Goal: Information Seeking & Learning: Learn about a topic

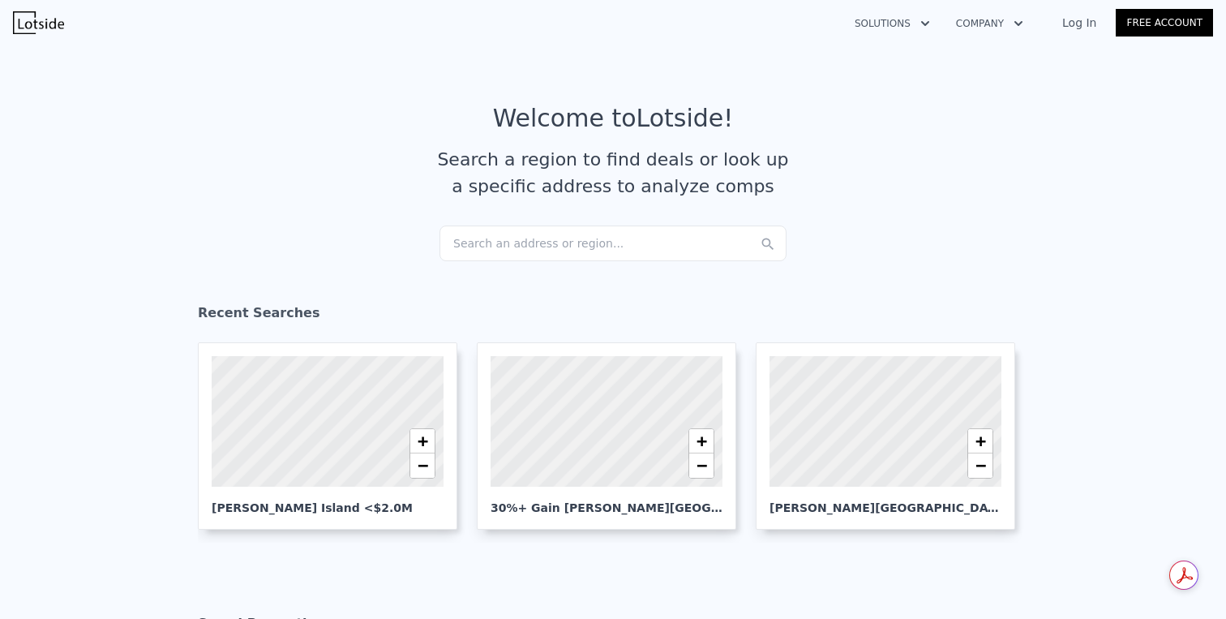
click at [564, 235] on div "Search an address or region..." at bounding box center [612, 243] width 347 height 36
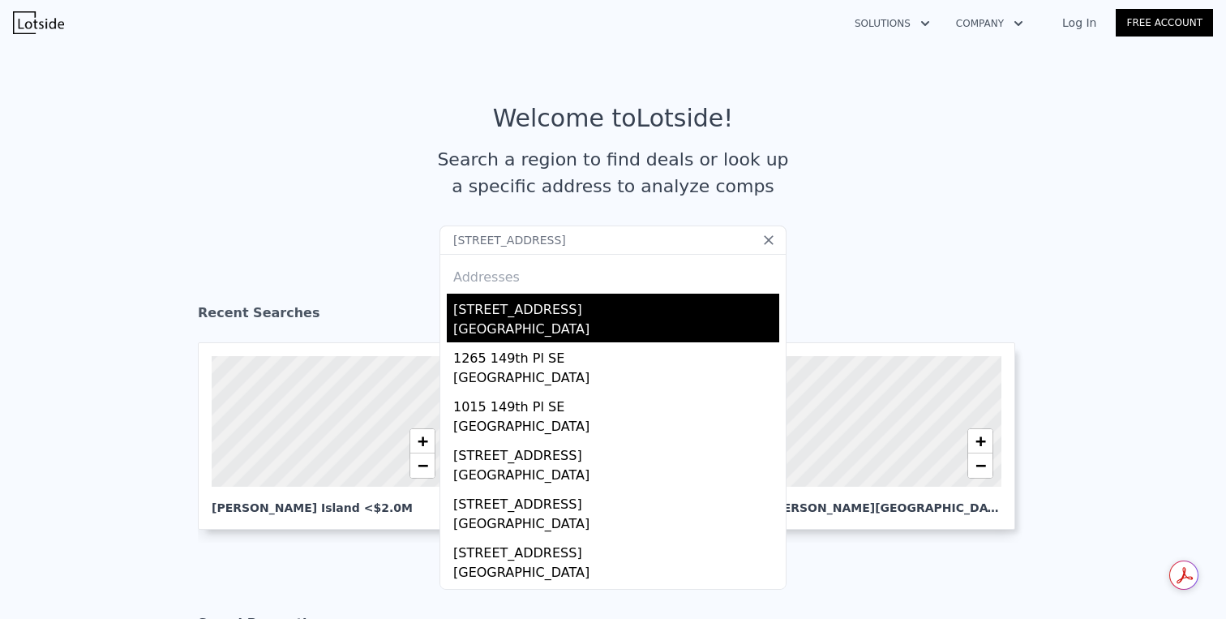
type input "1060 149th Place SE, Bellevue, WA 98007"
click at [580, 308] on div "[STREET_ADDRESS]" at bounding box center [616, 306] width 326 height 26
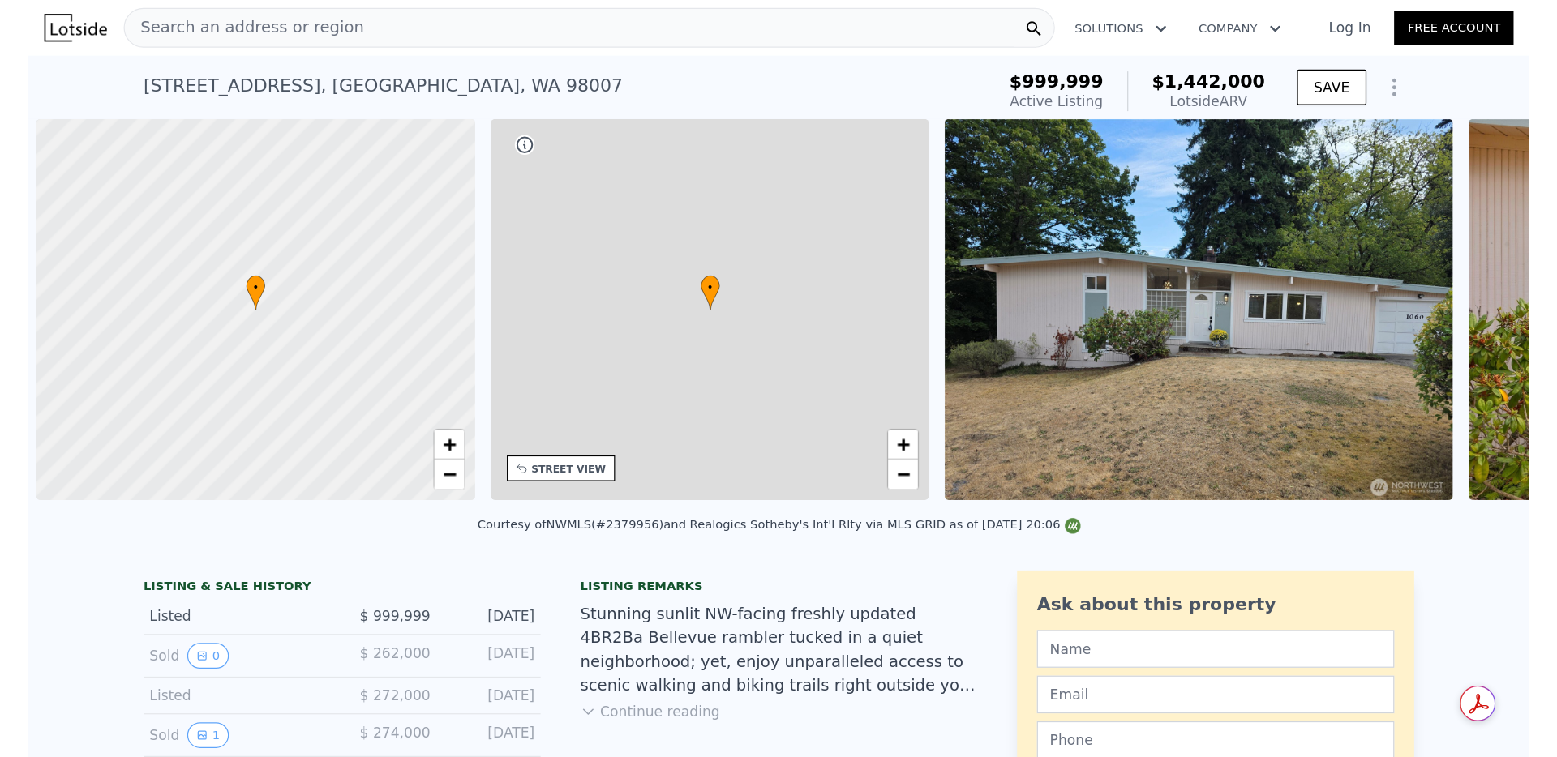
scroll to position [0, 6]
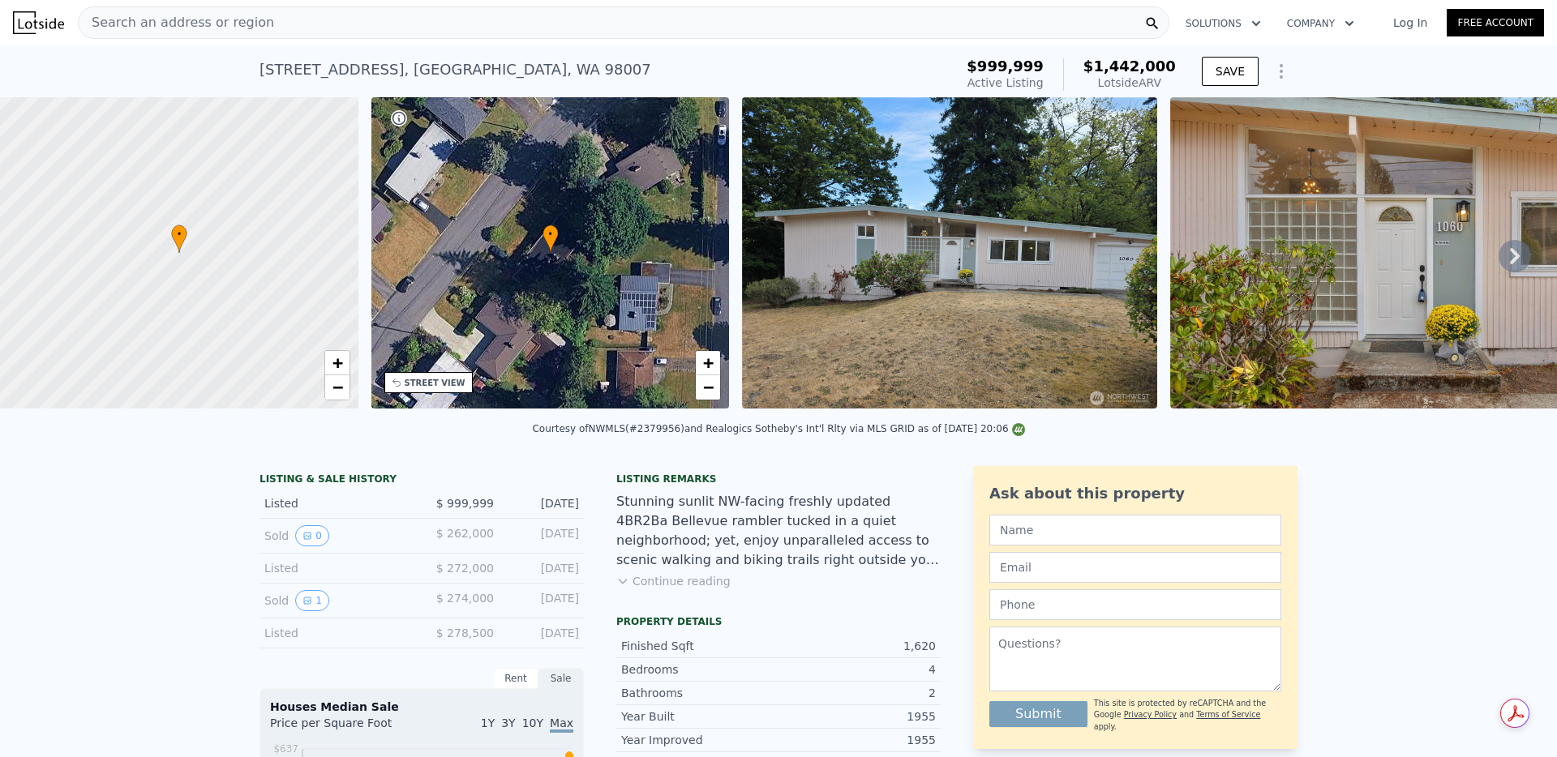
click at [1225, 252] on icon at bounding box center [1514, 256] width 32 height 32
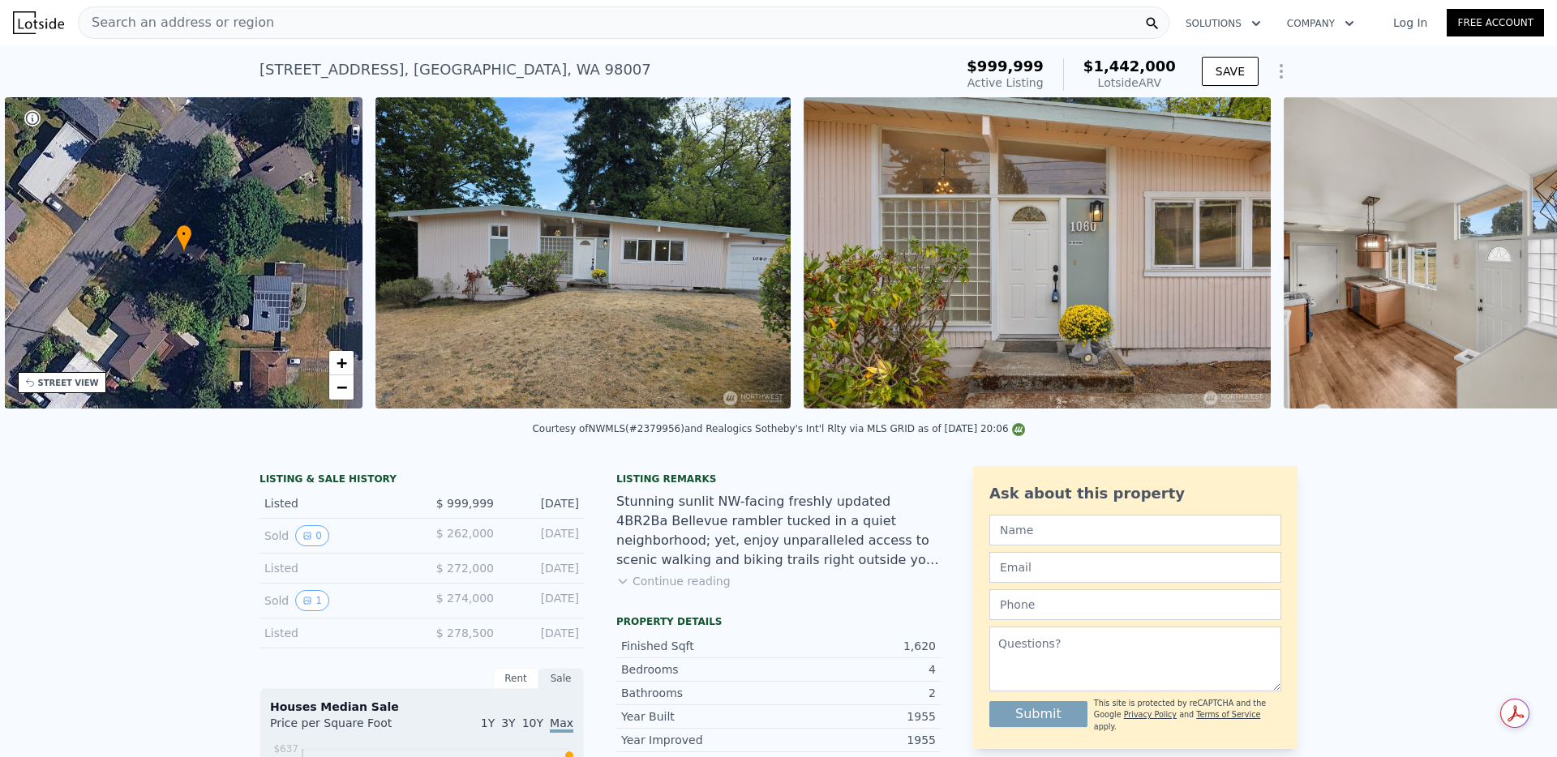
scroll to position [0, 377]
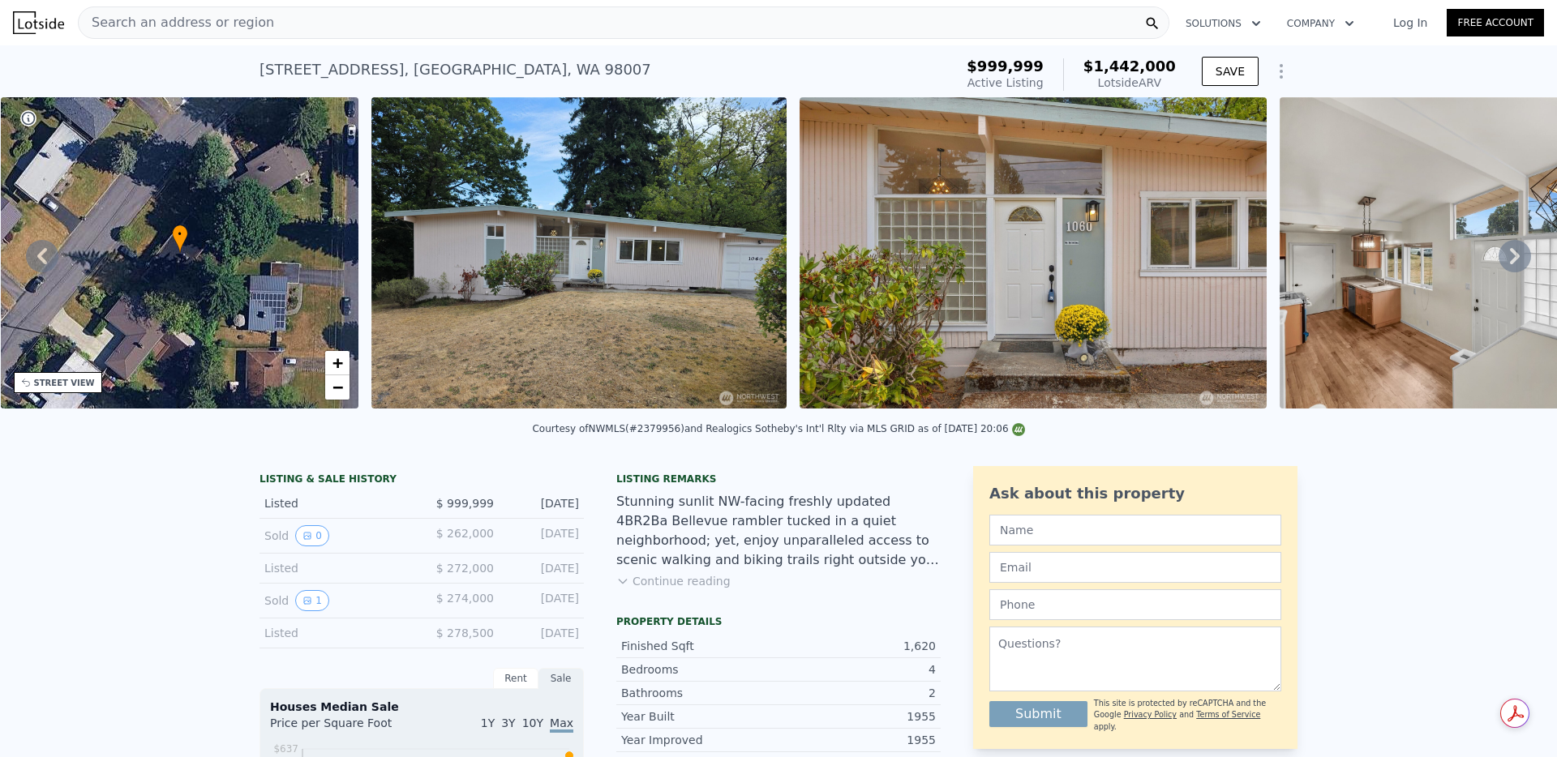
click at [703, 581] on button "Continue reading" at bounding box center [673, 581] width 114 height 16
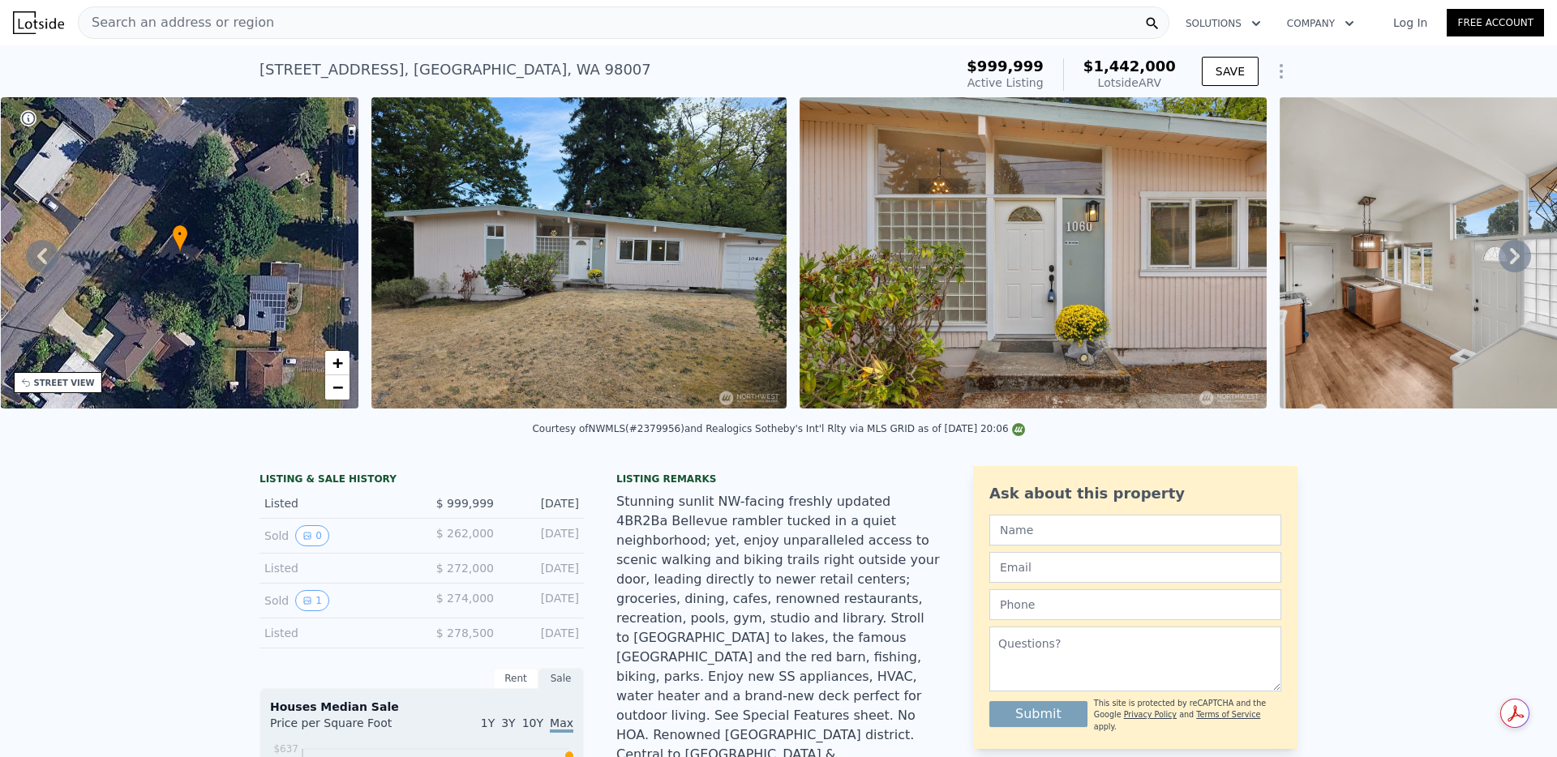
scroll to position [382, 0]
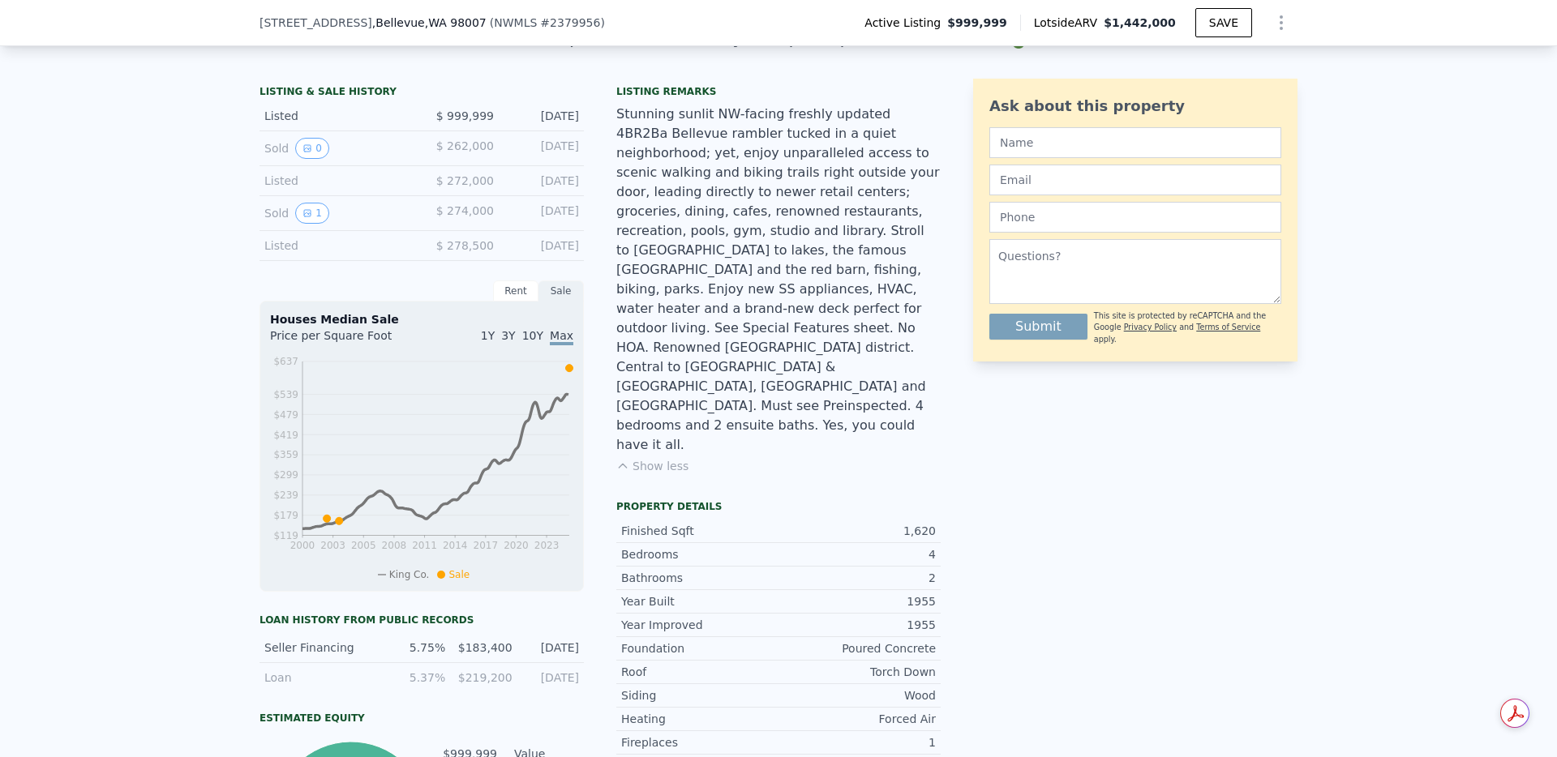
click at [560, 26] on span "# 2379956" at bounding box center [570, 22] width 60 height 13
copy span "2379956"
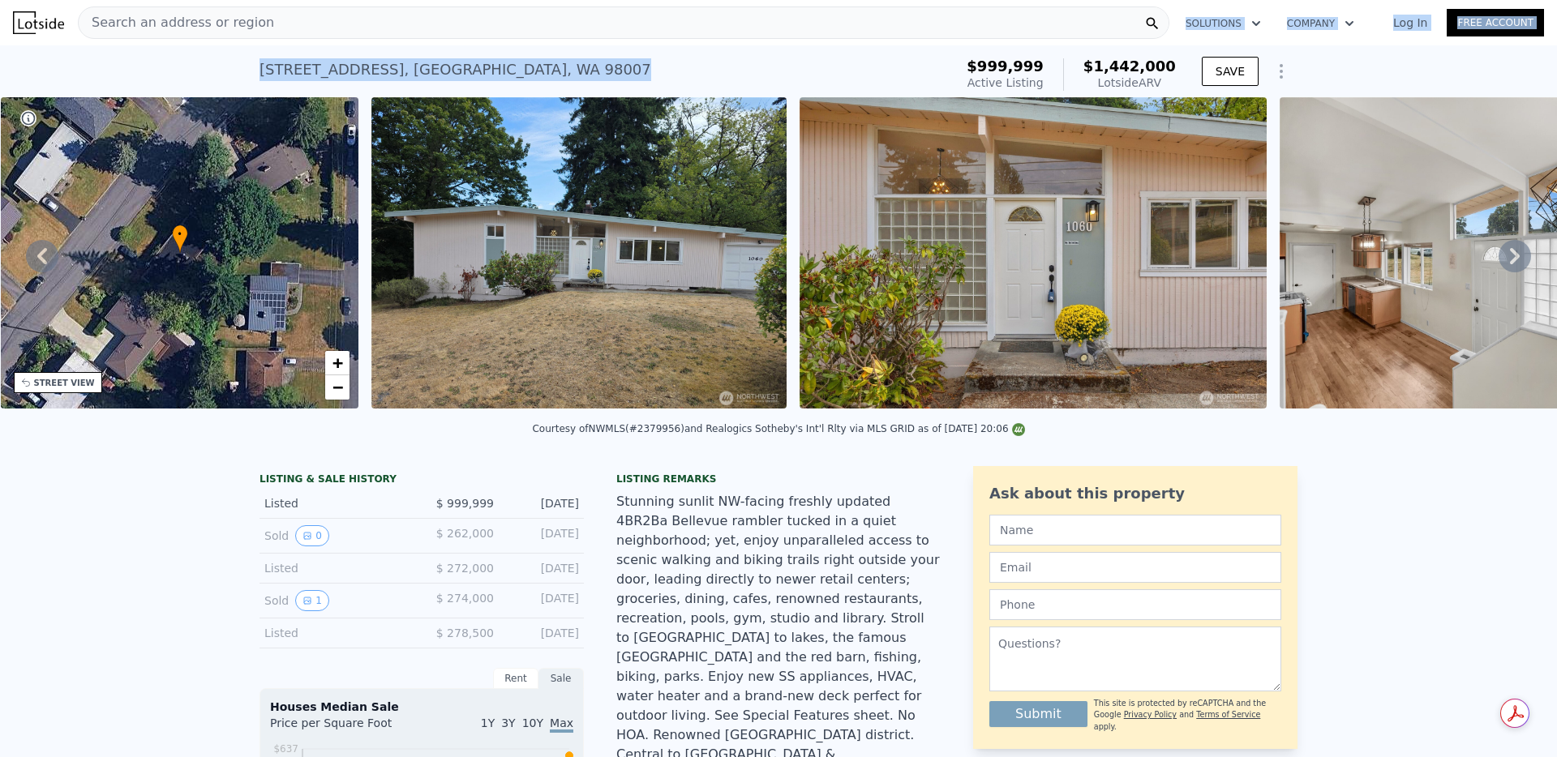
drag, startPoint x: 584, startPoint y: 60, endPoint x: 580, endPoint y: 23, distance: 37.4
copy div "Solutions Company Open main menu Log In Free Account 1060 149th Pl SE , King Co…"
click at [549, 62] on div "1060 149th Pl SE , King County , WA 98007 Active at $999,999 (~ARV $1.442m )" at bounding box center [603, 74] width 688 height 45
drag, startPoint x: 549, startPoint y: 62, endPoint x: 548, endPoint y: 54, distance: 8.1
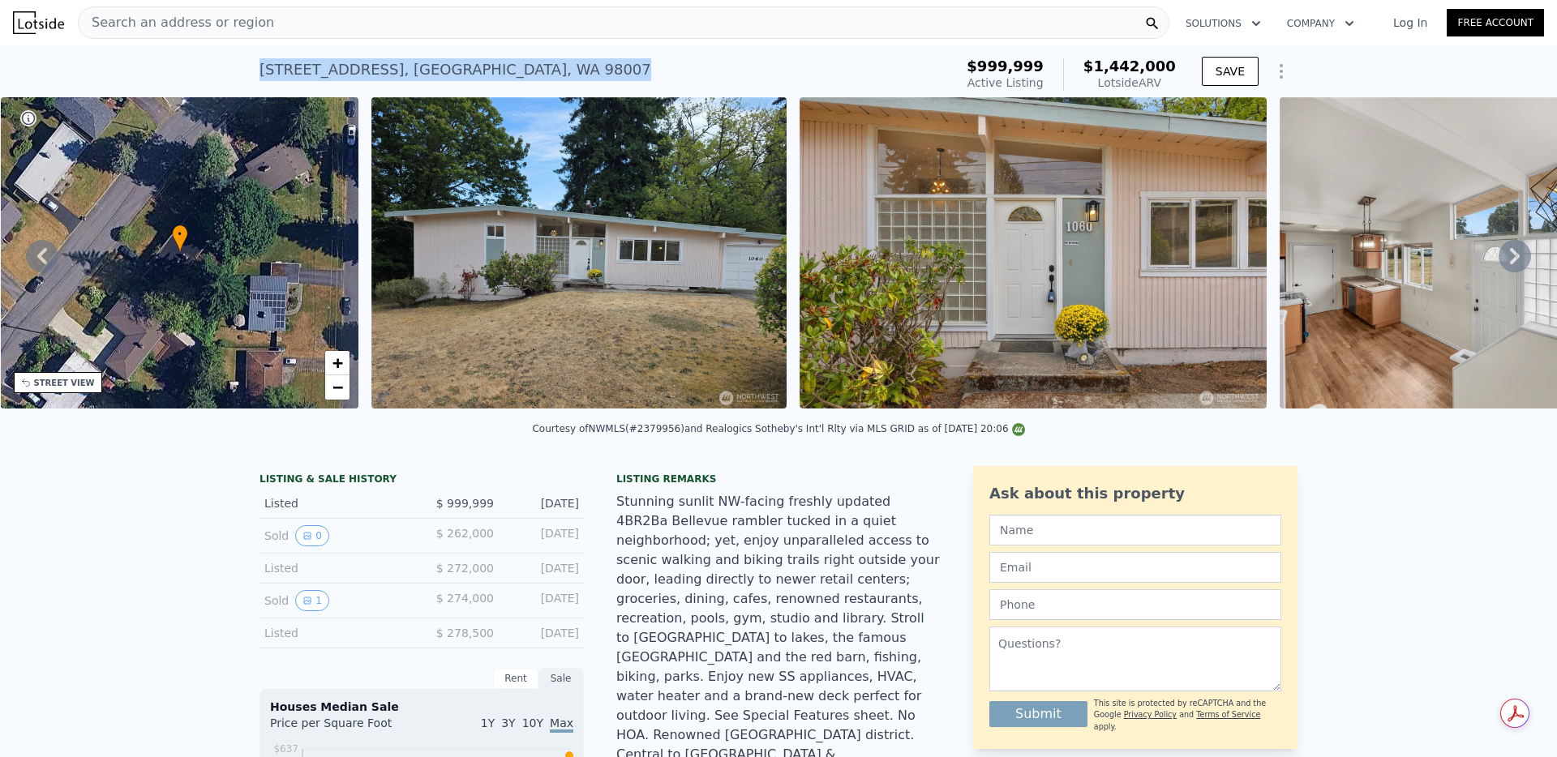
click at [548, 54] on div "1060 149th Pl SE , King County , WA 98007 Active at $999,999 (~ARV $1.442m )" at bounding box center [603, 74] width 688 height 45
copy div "1060 149th Pl SE , King County , WA 98007"
click at [32, 19] on img at bounding box center [38, 22] width 51 height 23
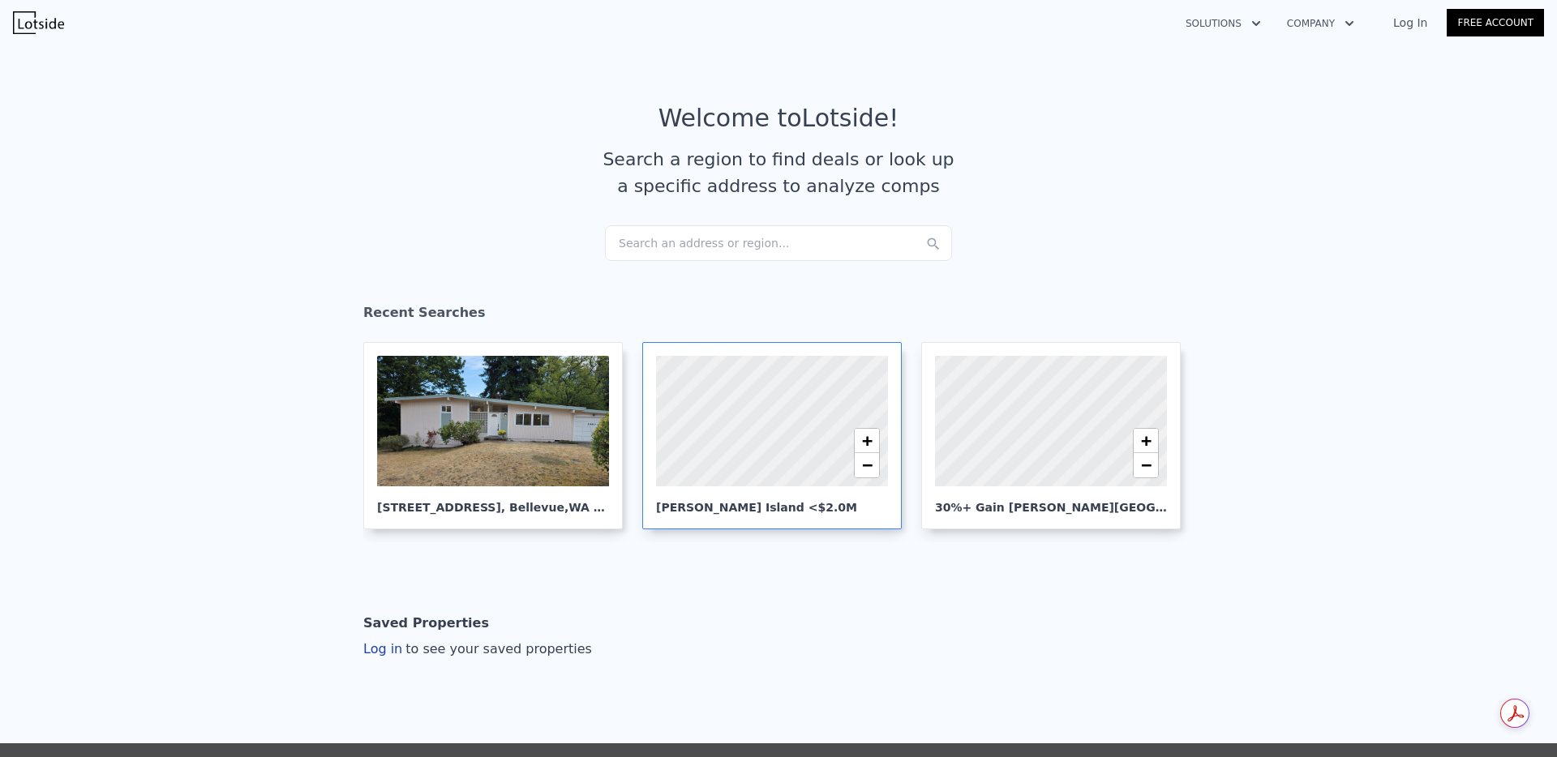
click at [824, 426] on div at bounding box center [771, 421] width 278 height 156
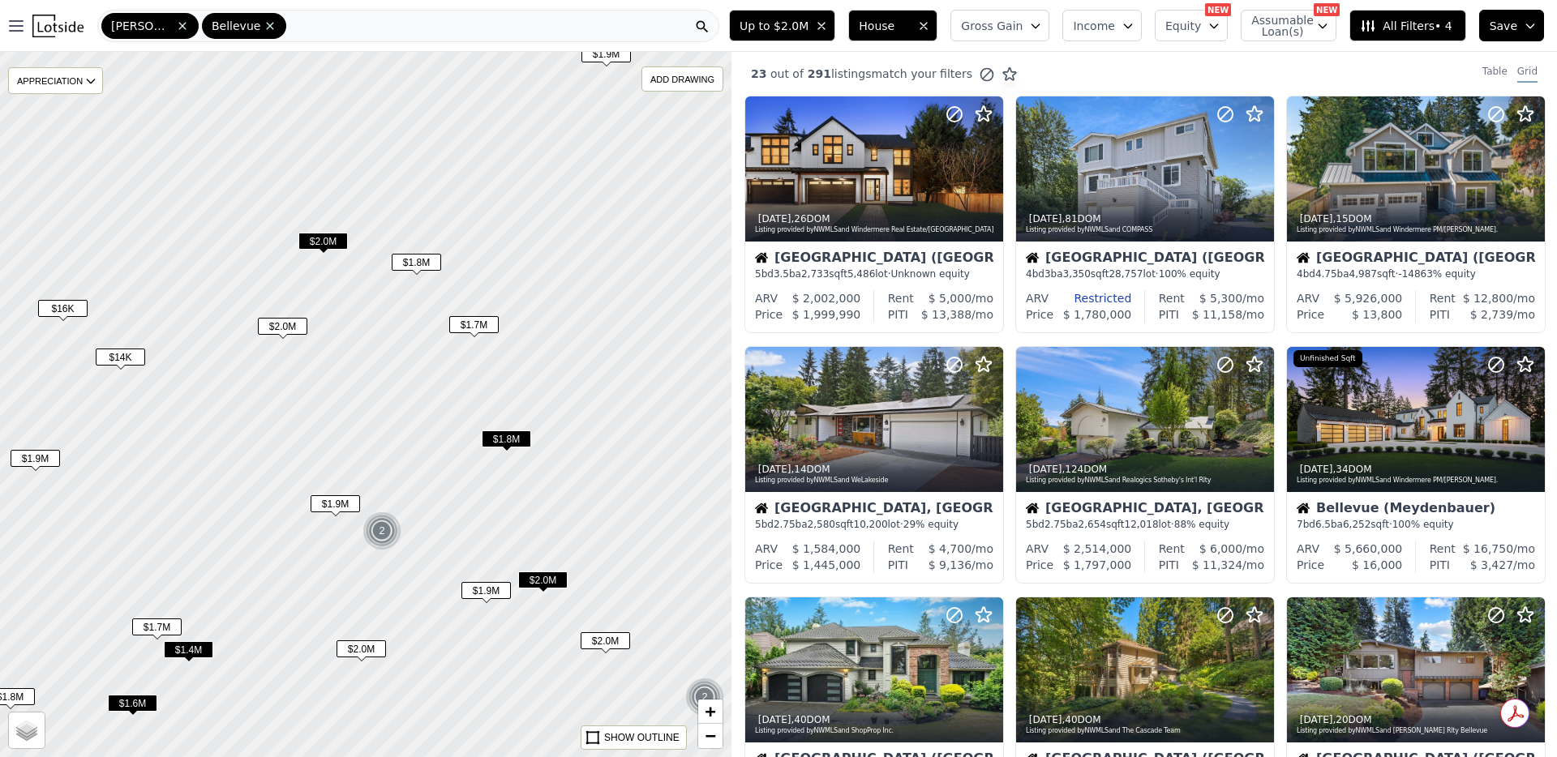
click at [421, 260] on span "$1.8M" at bounding box center [416, 262] width 49 height 17
click at [416, 266] on span "$1.8M" at bounding box center [416, 262] width 49 height 17
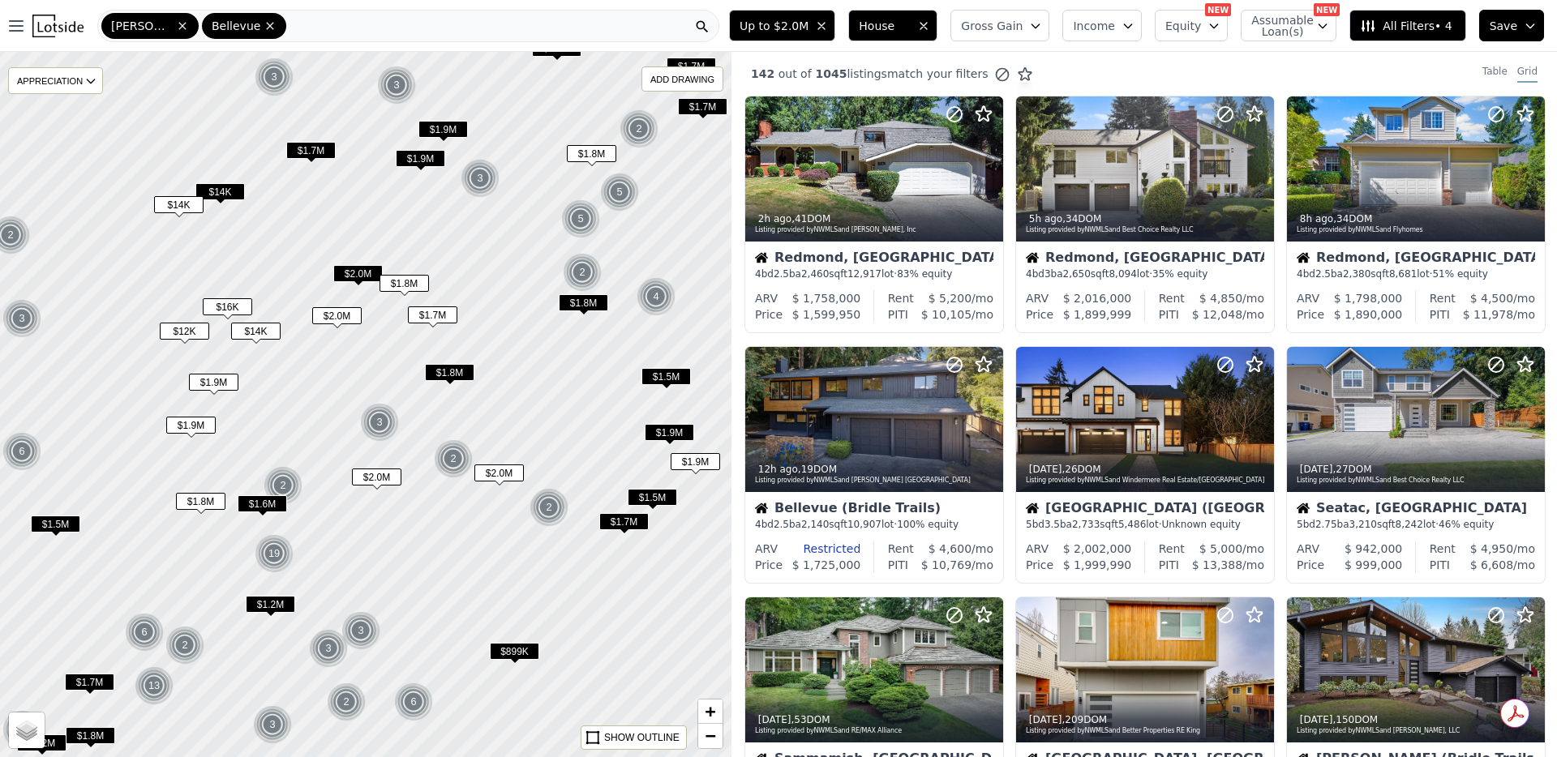
click at [910, 19] on span "House" at bounding box center [885, 26] width 52 height 16
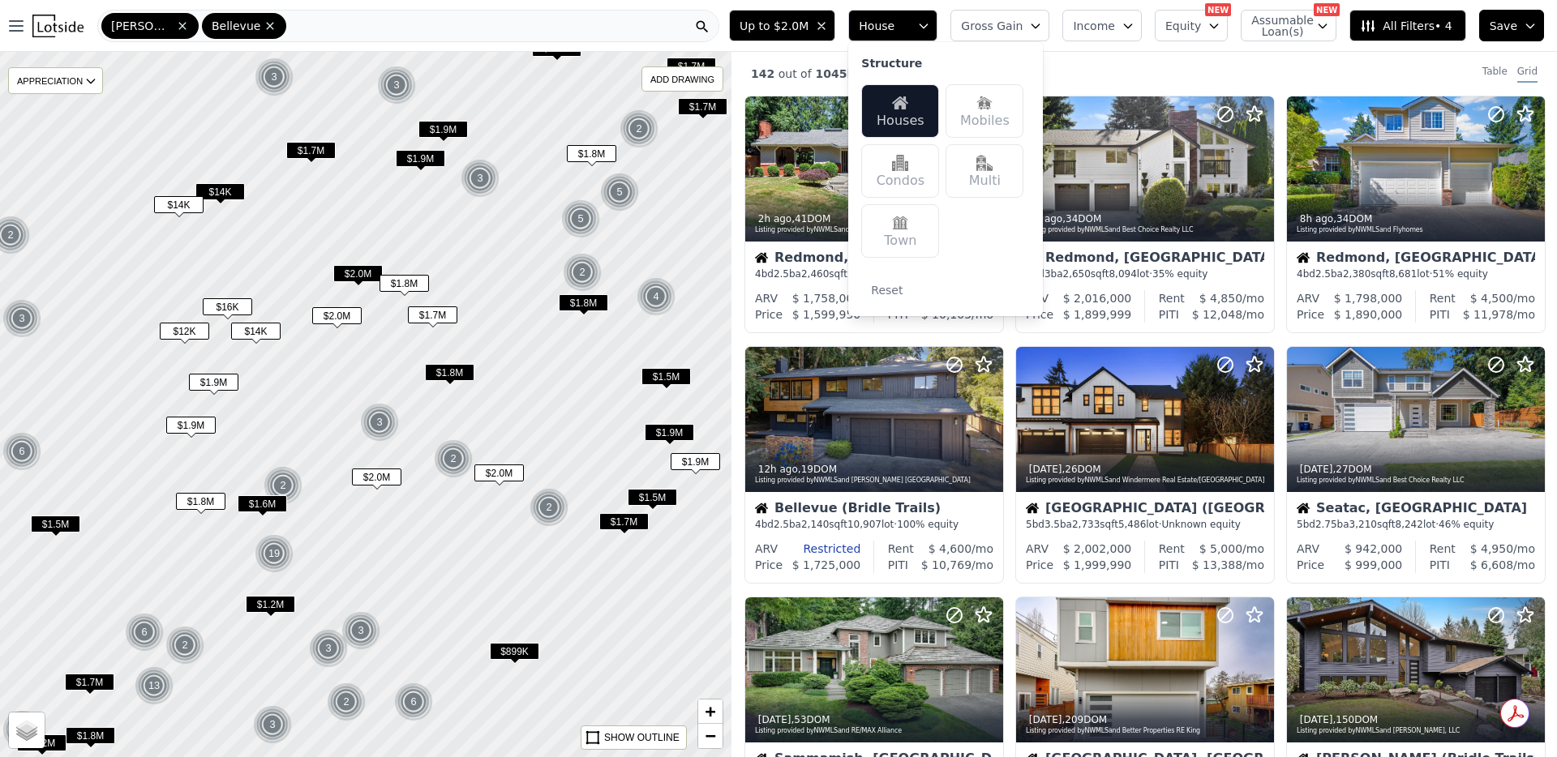
click at [910, 19] on span "House" at bounding box center [885, 26] width 52 height 16
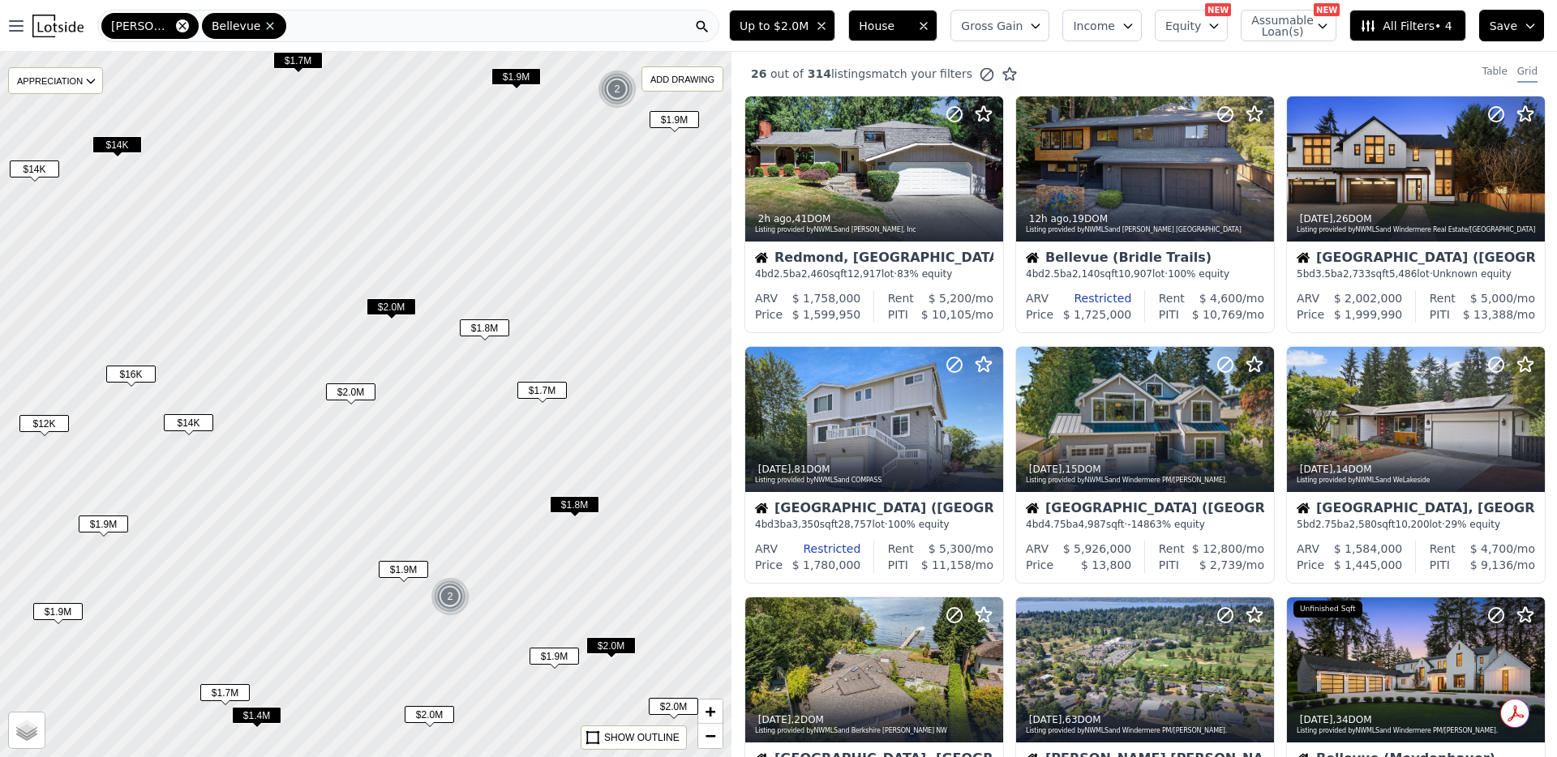
click at [178, 28] on icon at bounding box center [182, 25] width 13 height 13
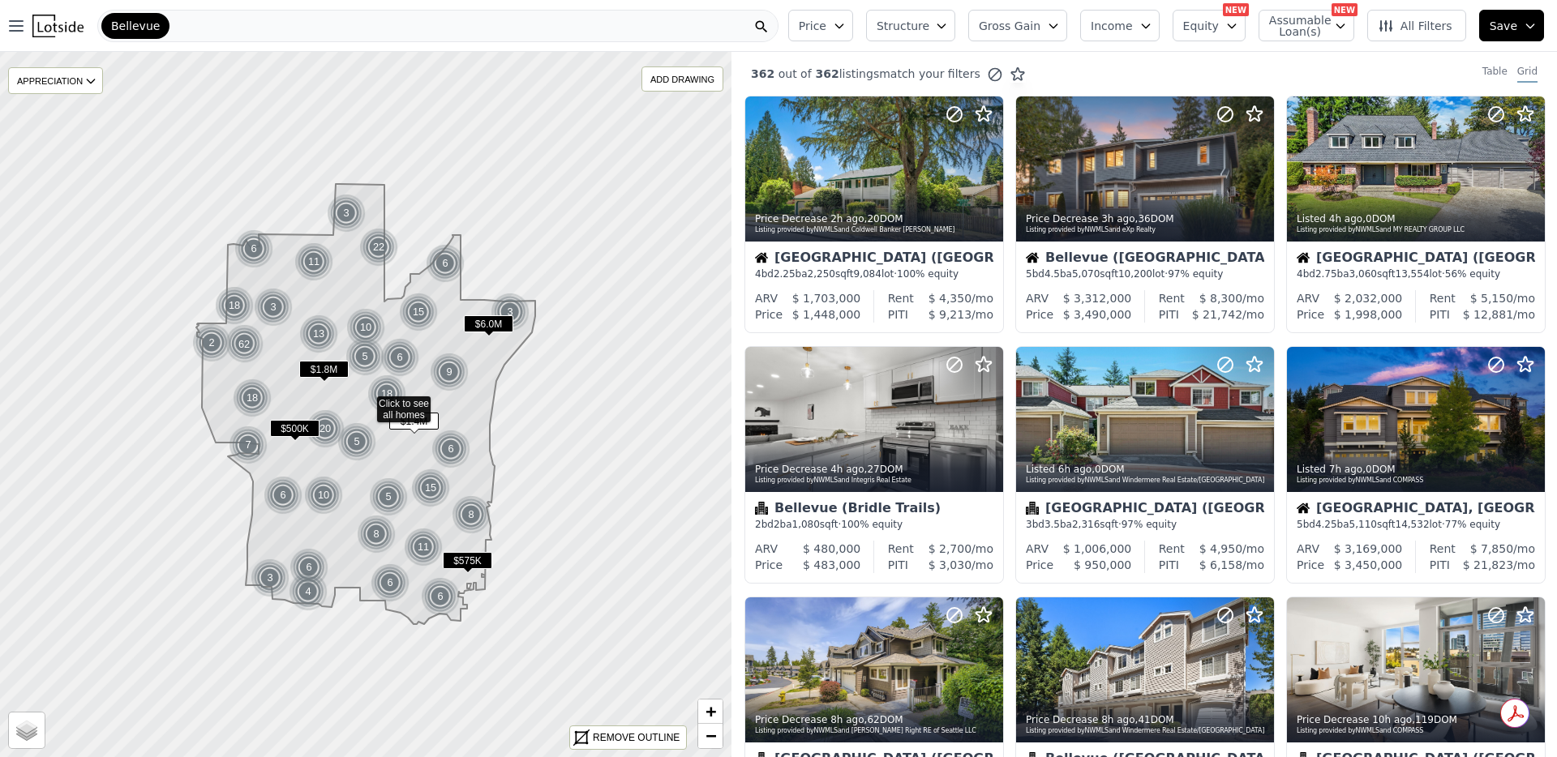
click at [152, 28] on span "Bellevue" at bounding box center [135, 26] width 49 height 16
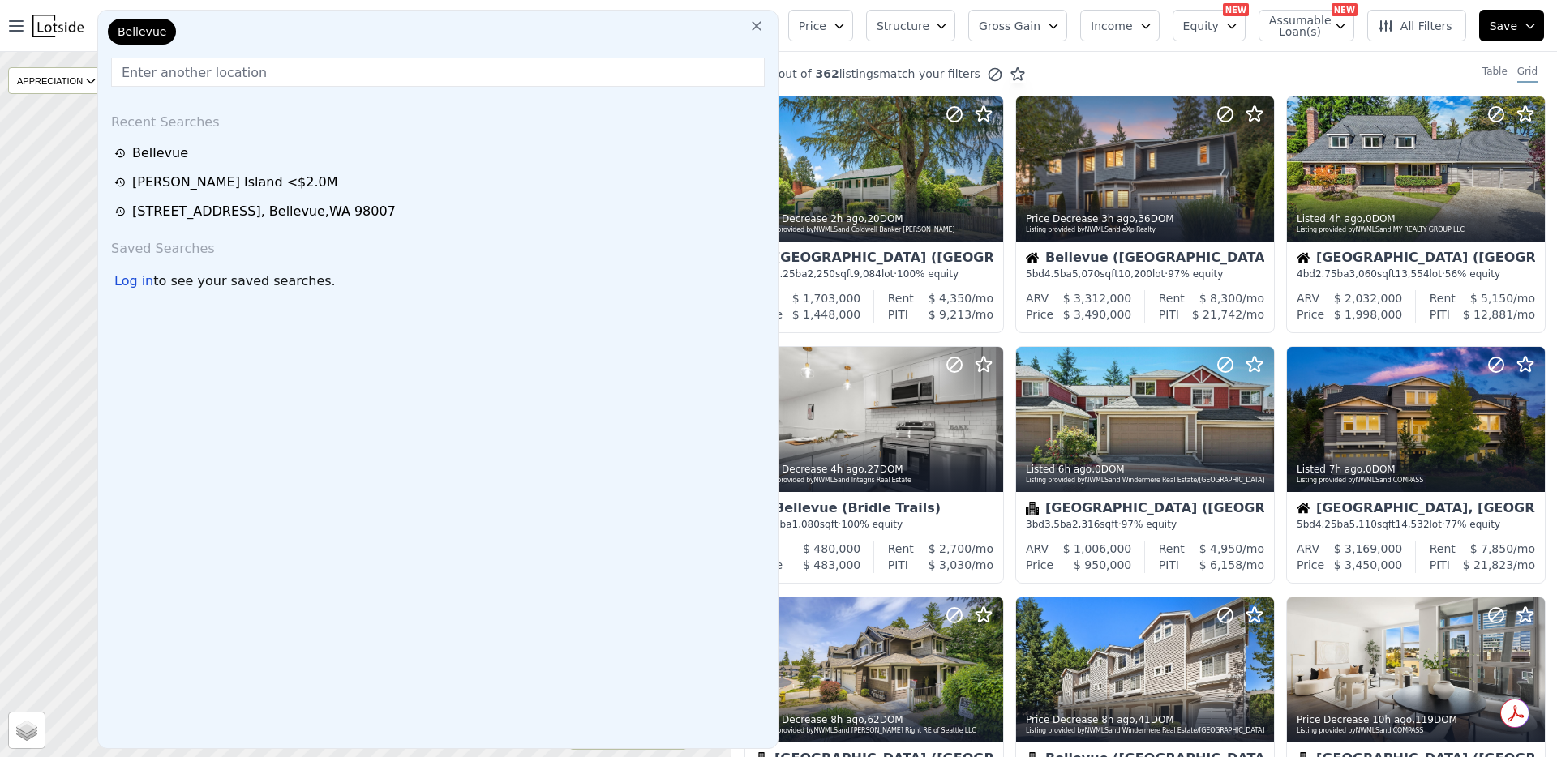
click at [168, 28] on div "Bellevue" at bounding box center [142, 32] width 68 height 26
click at [32, 187] on icon at bounding box center [366, 404] width 882 height 851
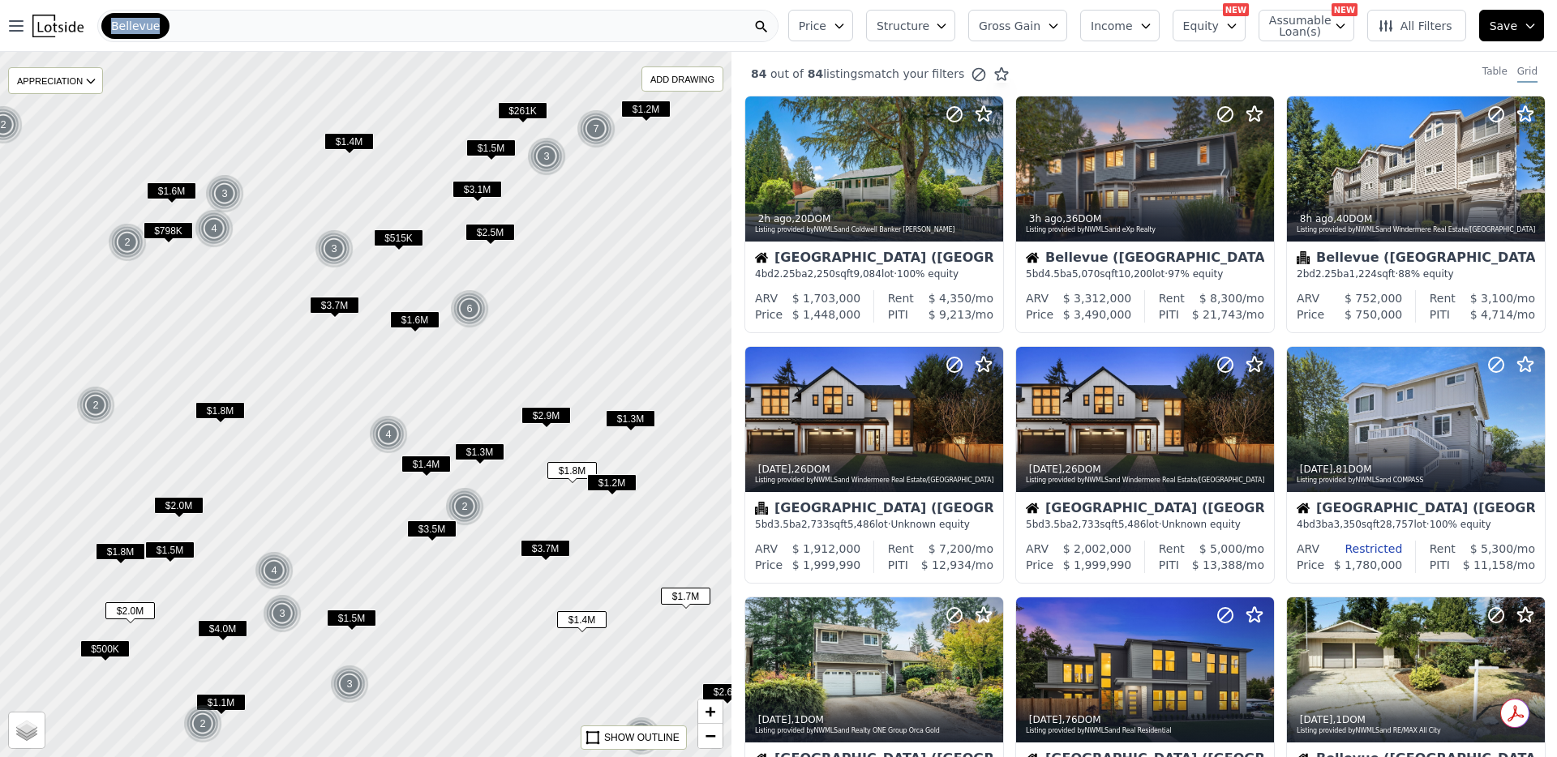
click at [157, 18] on div "Bellevue" at bounding box center [135, 26] width 68 height 26
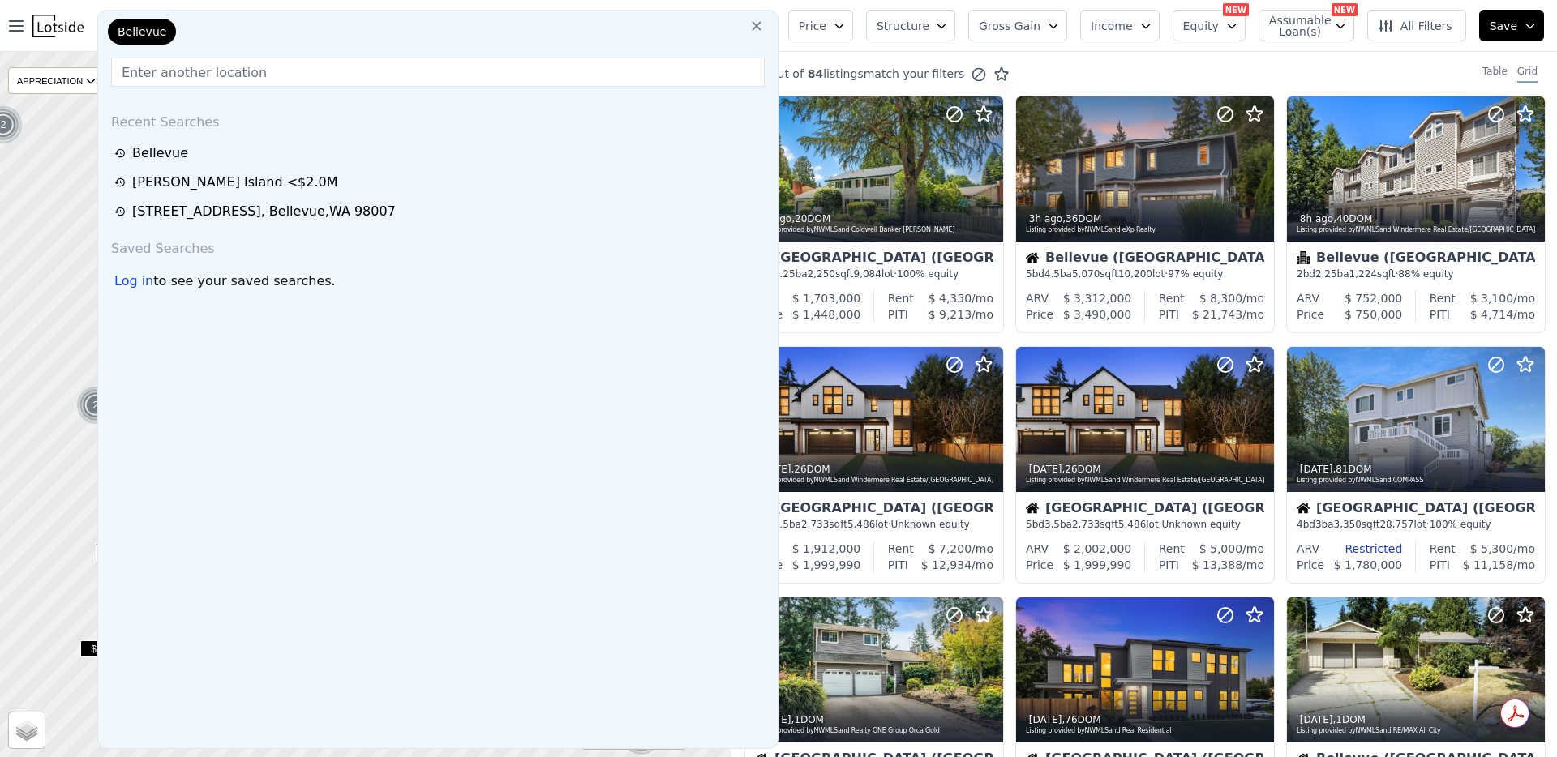
click at [1007, 32] on span "Gross Gain" at bounding box center [1010, 26] width 62 height 16
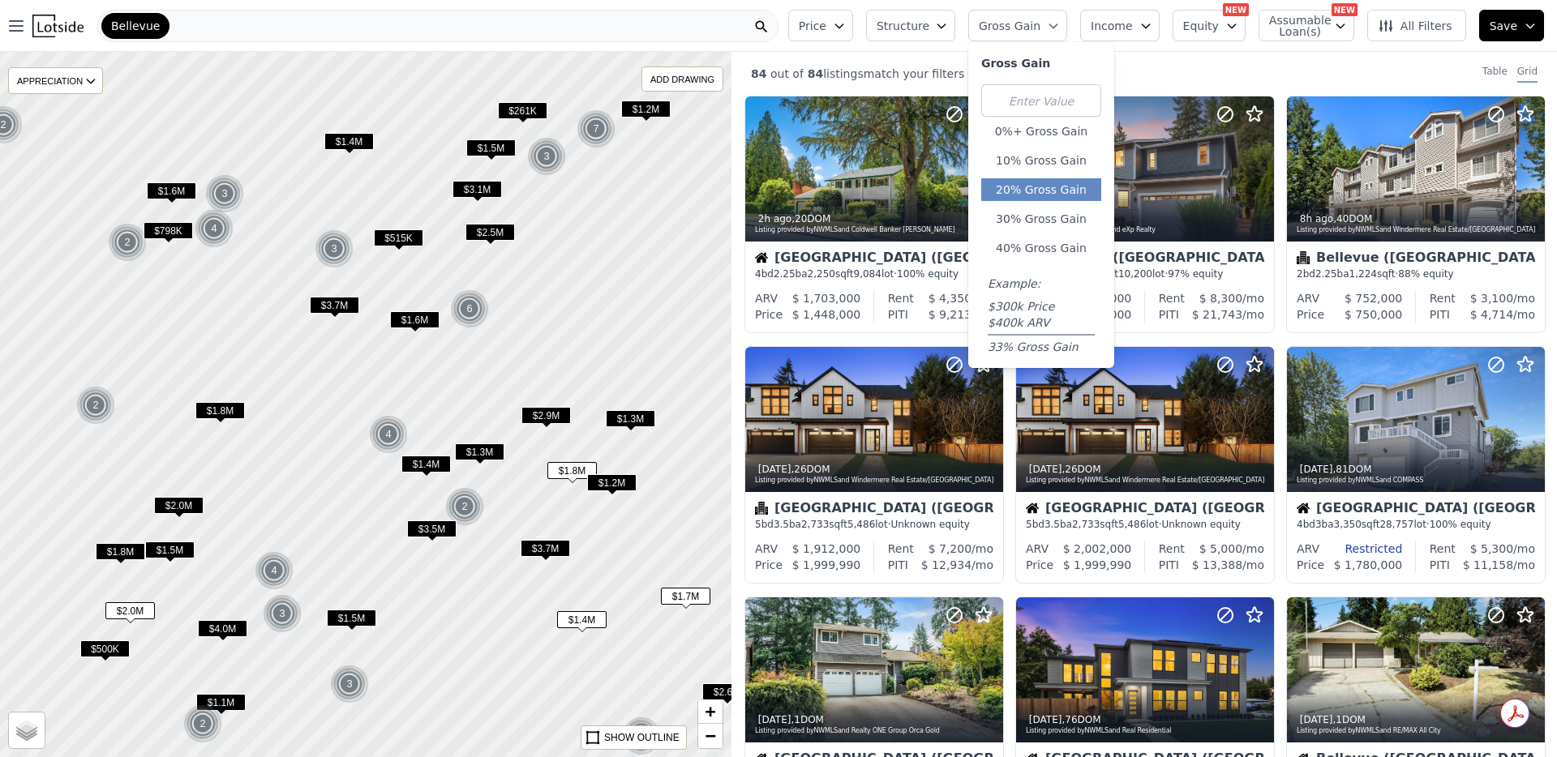
click at [1056, 182] on button "20% Gross Gain" at bounding box center [1041, 189] width 120 height 23
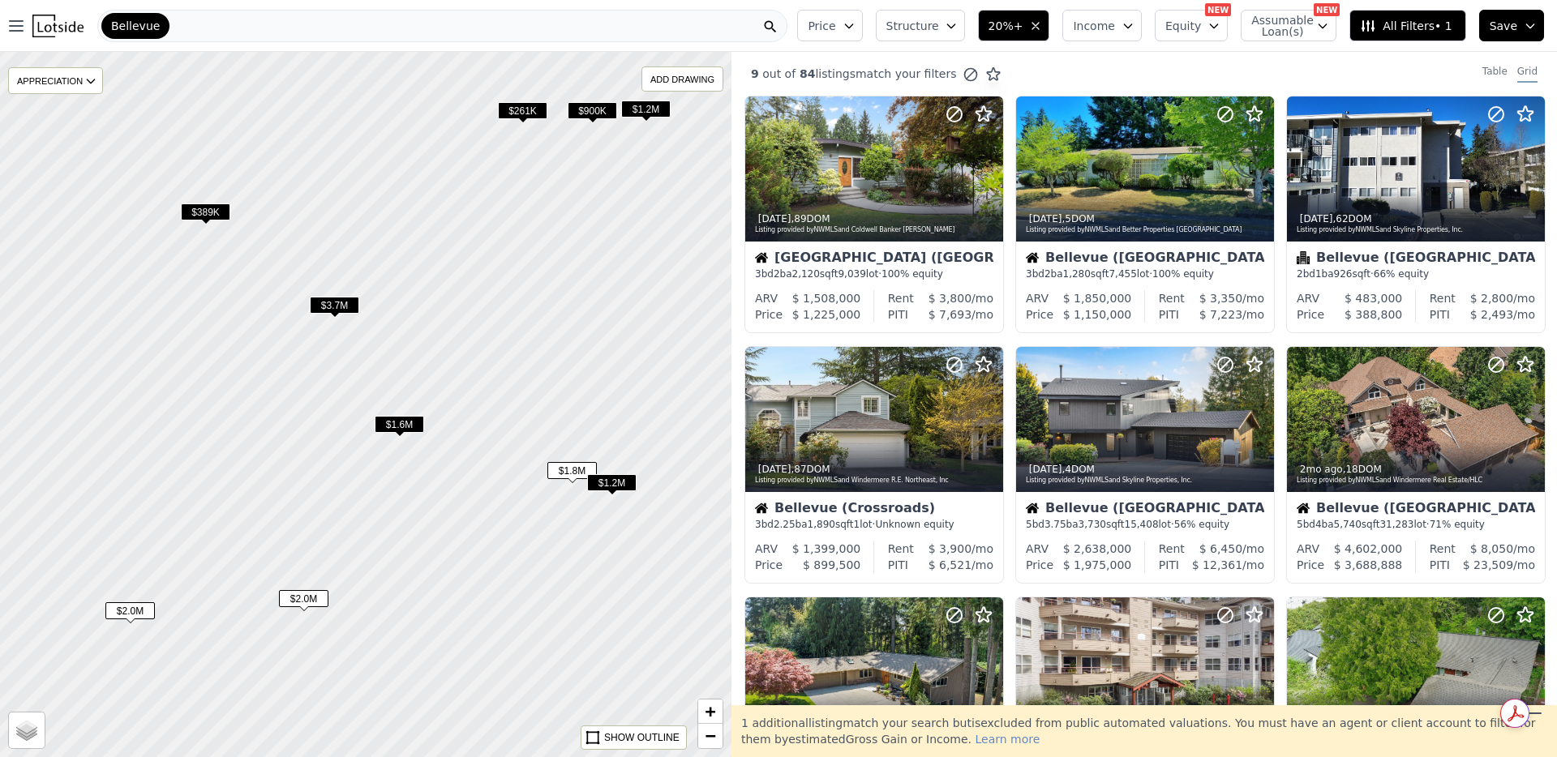
click at [416, 418] on span "$1.6M" at bounding box center [399, 424] width 49 height 17
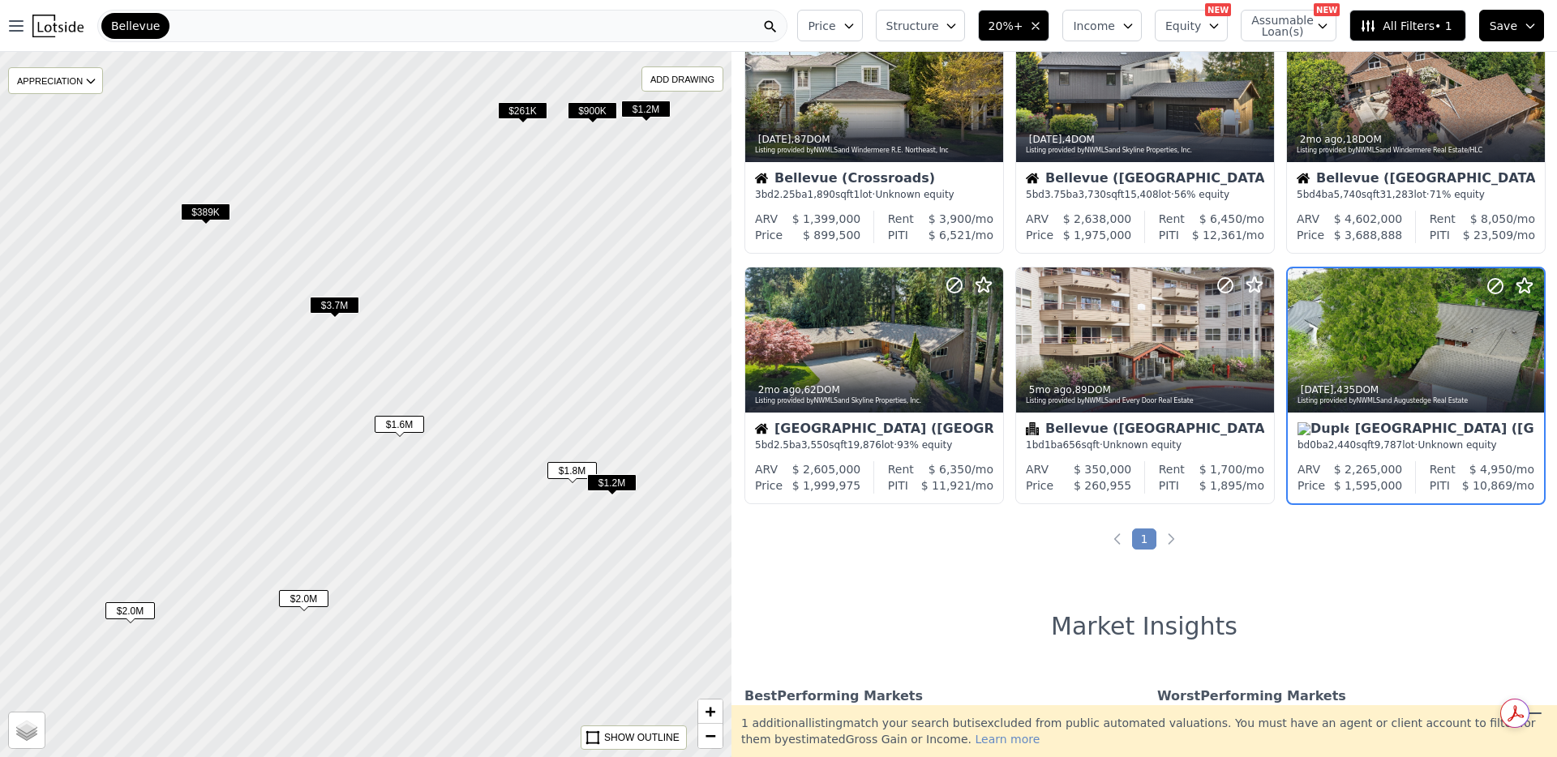
scroll to position [336, 0]
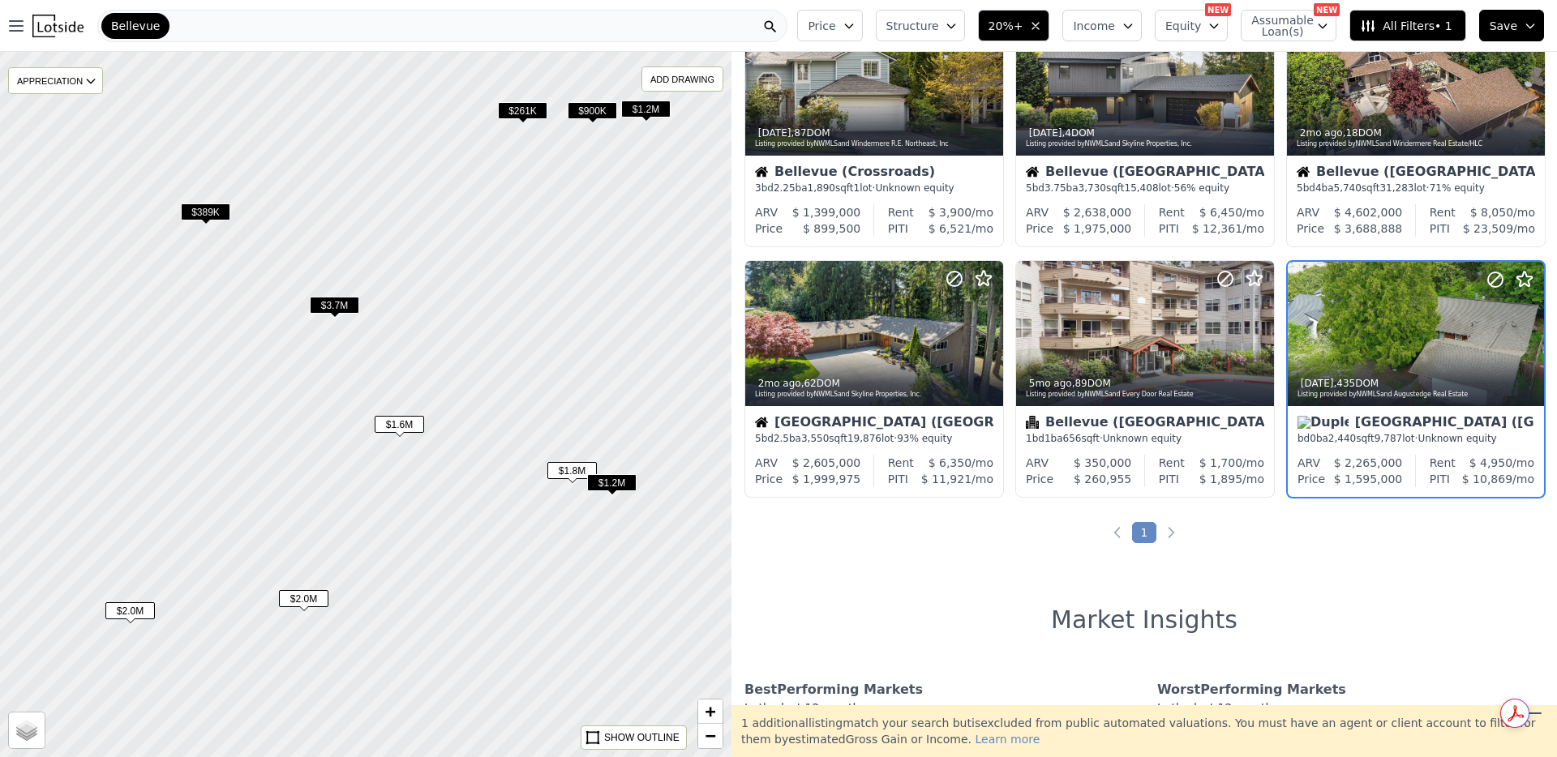
click at [614, 482] on span "$1.2M" at bounding box center [611, 482] width 49 height 17
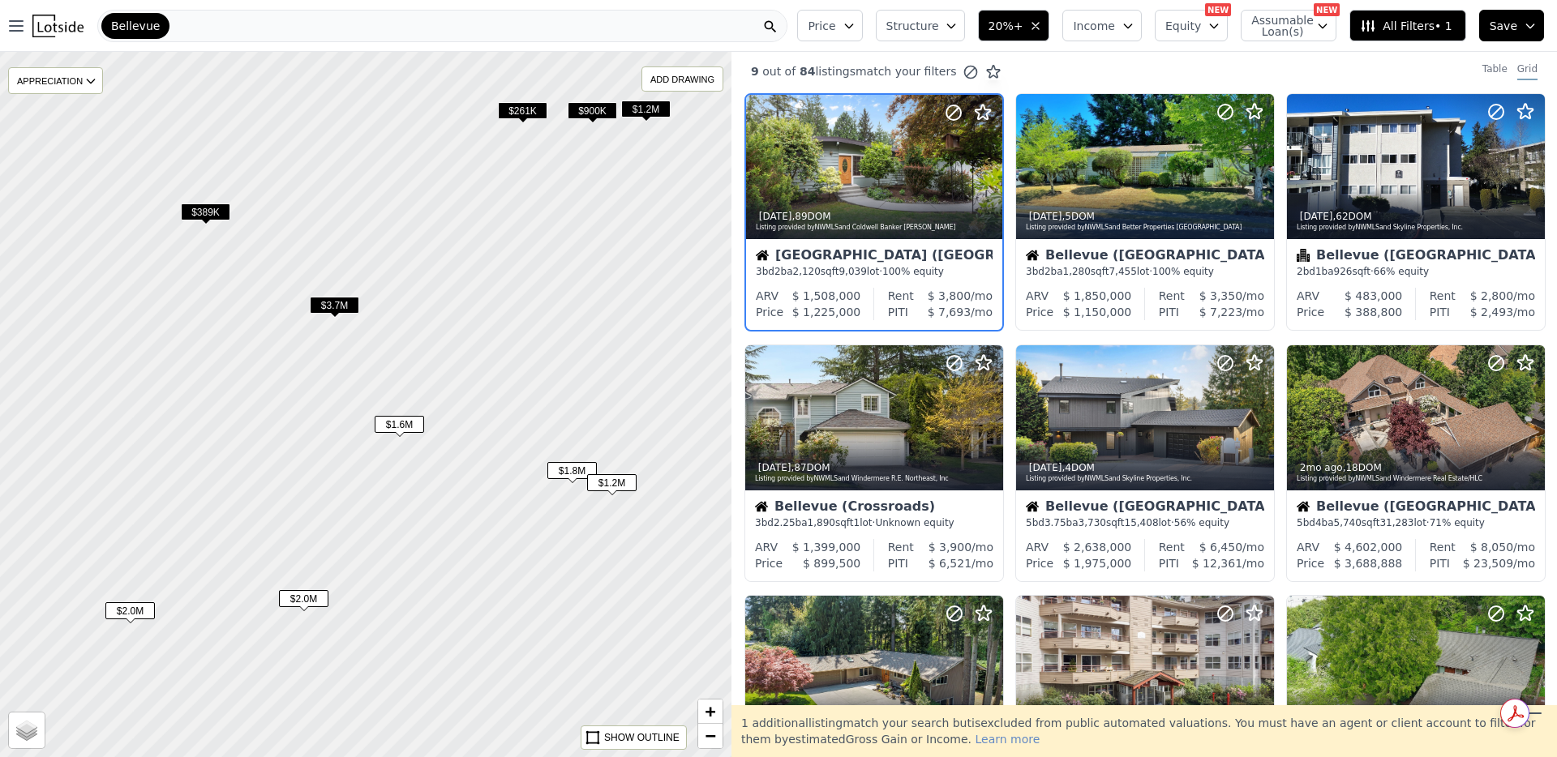
scroll to position [0, 0]
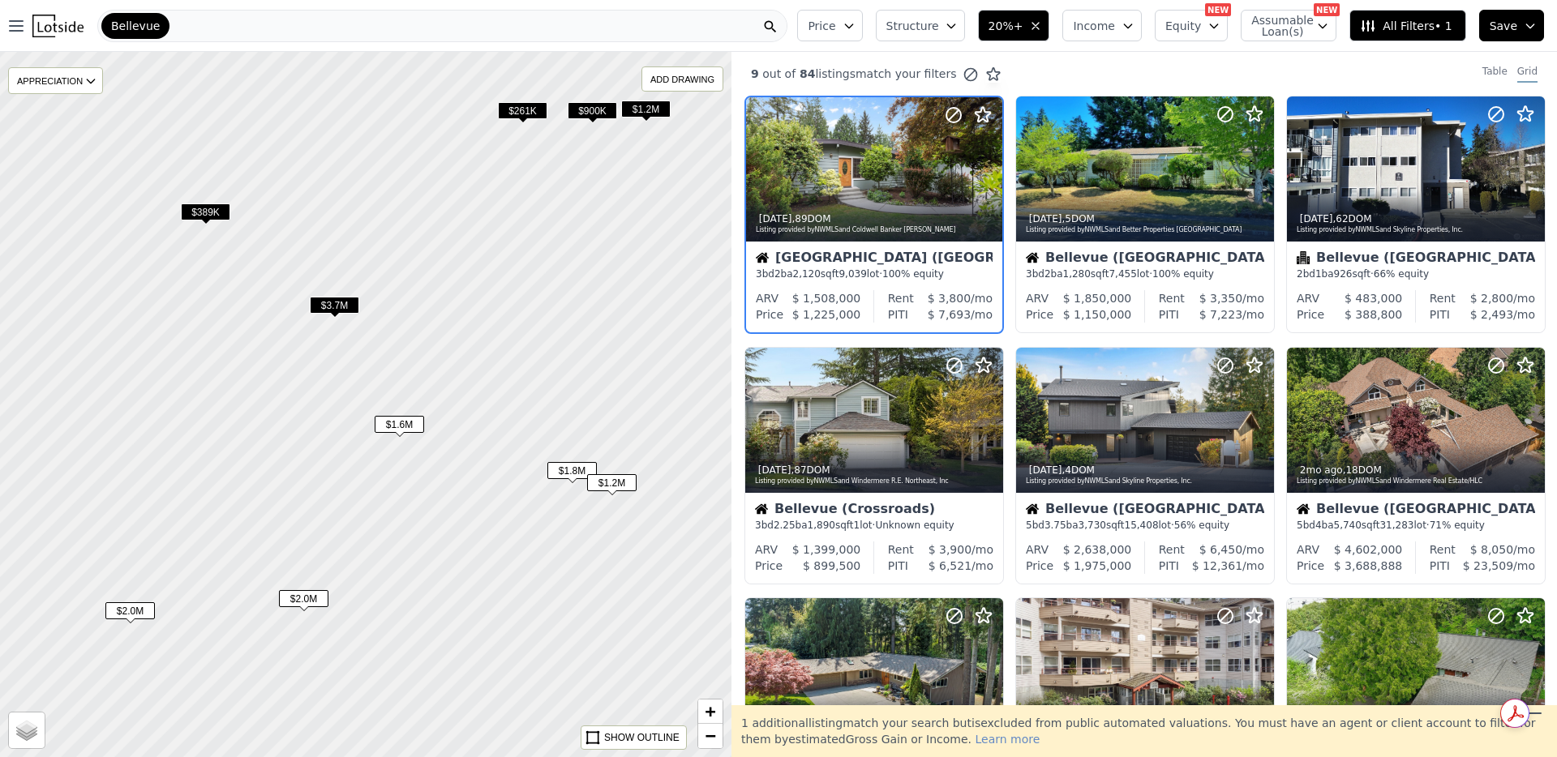
click at [568, 471] on span "$1.8M" at bounding box center [571, 470] width 49 height 17
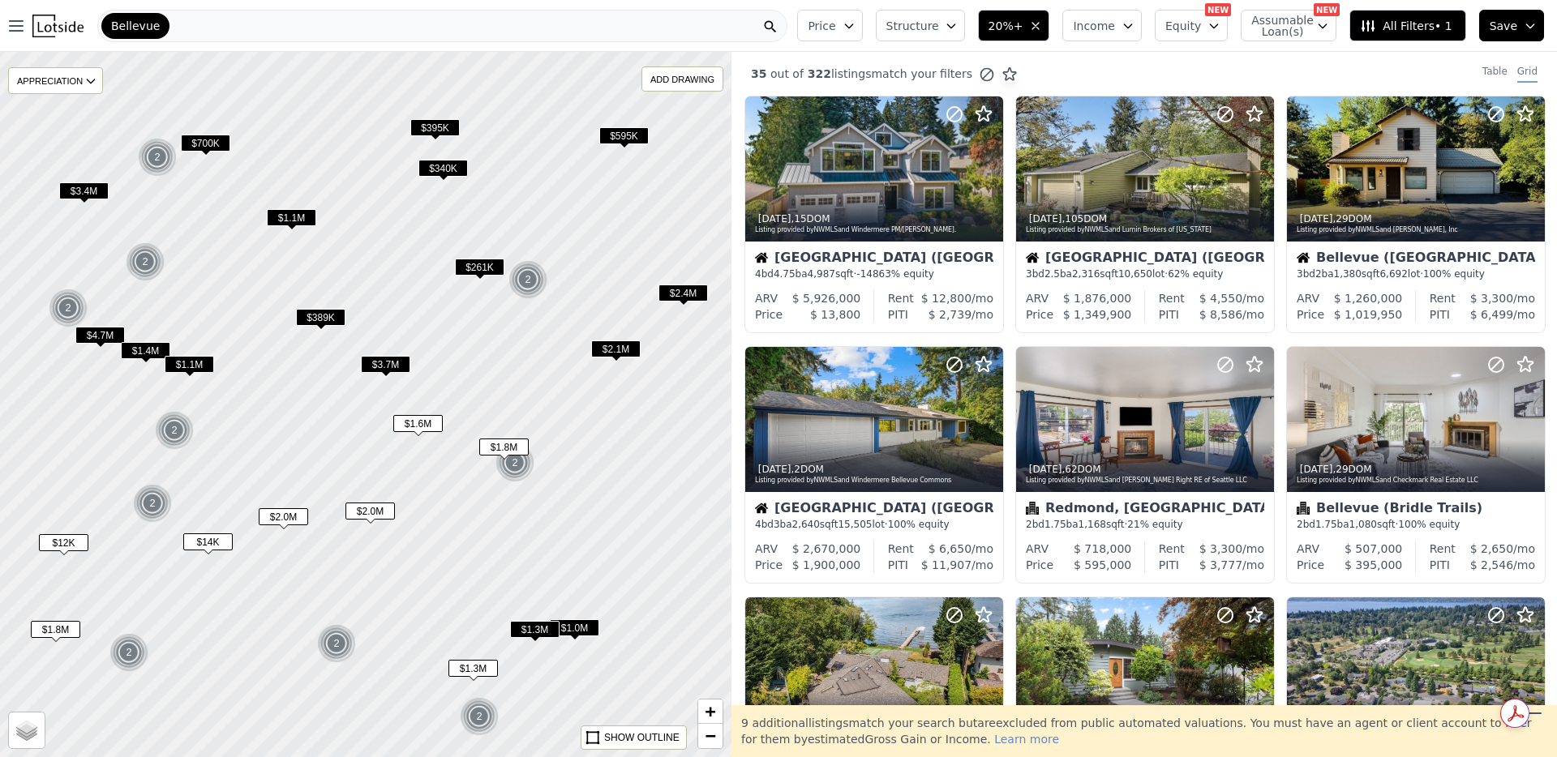
drag, startPoint x: 349, startPoint y: 499, endPoint x: 446, endPoint y: 471, distance: 101.1
click at [446, 471] on div at bounding box center [365, 404] width 877 height 846
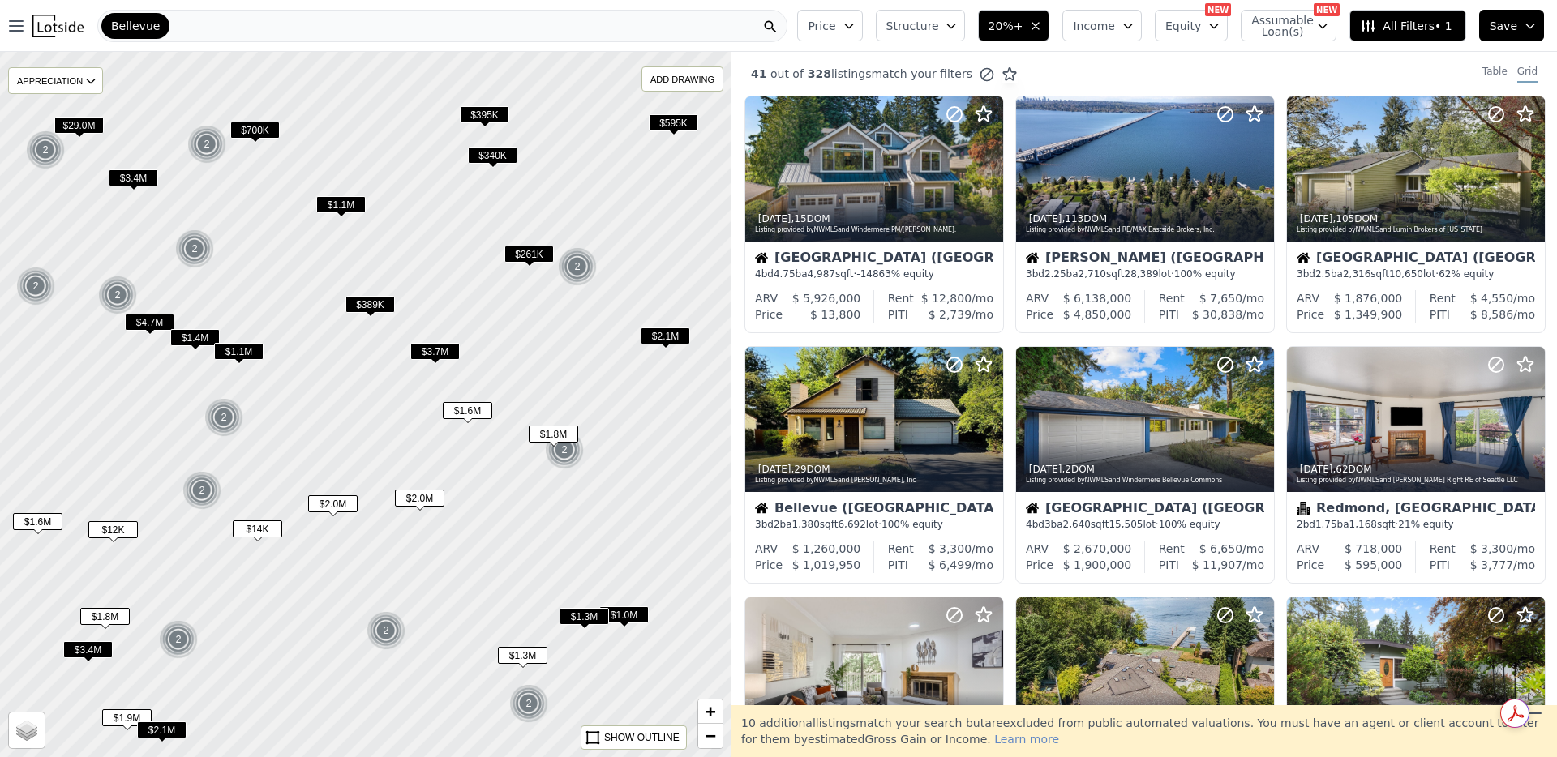
click at [431, 500] on span "$2.0M" at bounding box center [419, 498] width 49 height 17
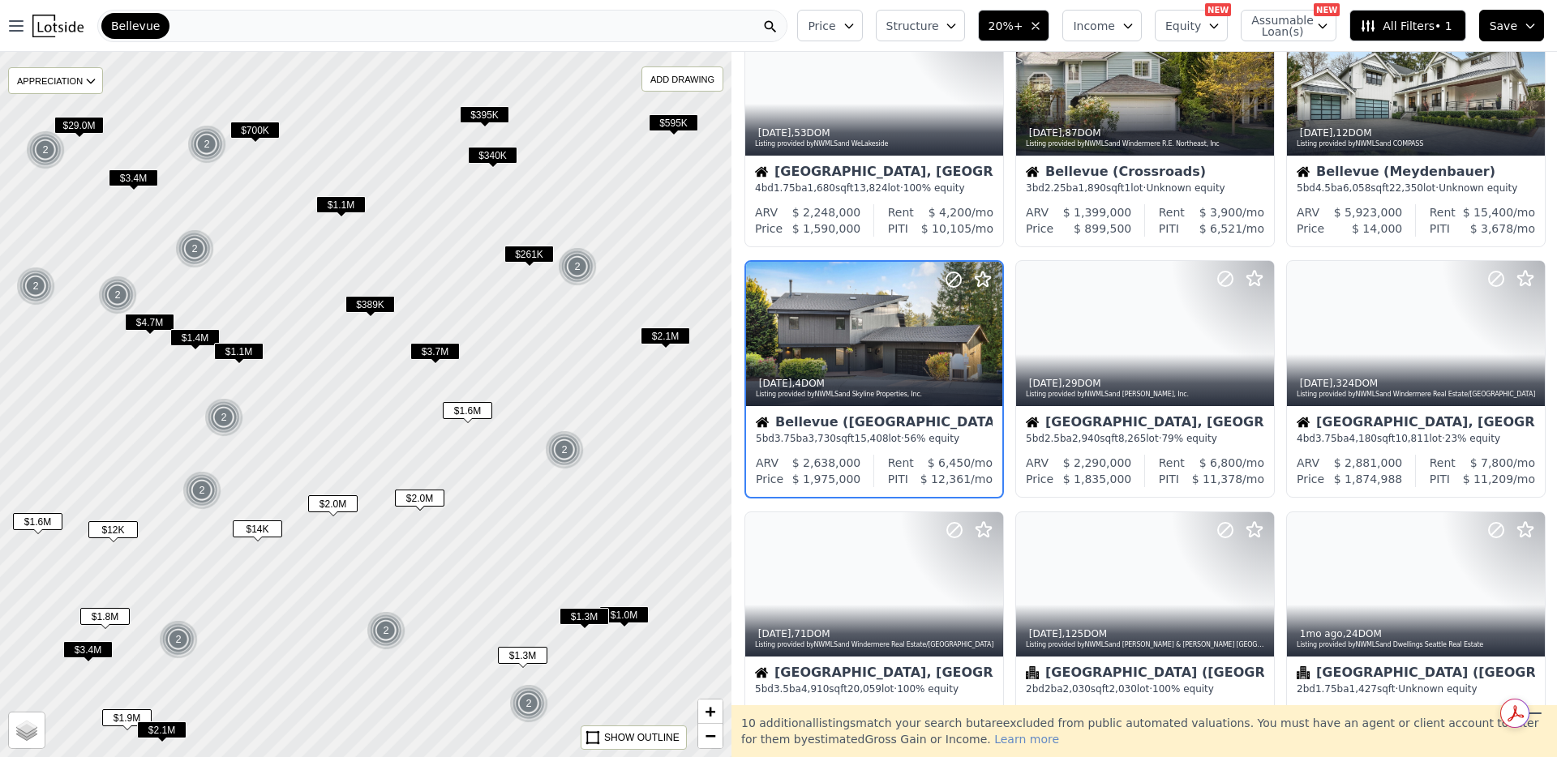
scroll to position [336, 0]
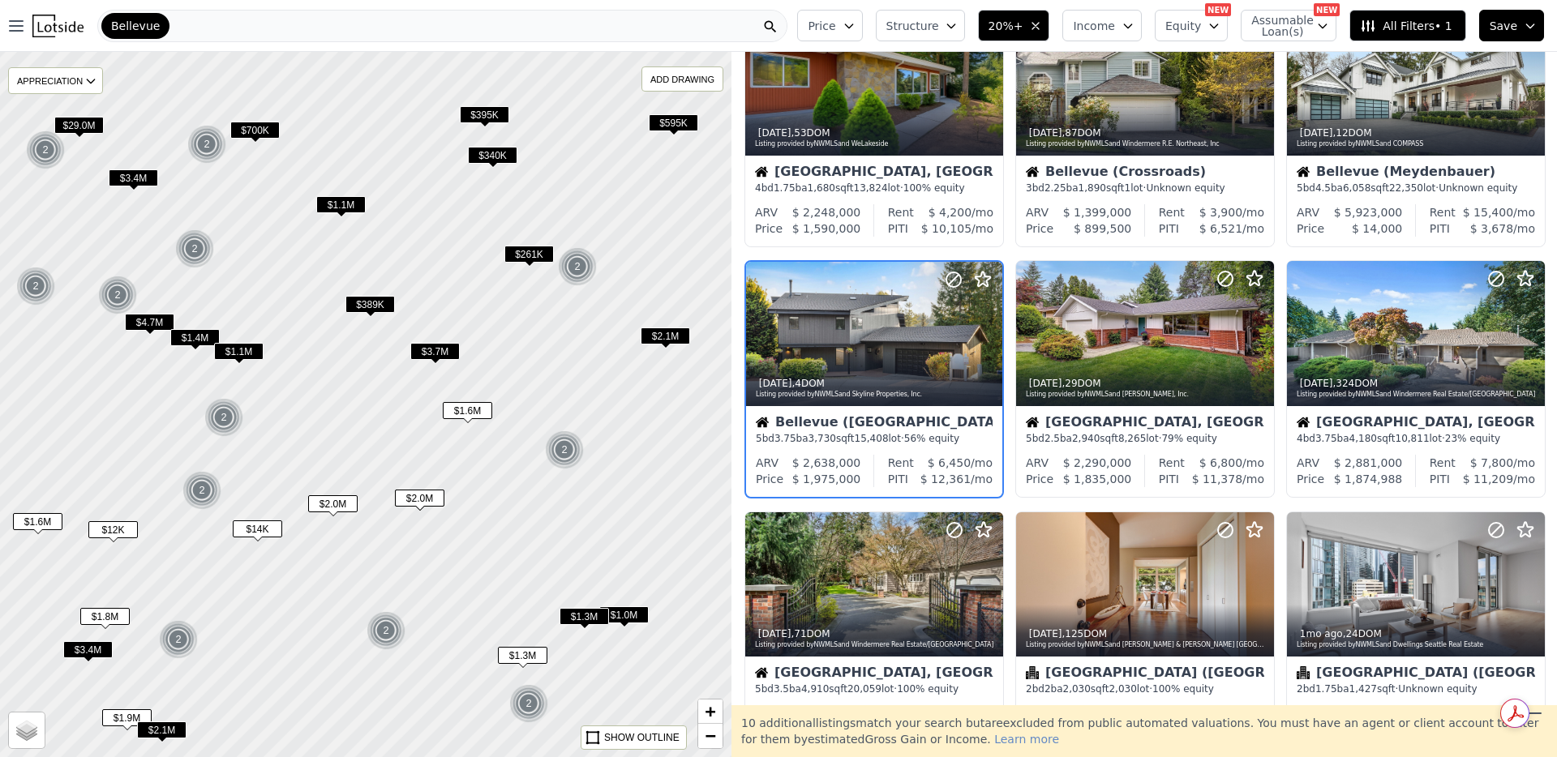
click at [444, 352] on span "$3.7M" at bounding box center [434, 351] width 49 height 17
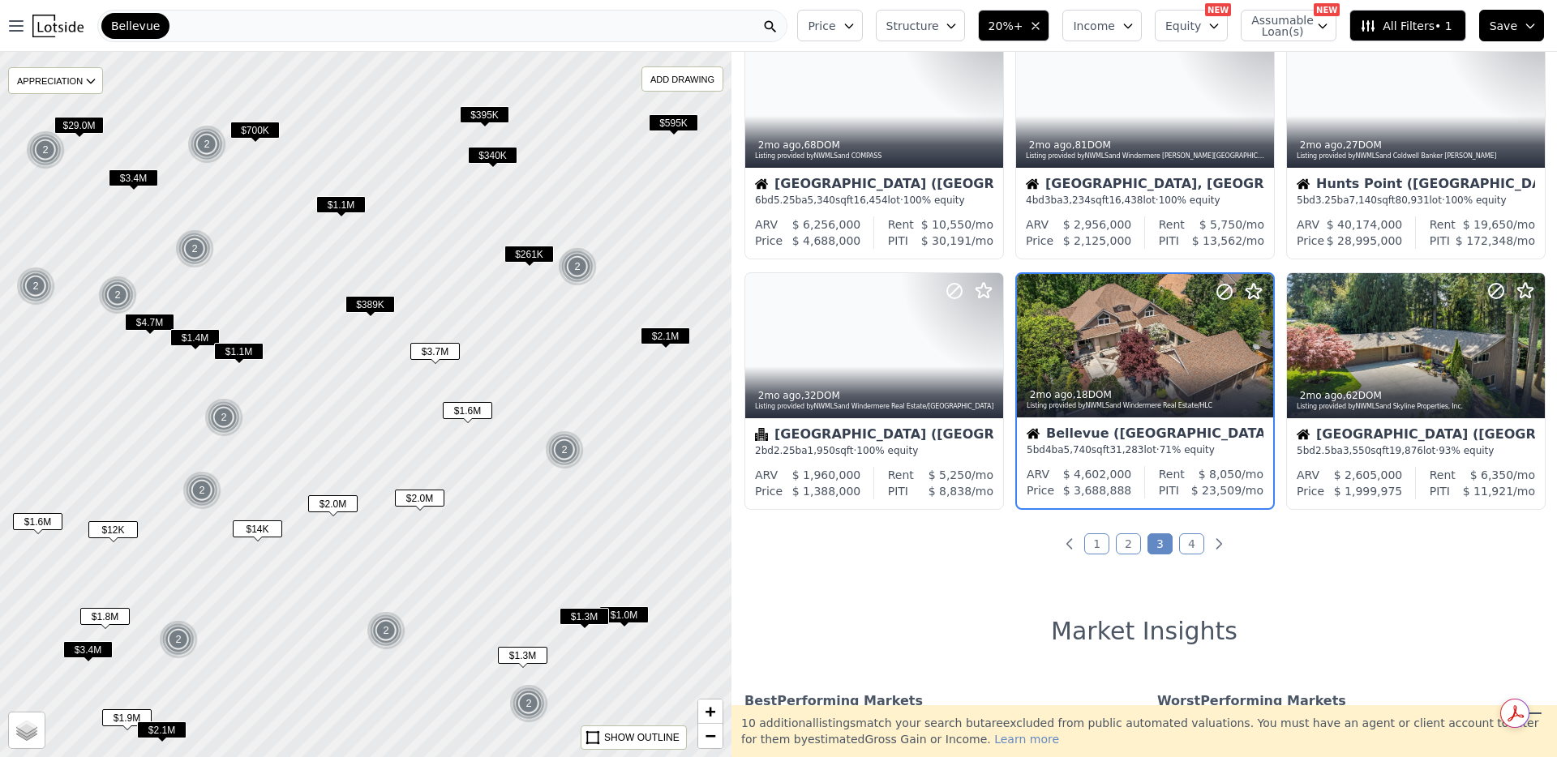
scroll to position [587, 0]
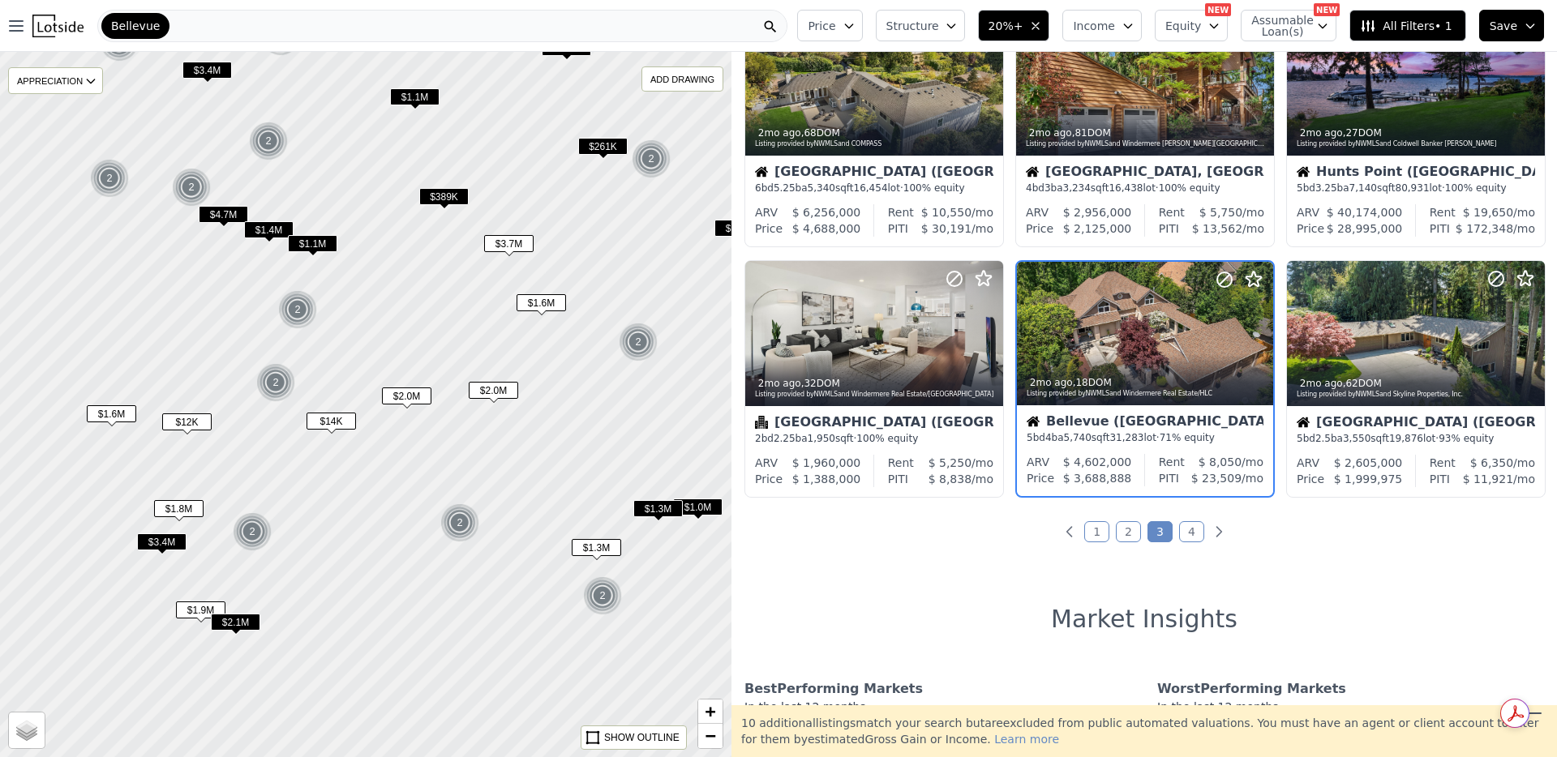
drag, startPoint x: 353, startPoint y: 412, endPoint x: 427, endPoint y: 304, distance: 130.7
click at [427, 304] on div at bounding box center [365, 404] width 877 height 846
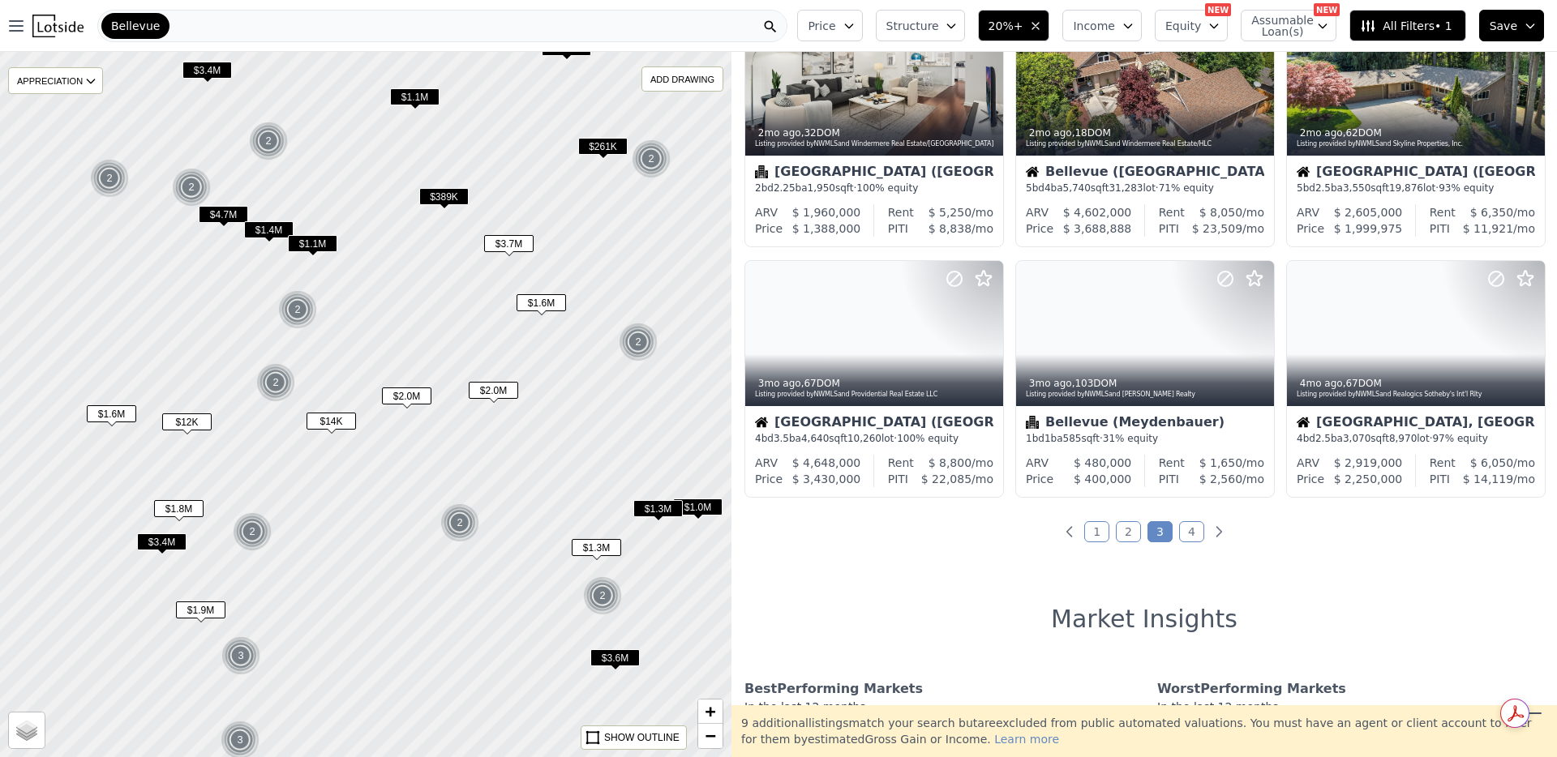
scroll to position [336, 0]
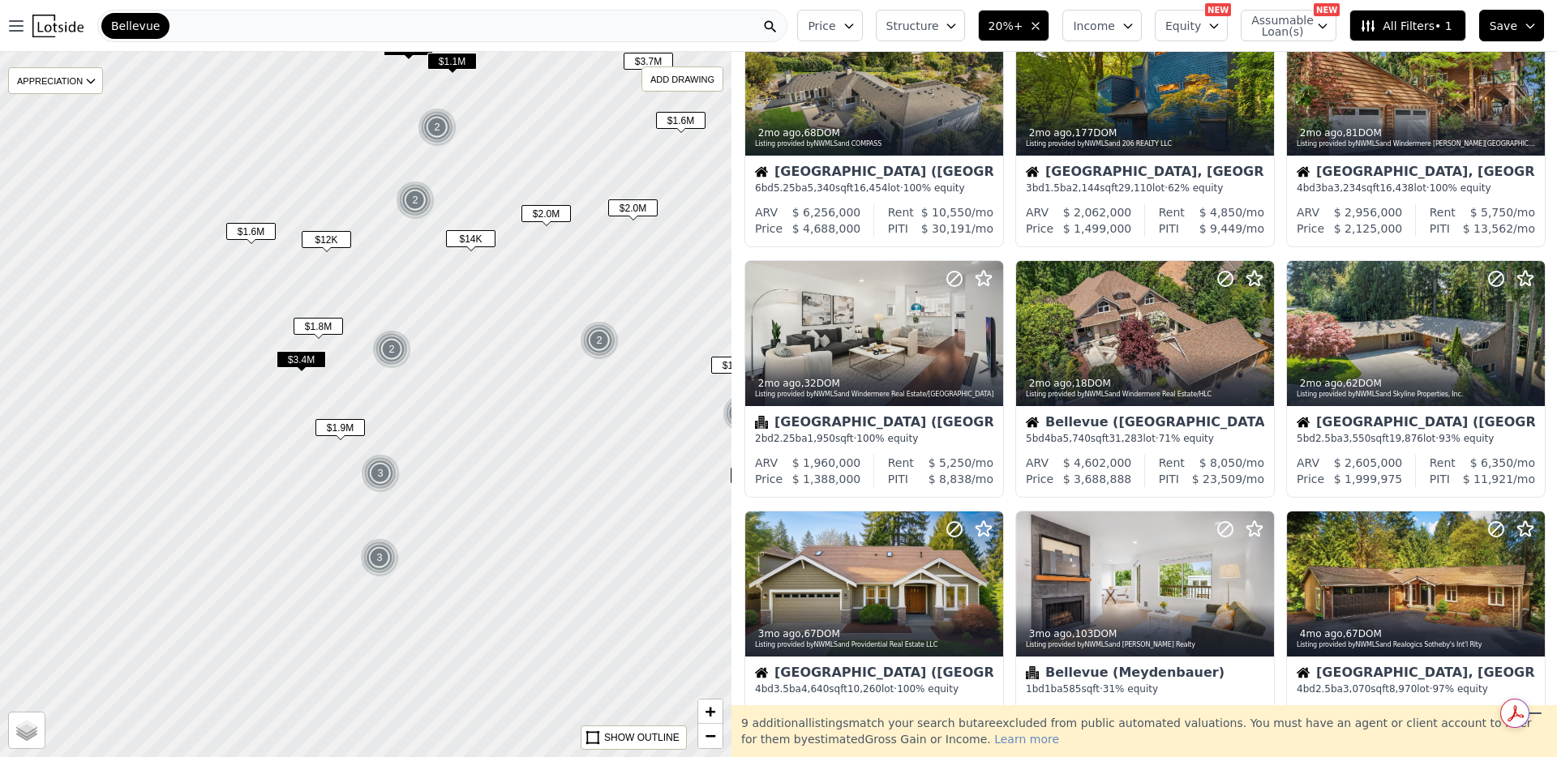
drag, startPoint x: 199, startPoint y: 561, endPoint x: 337, endPoint y: 379, distance: 229.1
click at [337, 379] on div at bounding box center [365, 404] width 877 height 846
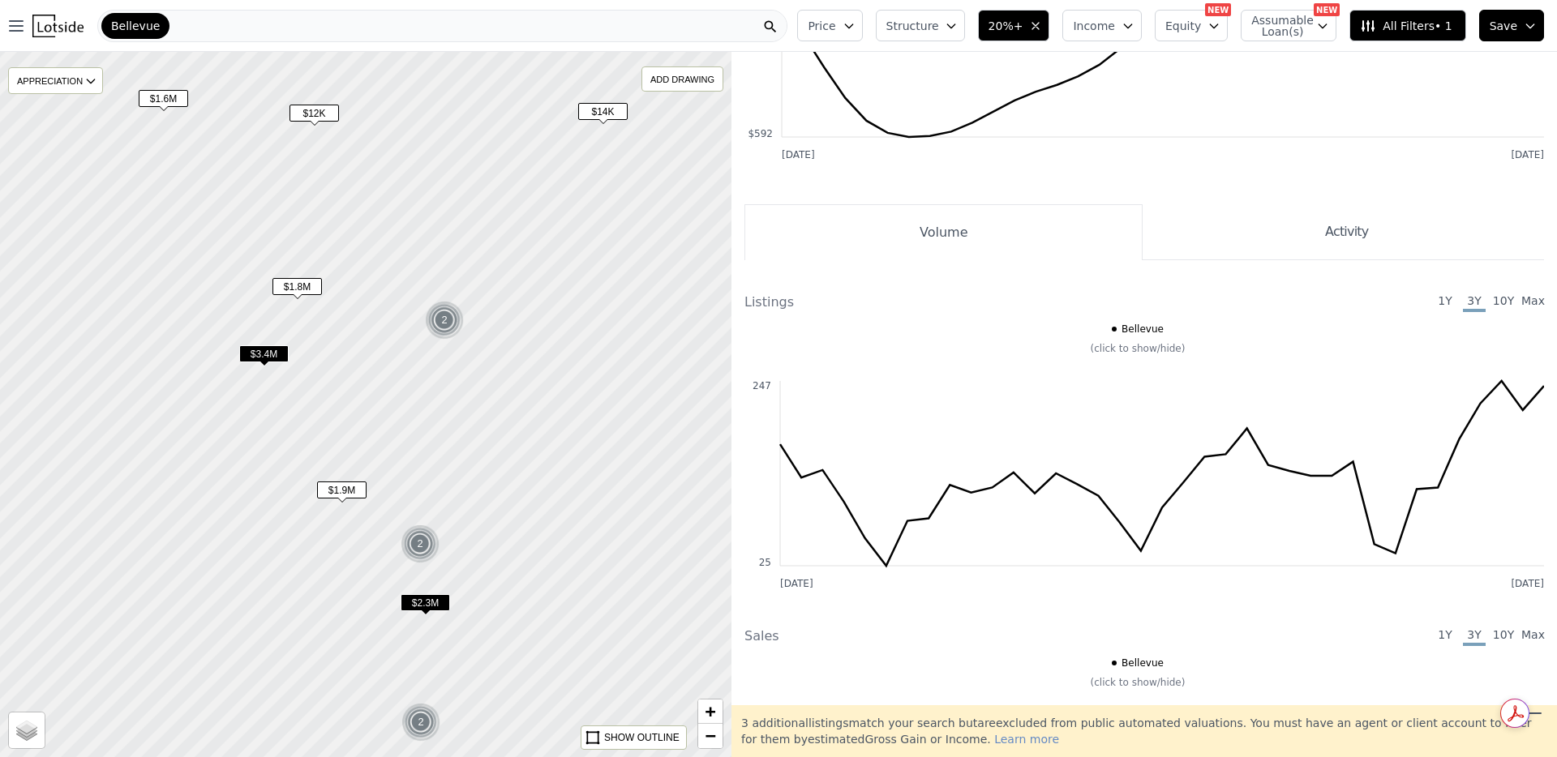
click at [302, 289] on span "$1.8M" at bounding box center [296, 286] width 49 height 17
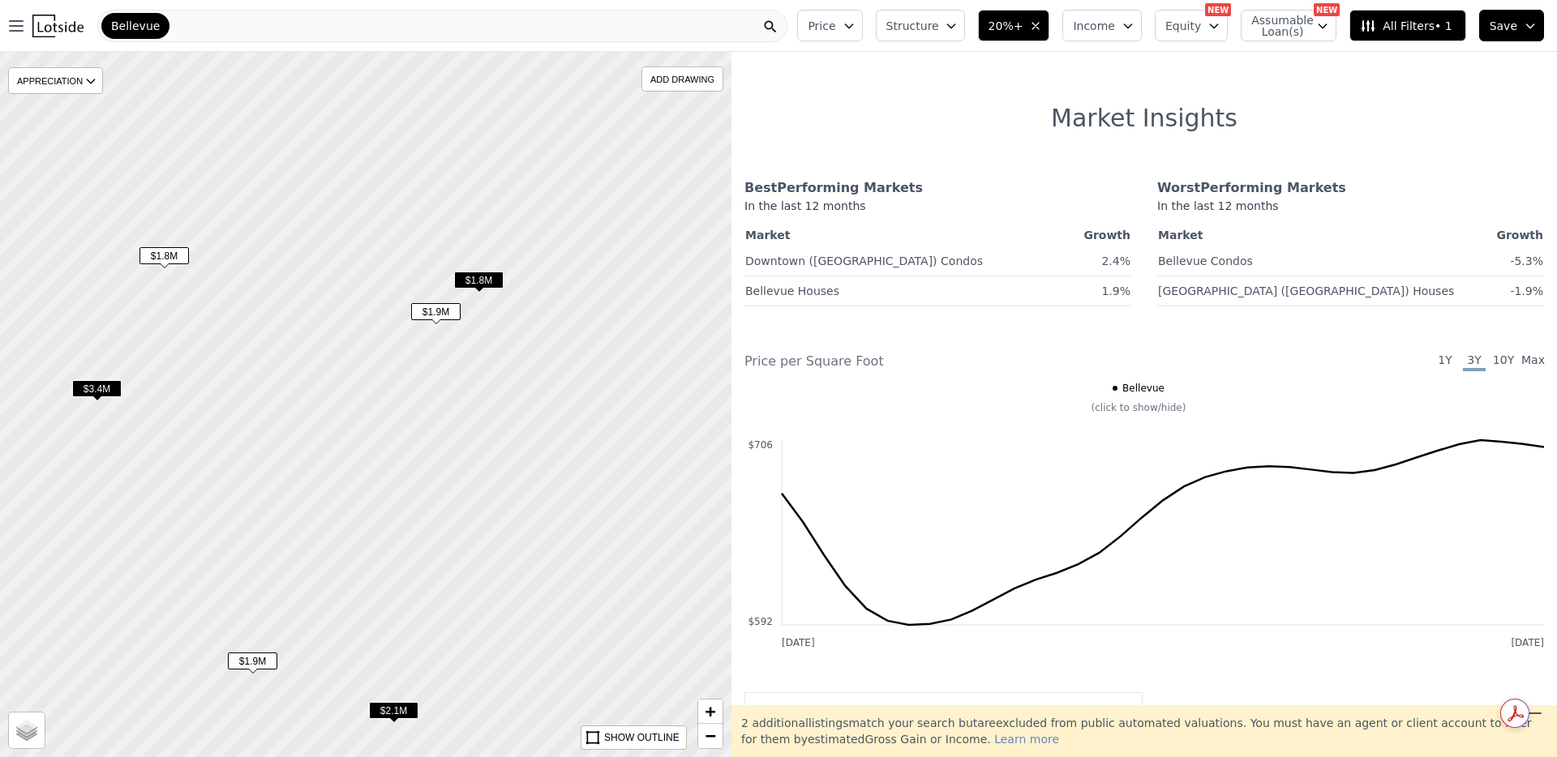
click at [451, 315] on span "$1.9M" at bounding box center [435, 311] width 49 height 17
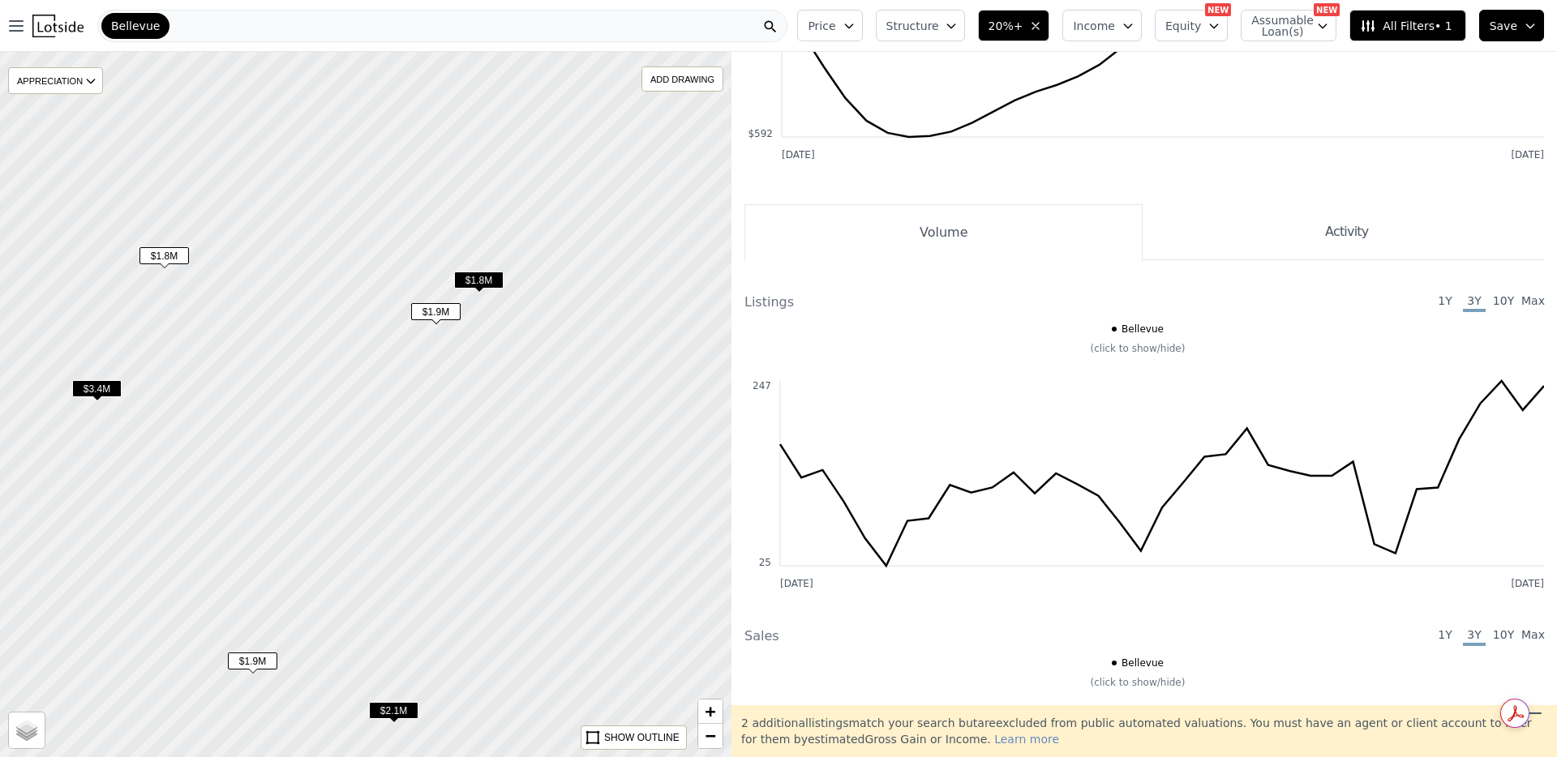
click at [492, 282] on span "$1.8M" at bounding box center [478, 280] width 49 height 17
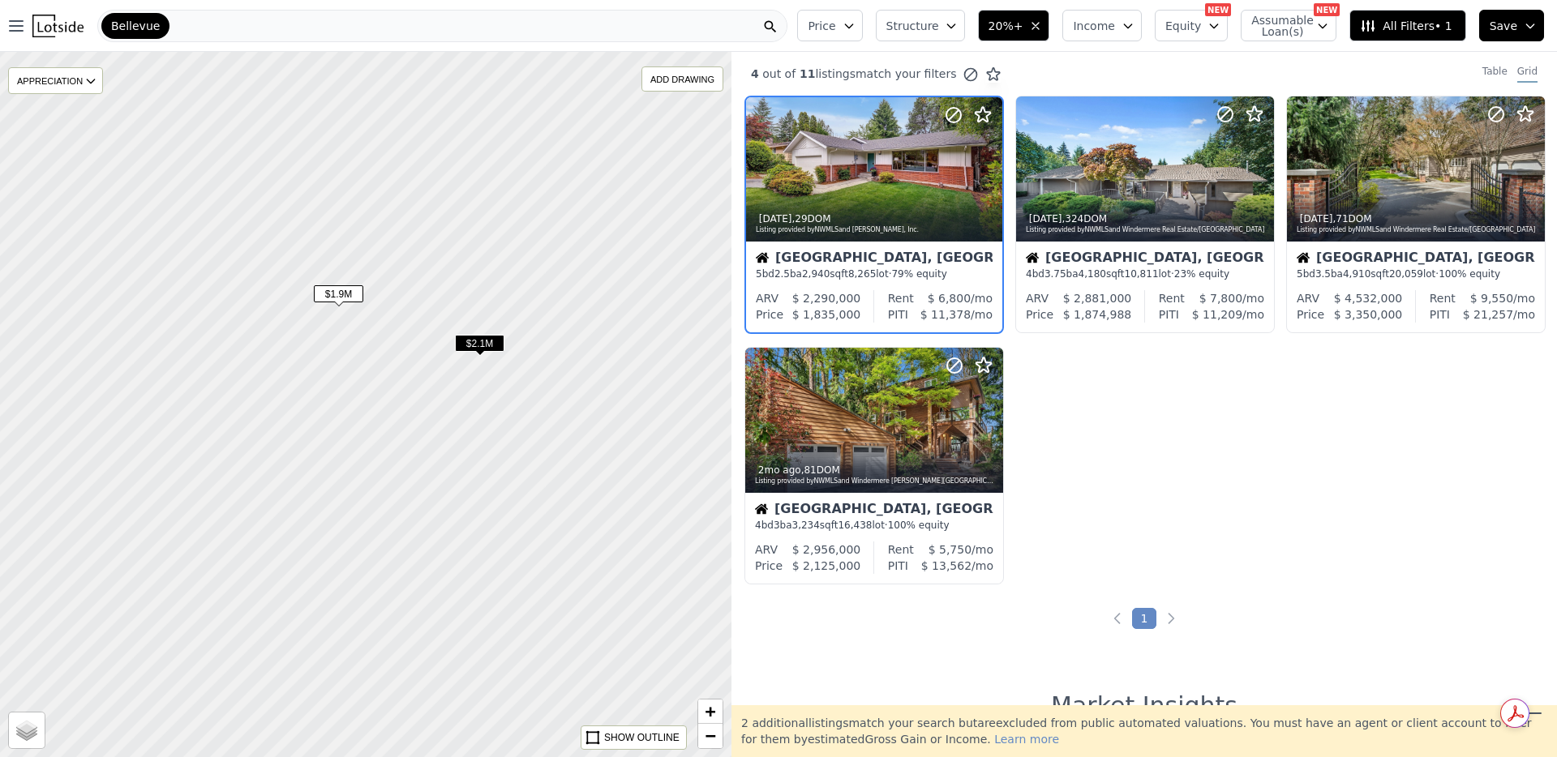
drag, startPoint x: 396, startPoint y: 564, endPoint x: 482, endPoint y: 197, distance: 377.2
click at [482, 197] on div at bounding box center [365, 404] width 877 height 846
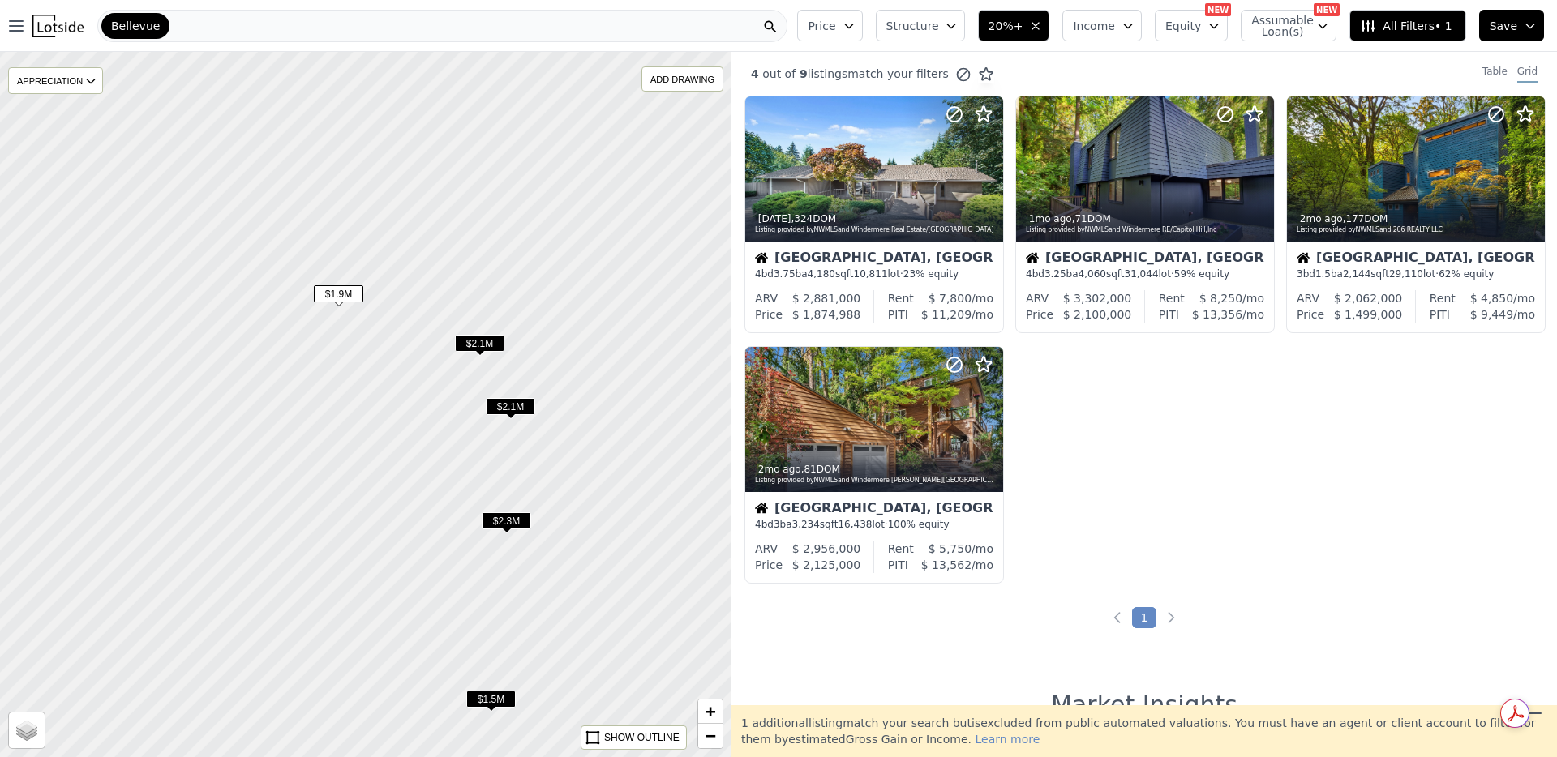
click at [512, 401] on span "$2.1M" at bounding box center [510, 406] width 49 height 17
click at [498, 713] on div "$1.5M" at bounding box center [490, 703] width 49 height 24
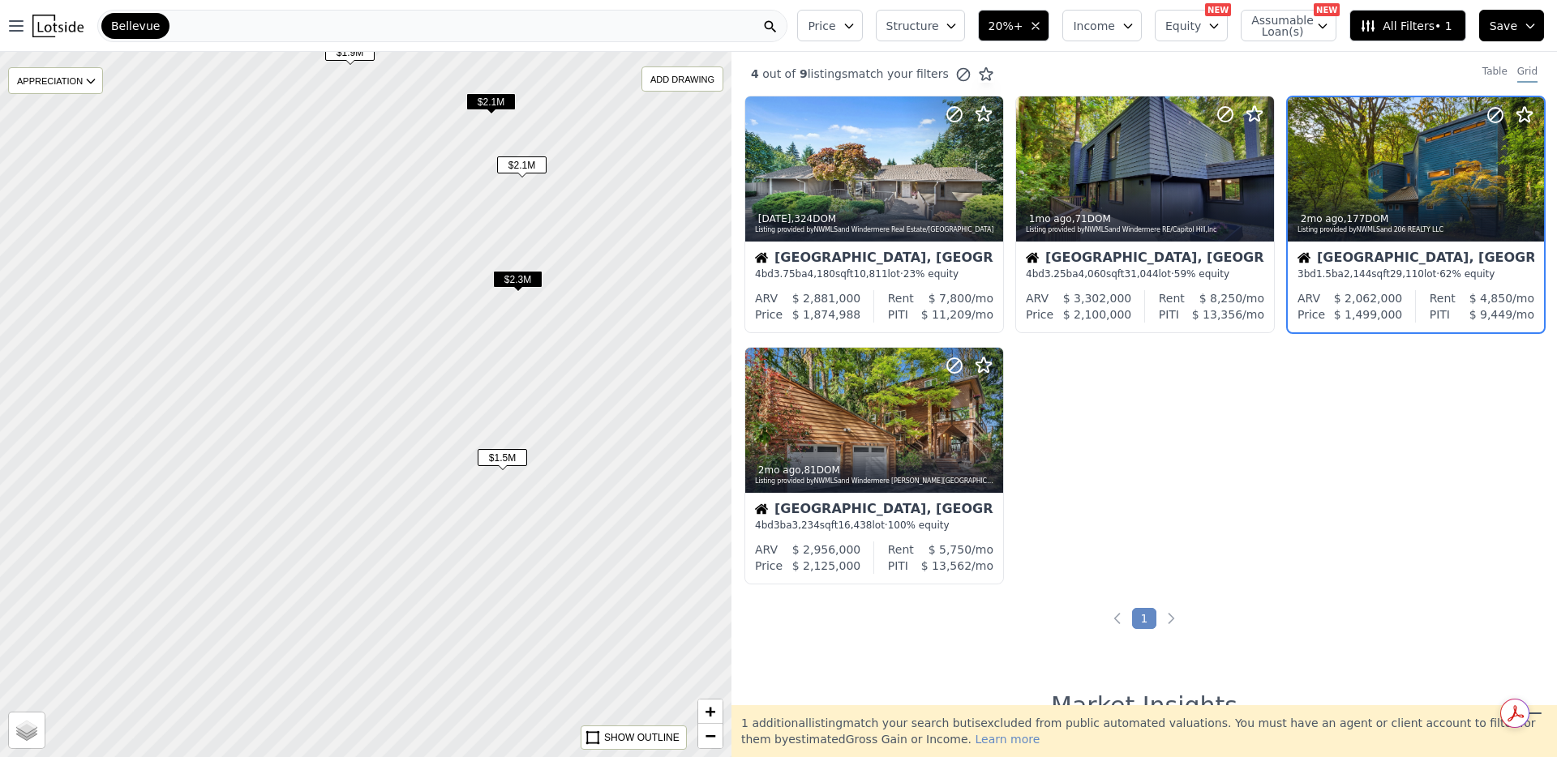
drag, startPoint x: 337, startPoint y: 650, endPoint x: 349, endPoint y: 407, distance: 243.5
click at [349, 408] on div at bounding box center [365, 404] width 877 height 846
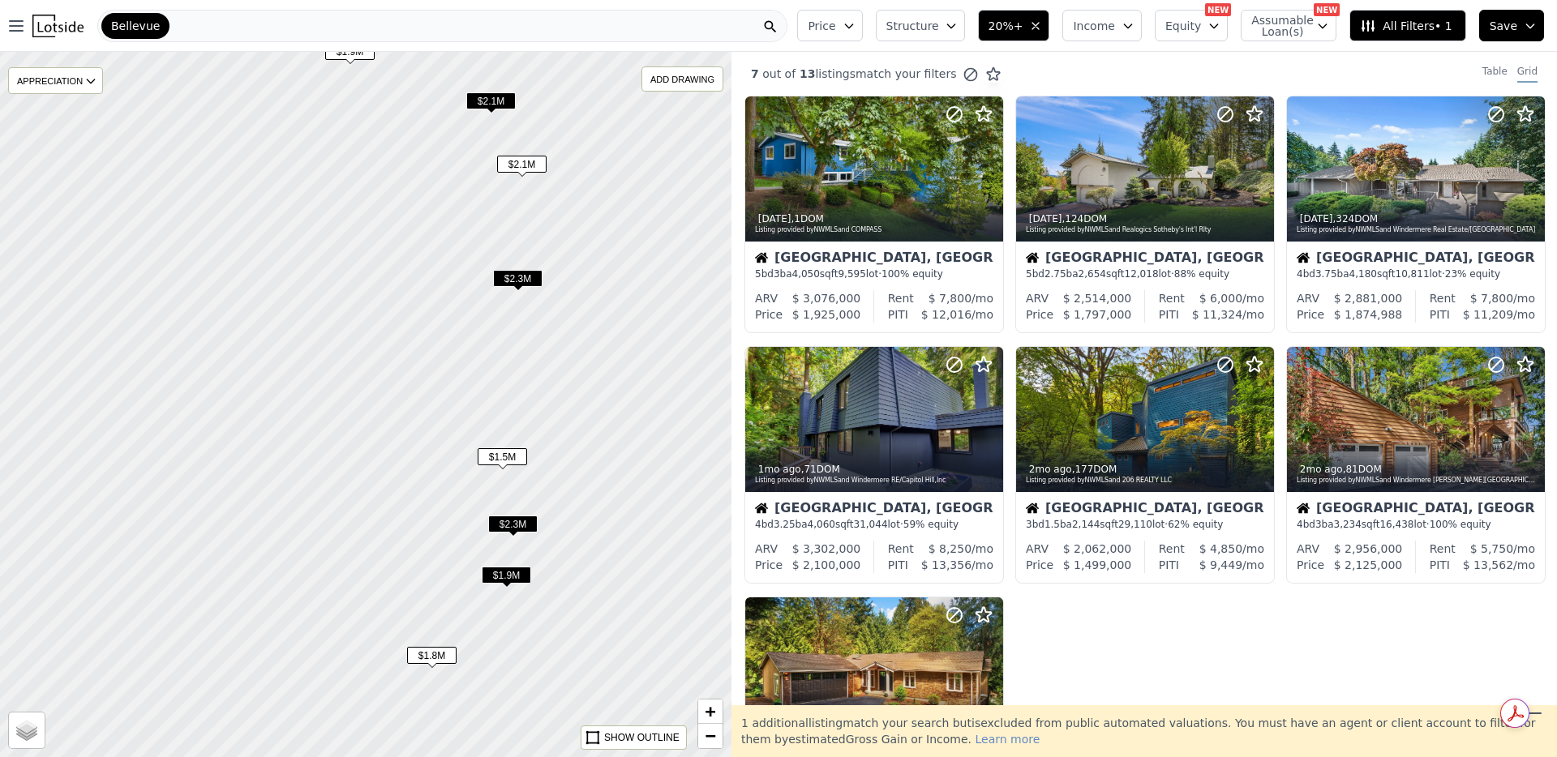
click at [445, 657] on span "$1.8M" at bounding box center [431, 655] width 49 height 17
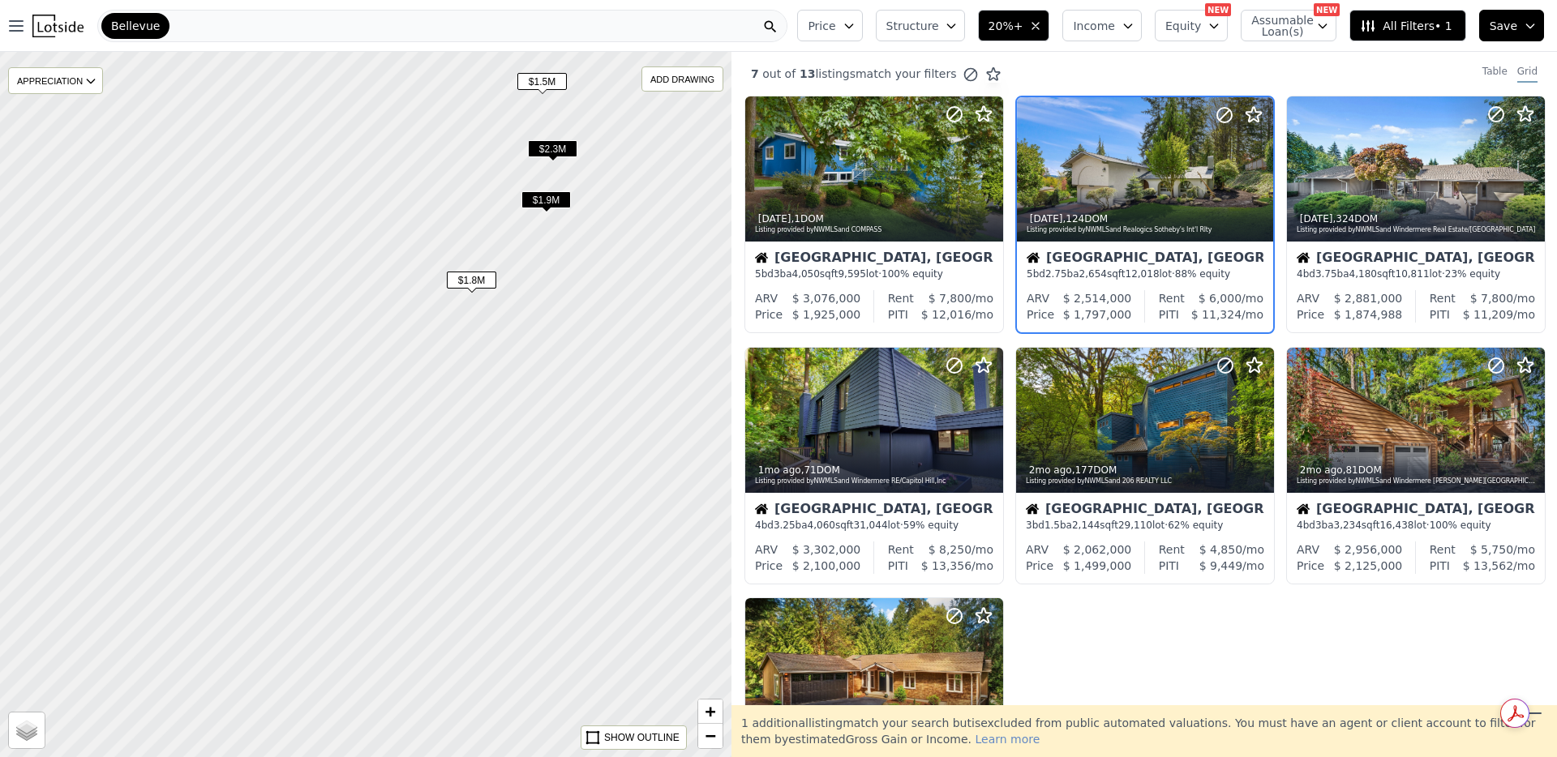
drag, startPoint x: 375, startPoint y: 621, endPoint x: 414, endPoint y: 246, distance: 377.5
click at [414, 246] on div at bounding box center [365, 404] width 877 height 846
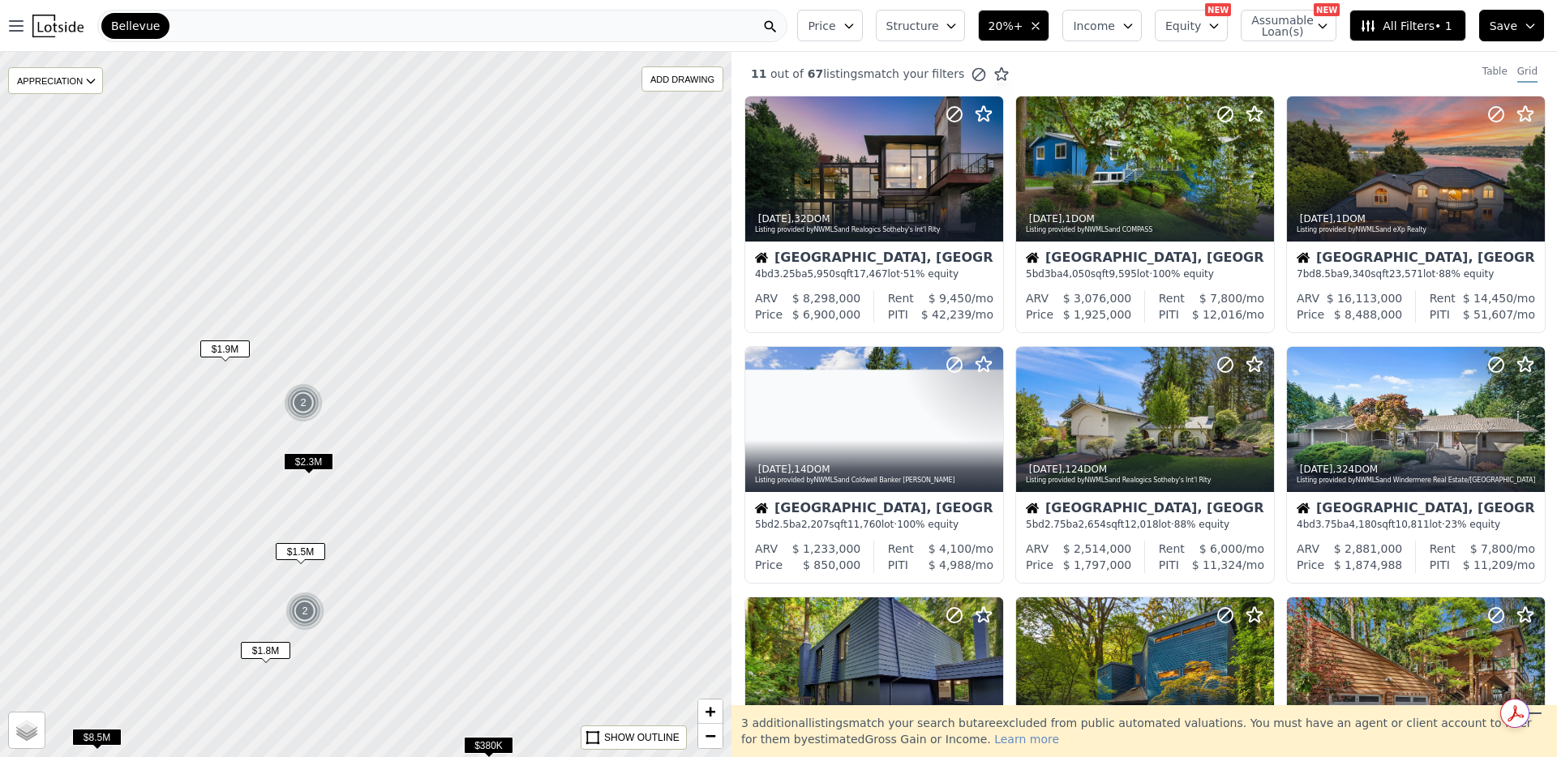
drag, startPoint x: 648, startPoint y: 396, endPoint x: 465, endPoint y: 679, distance: 337.1
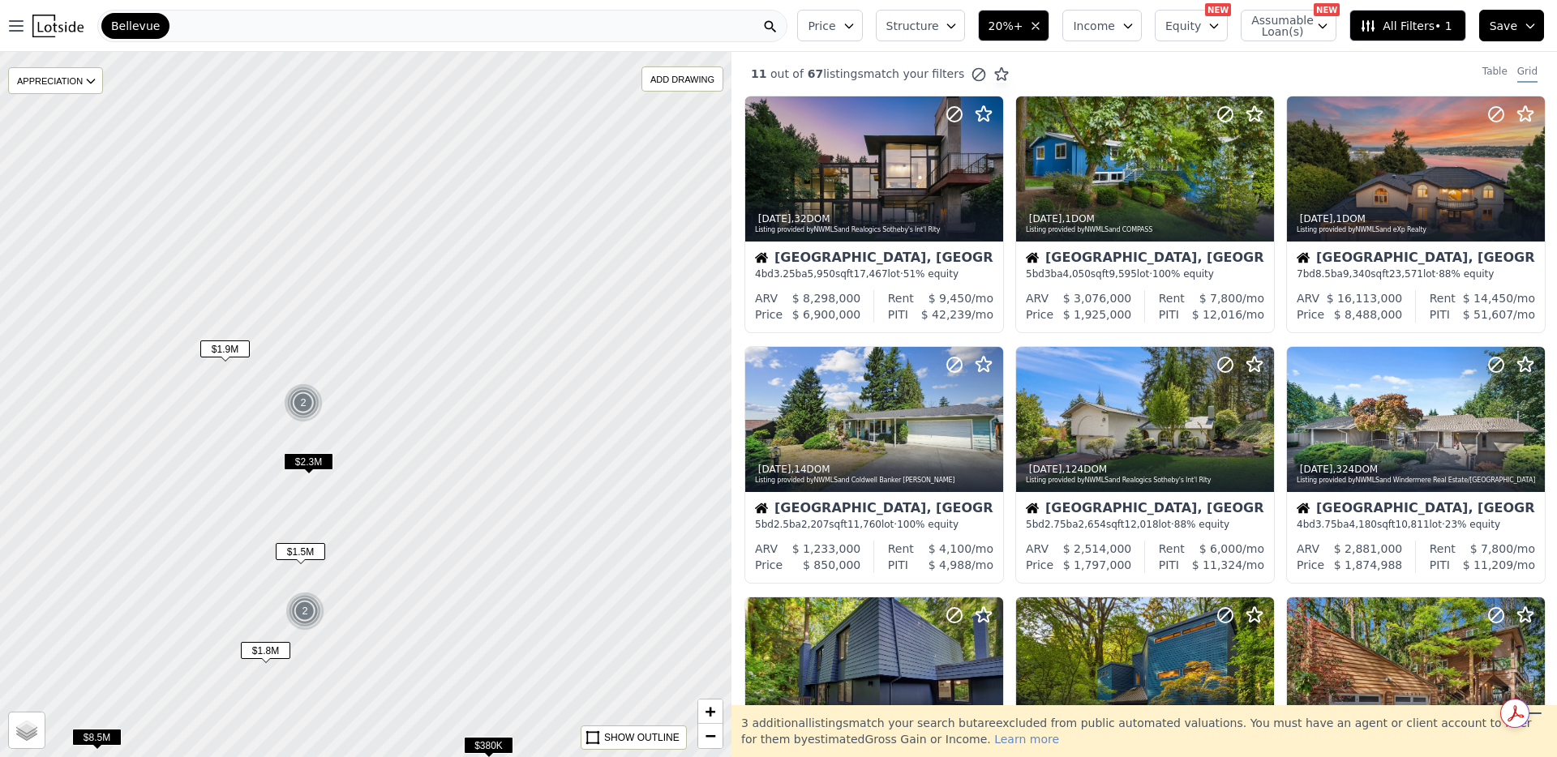
click at [466, 679] on div at bounding box center [365, 404] width 877 height 846
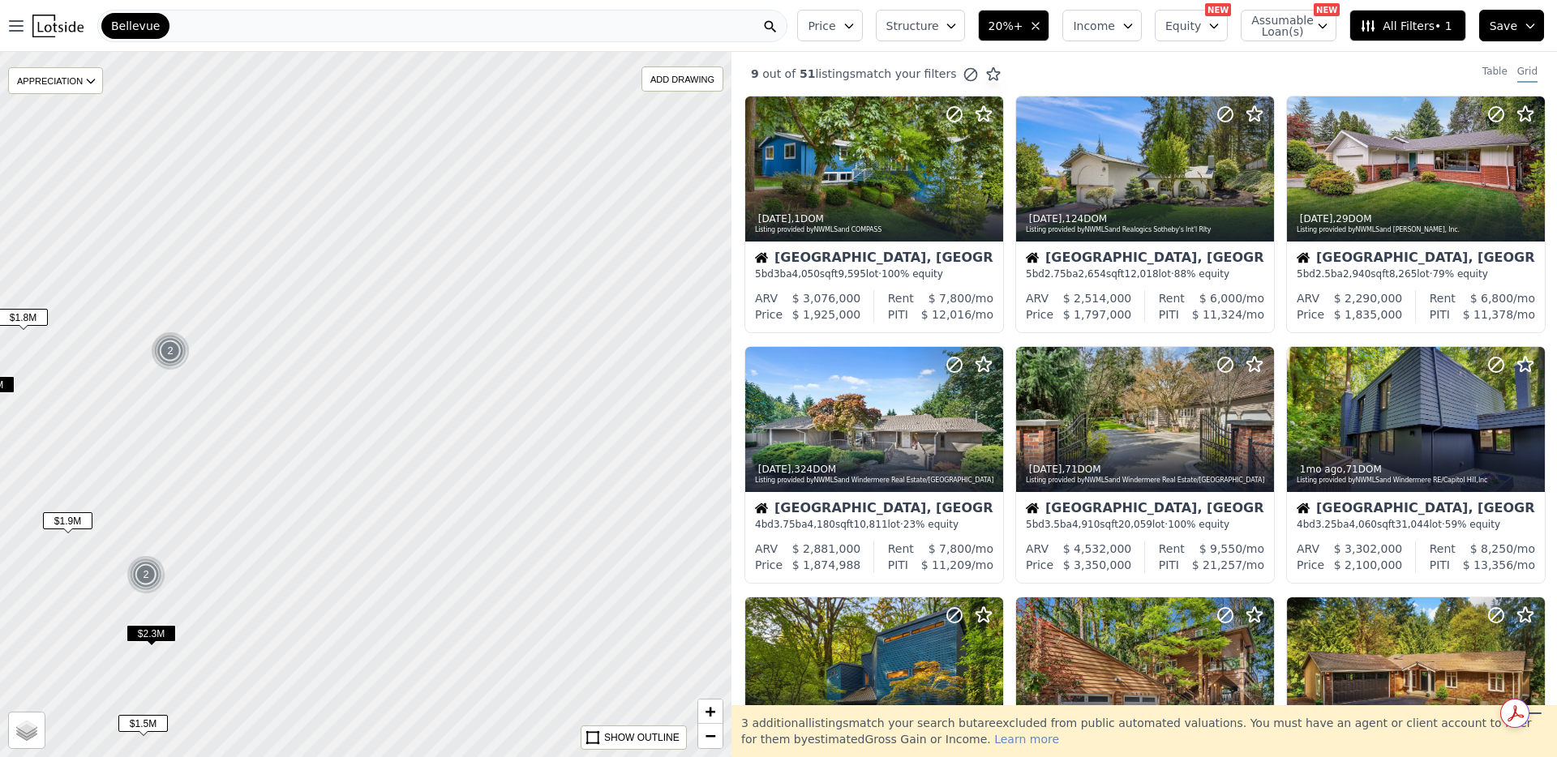
drag, startPoint x: 645, startPoint y: 398, endPoint x: 491, endPoint y: 555, distance: 219.0
click at [491, 555] on div at bounding box center [365, 404] width 877 height 846
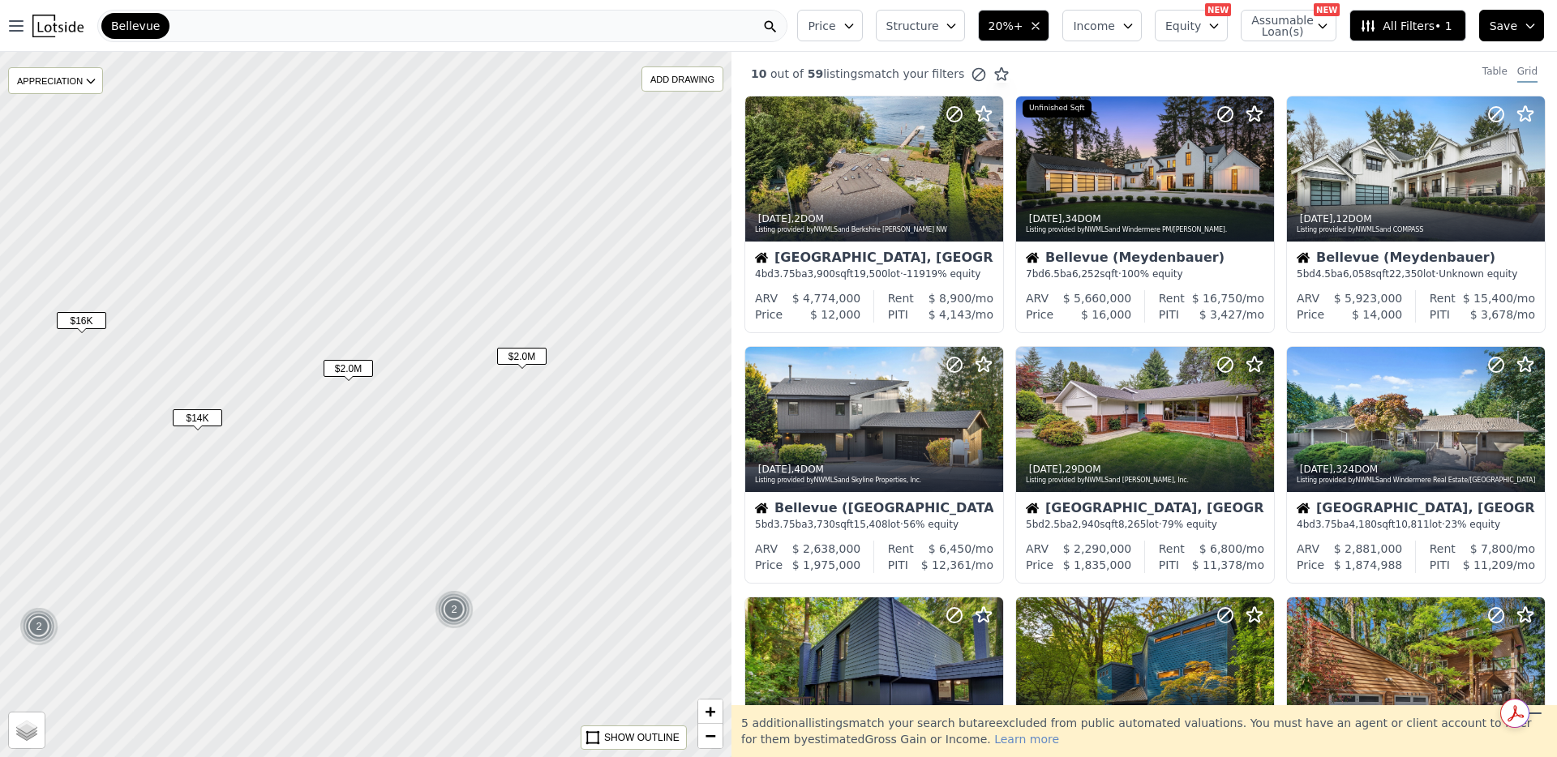
drag, startPoint x: 606, startPoint y: 296, endPoint x: 475, endPoint y: 570, distance: 303.9
click at [475, 571] on div at bounding box center [365, 404] width 877 height 846
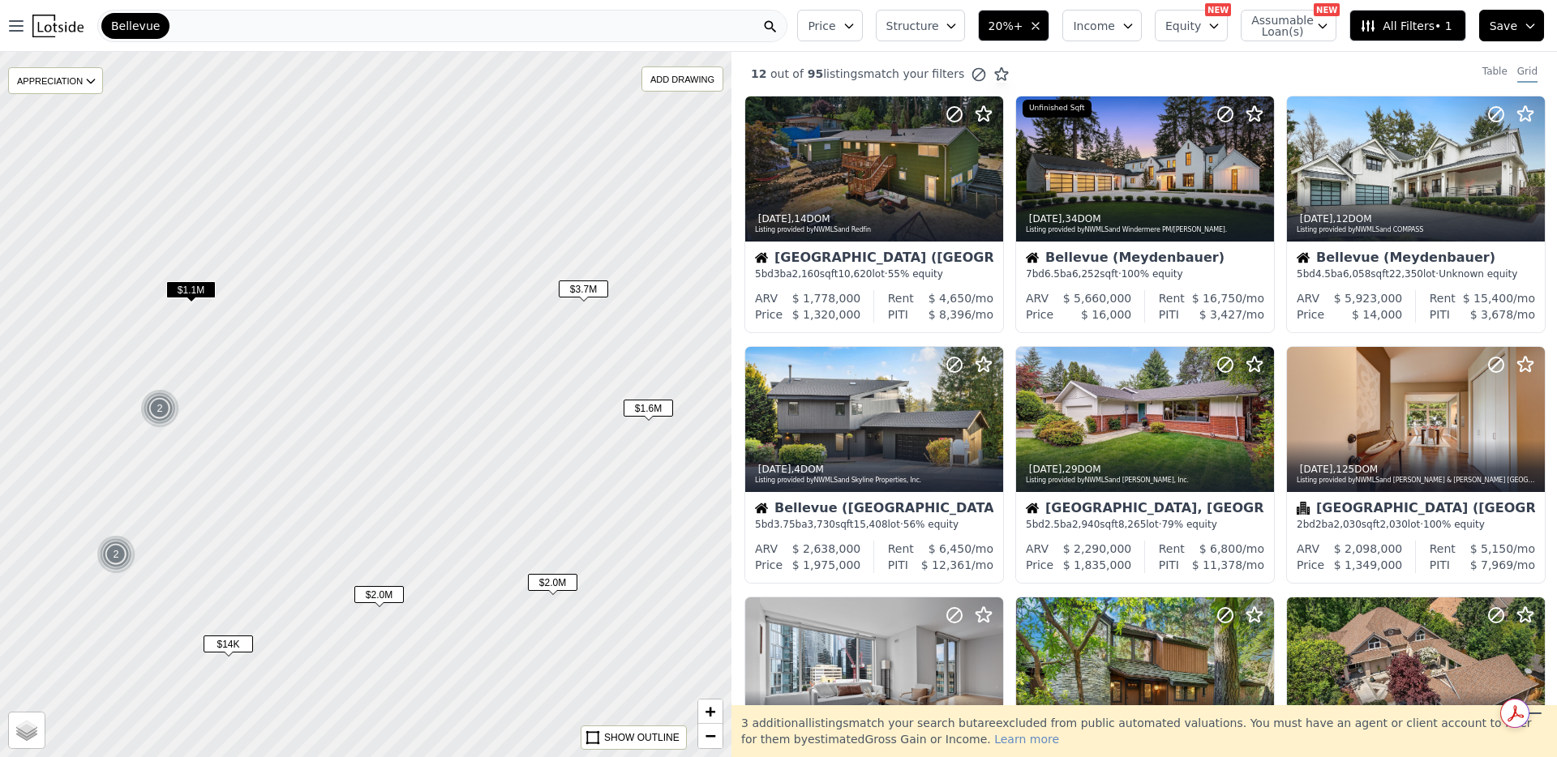
drag, startPoint x: 490, startPoint y: 272, endPoint x: 521, endPoint y: 500, distance: 229.9
click at [521, 500] on div at bounding box center [365, 404] width 877 height 846
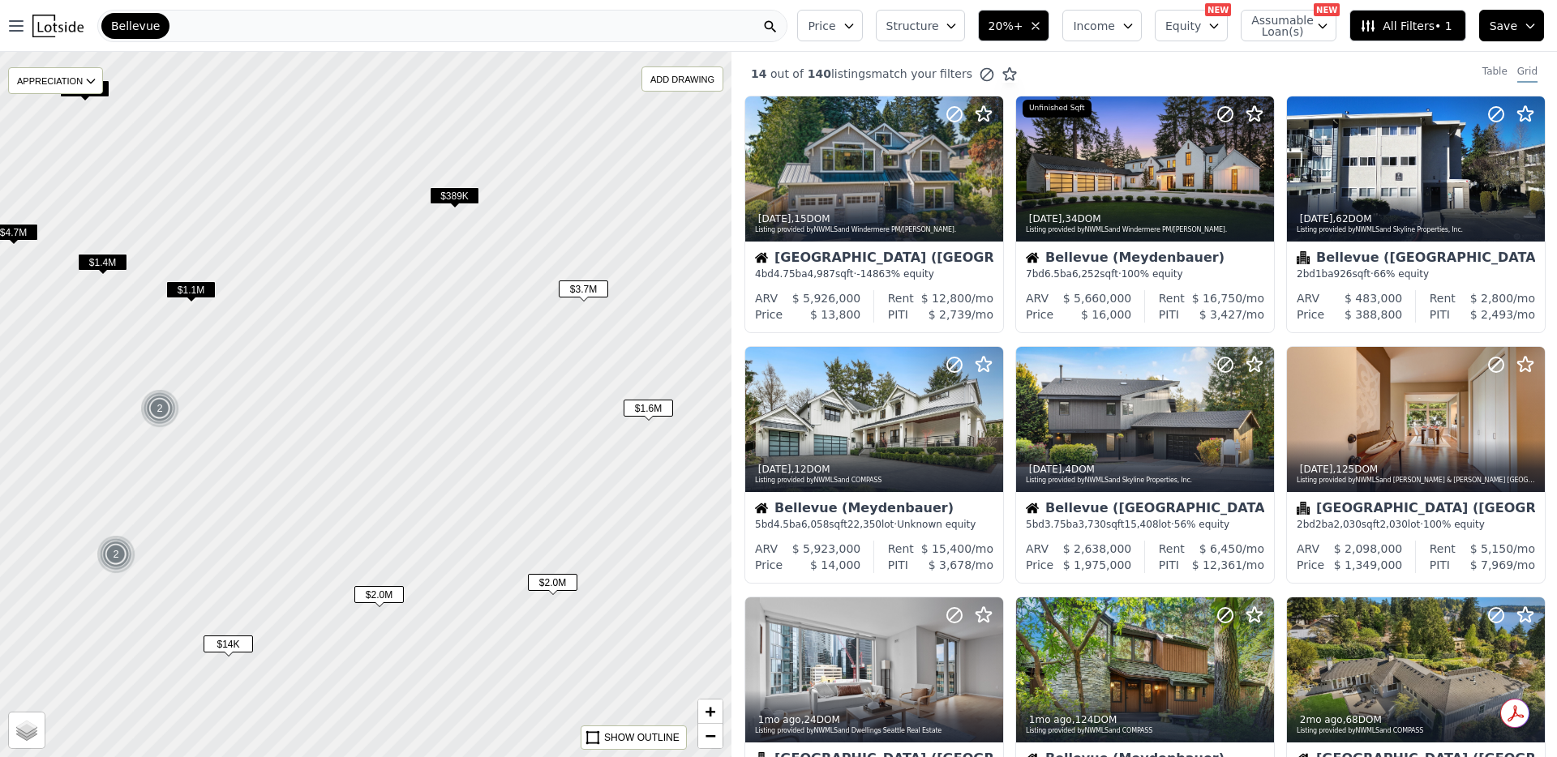
click at [191, 290] on span "$1.1M" at bounding box center [190, 289] width 49 height 17
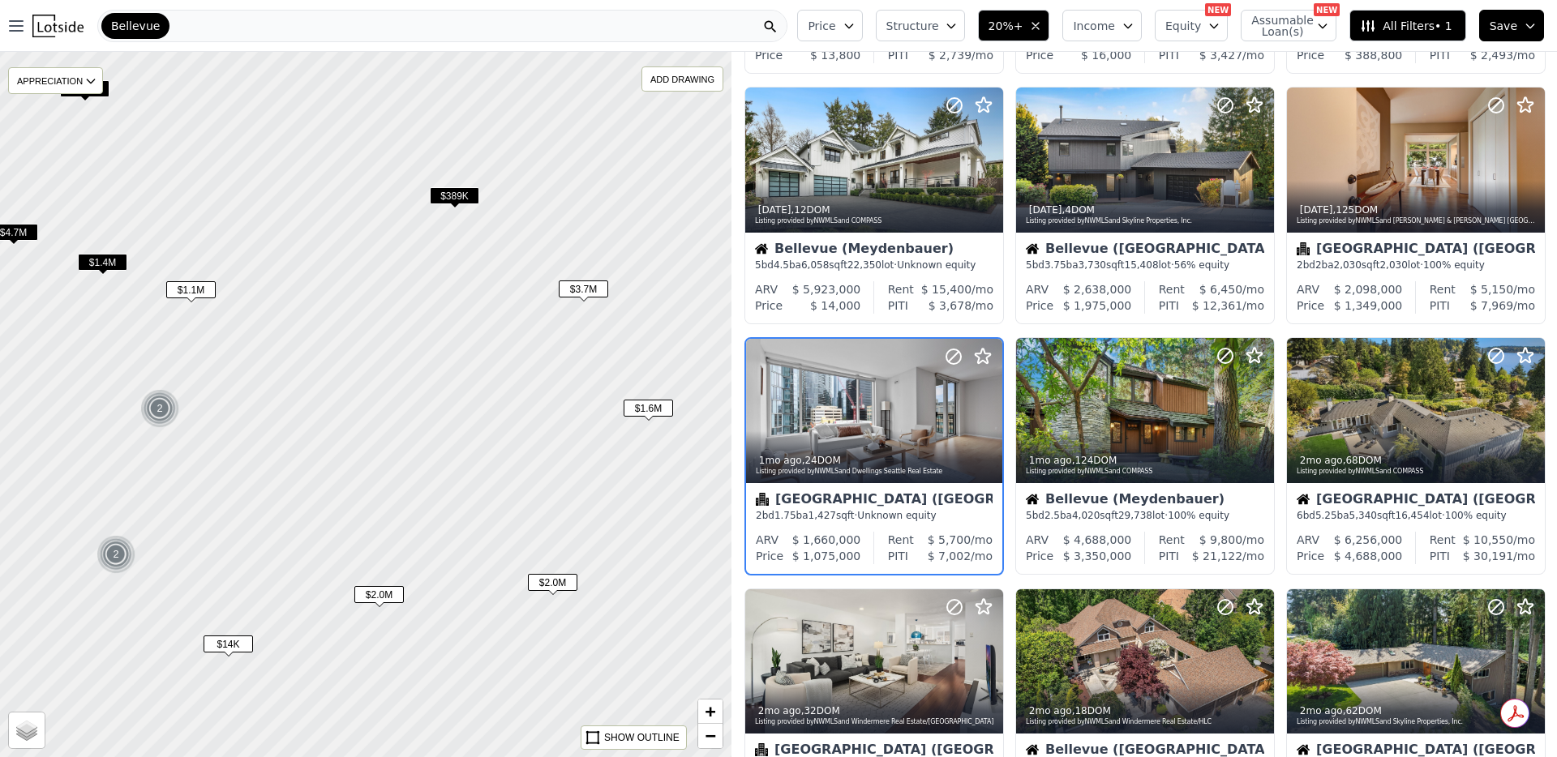
scroll to position [285, 0]
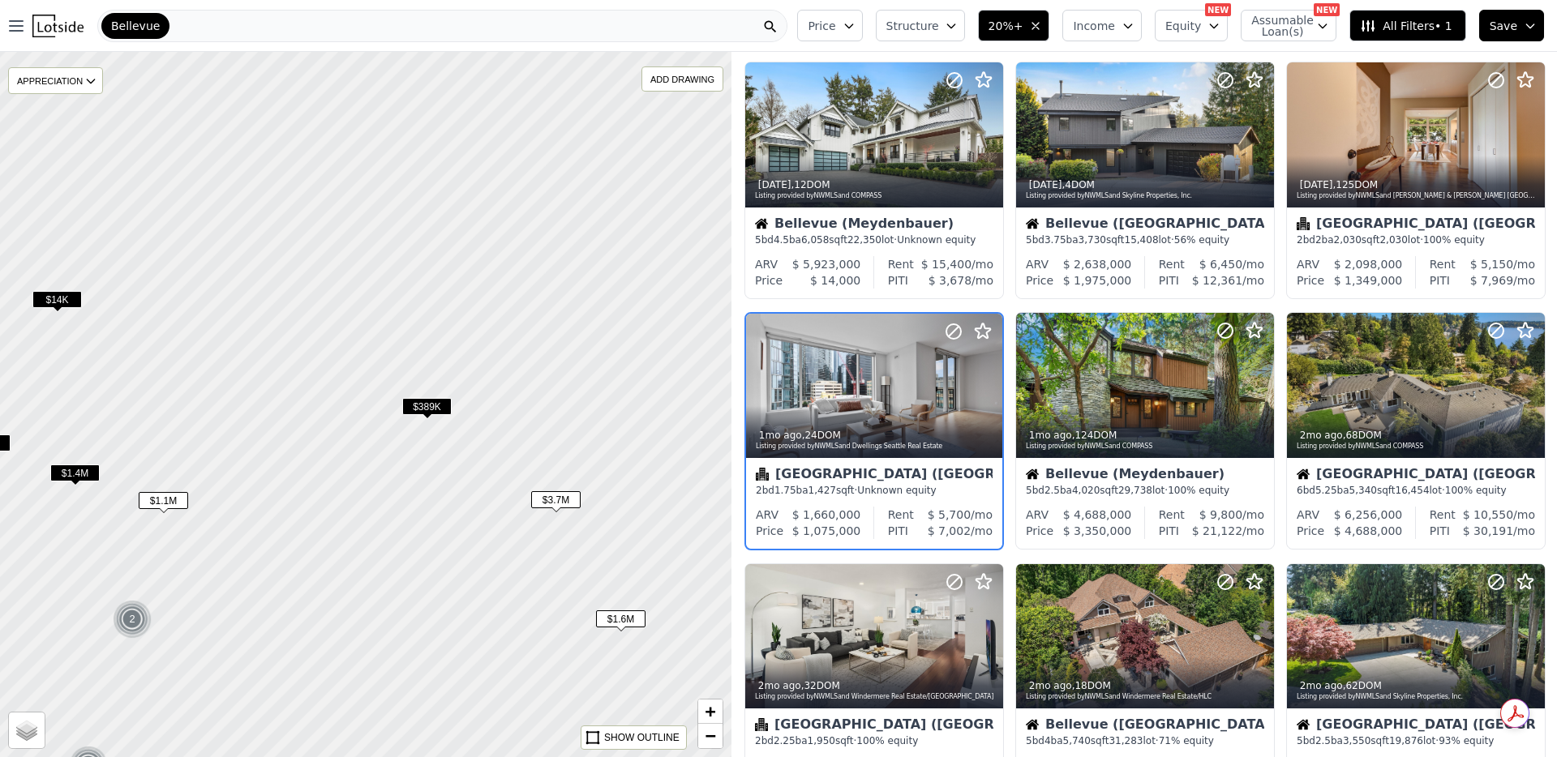
drag, startPoint x: 480, startPoint y: 261, endPoint x: 452, endPoint y: 469, distance: 209.4
click at [452, 469] on div at bounding box center [365, 404] width 877 height 846
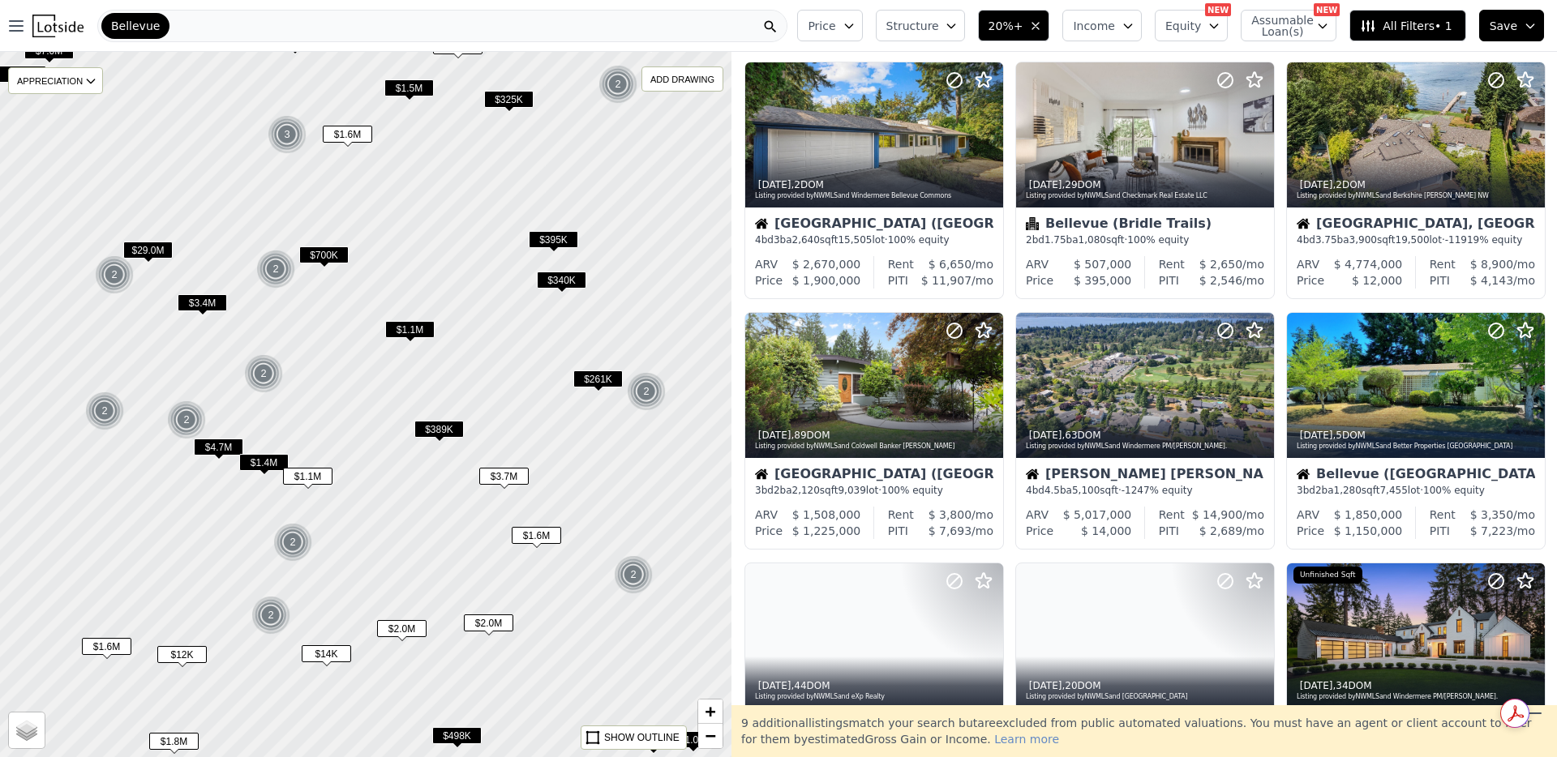
click at [418, 328] on span "$1.1M" at bounding box center [409, 329] width 49 height 17
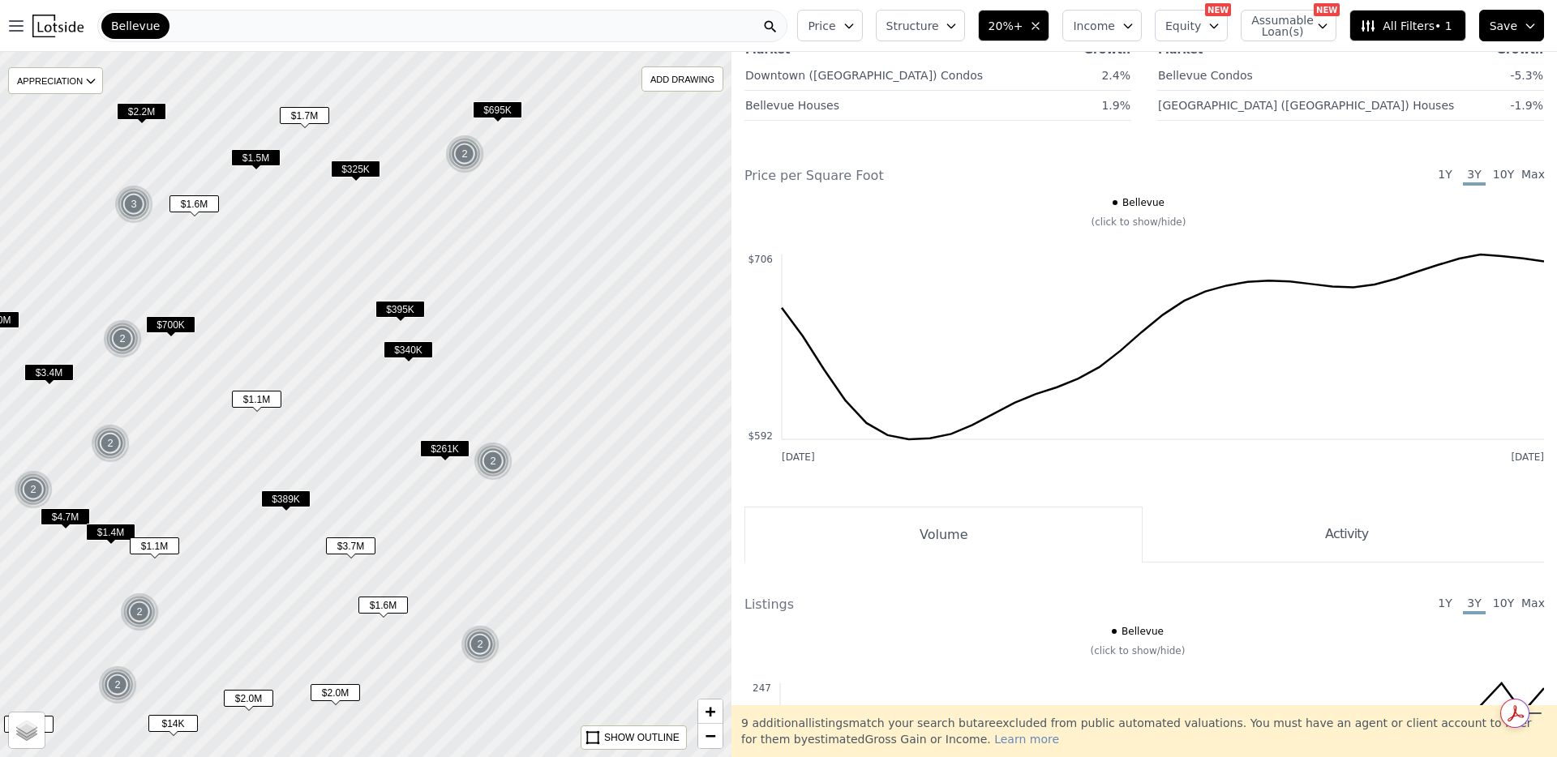
drag, startPoint x: 589, startPoint y: 392, endPoint x: 436, endPoint y: 460, distance: 167.7
click at [436, 460] on div "$261K" at bounding box center [444, 452] width 49 height 24
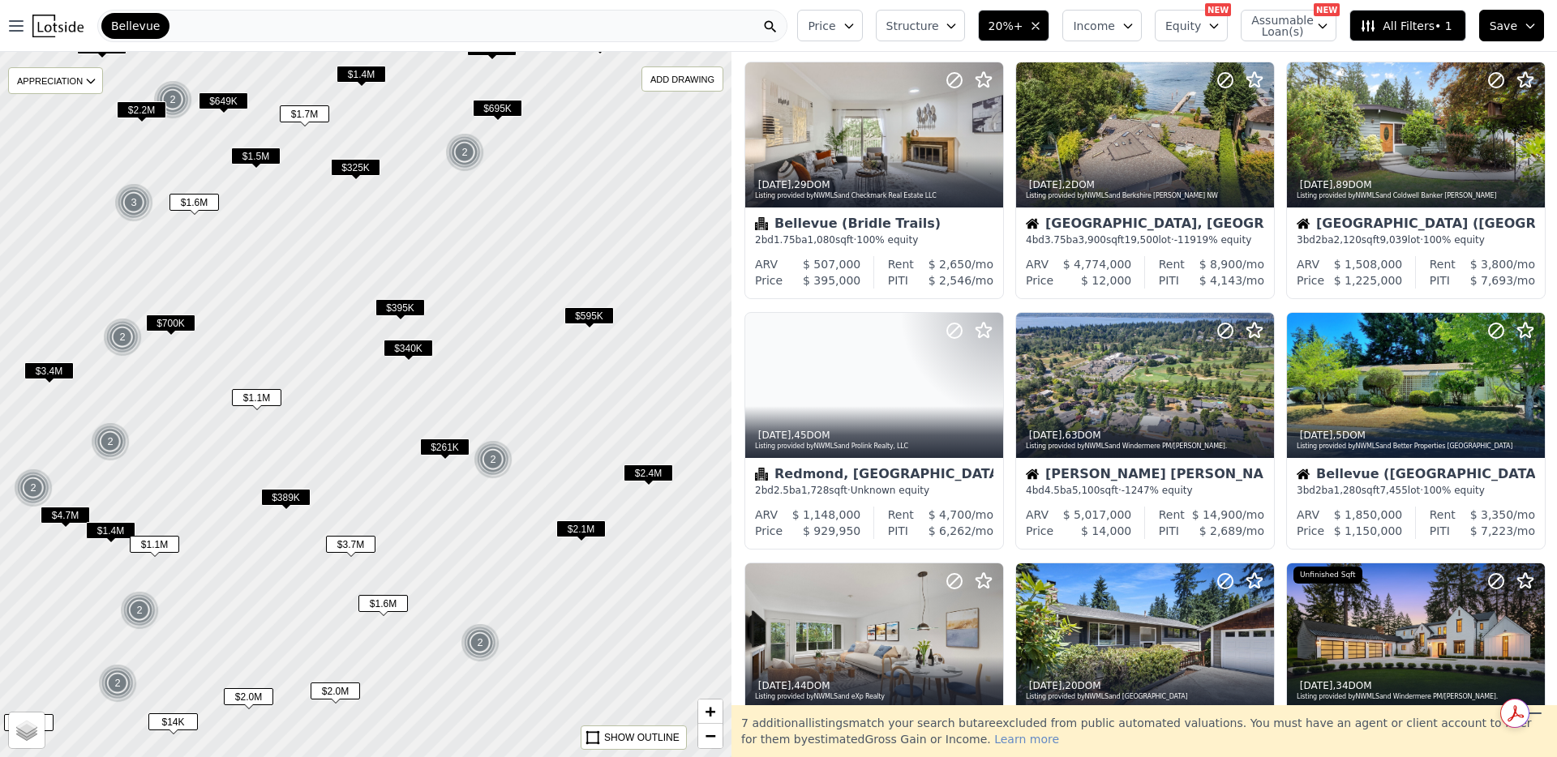
drag, startPoint x: 311, startPoint y: 307, endPoint x: 663, endPoint y: 93, distance: 411.9
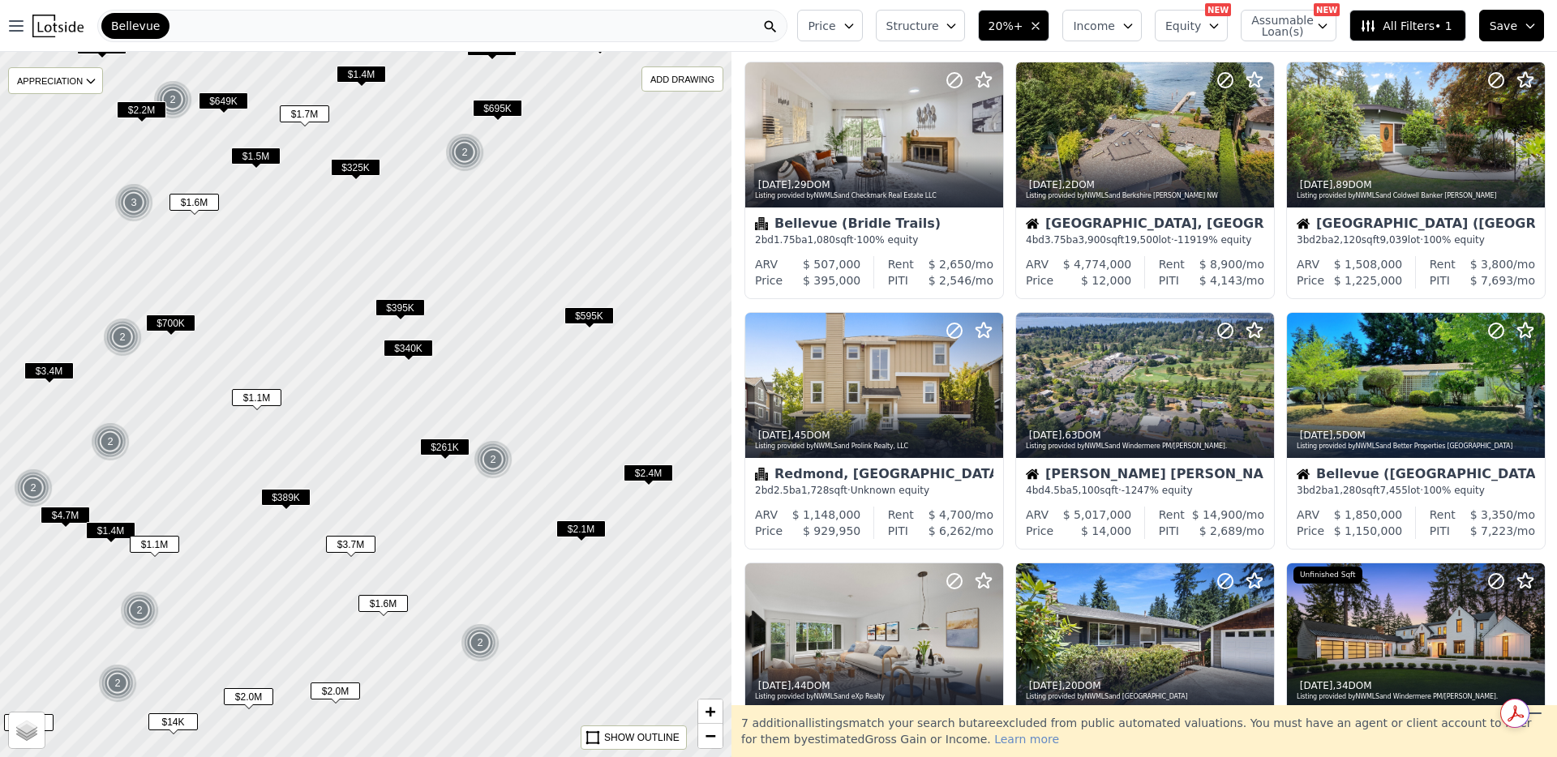
click at [663, 93] on div at bounding box center [365, 404] width 877 height 846
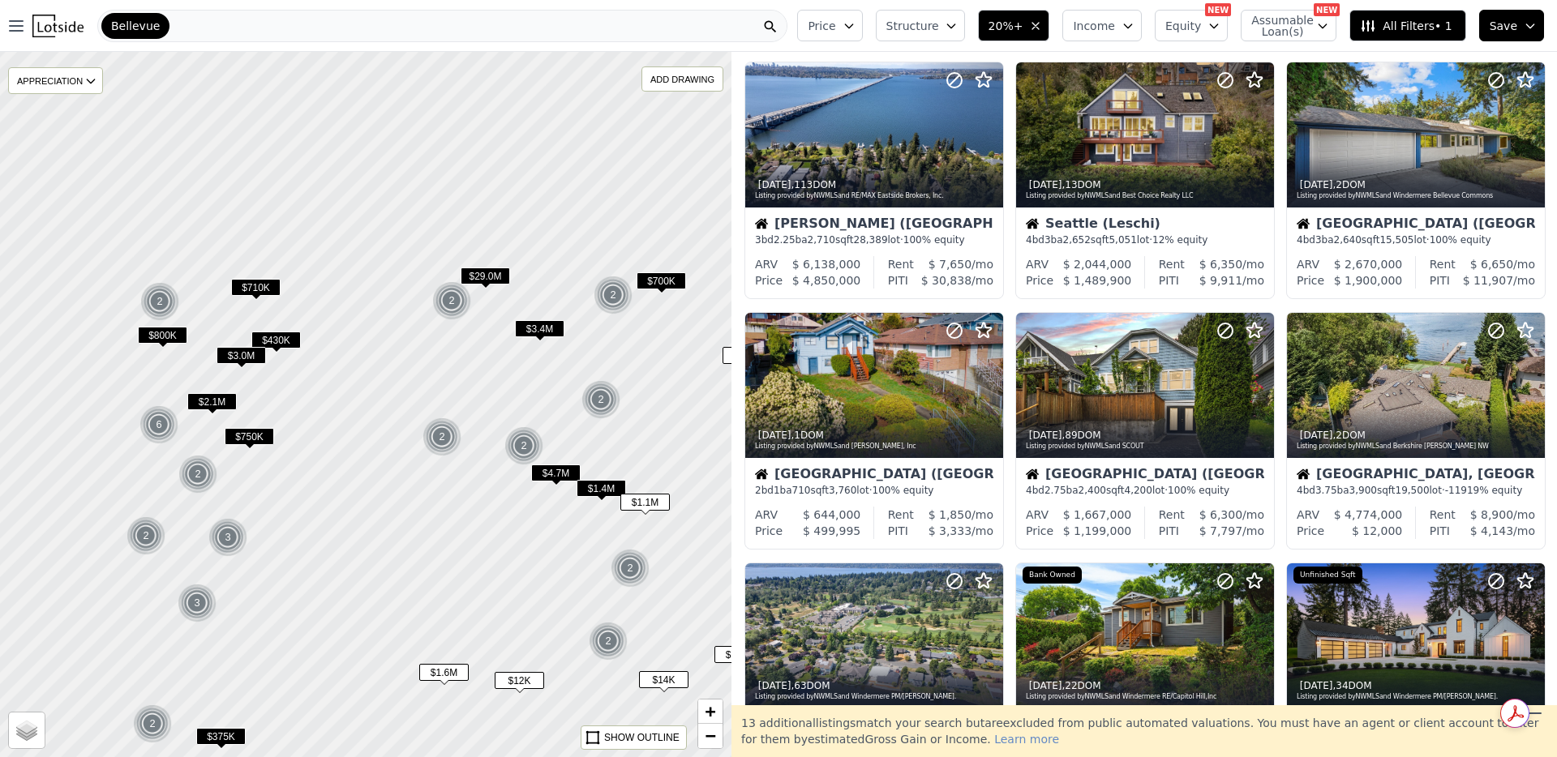
drag, startPoint x: 288, startPoint y: 309, endPoint x: 425, endPoint y: 478, distance: 217.9
click at [426, 478] on div at bounding box center [365, 404] width 877 height 846
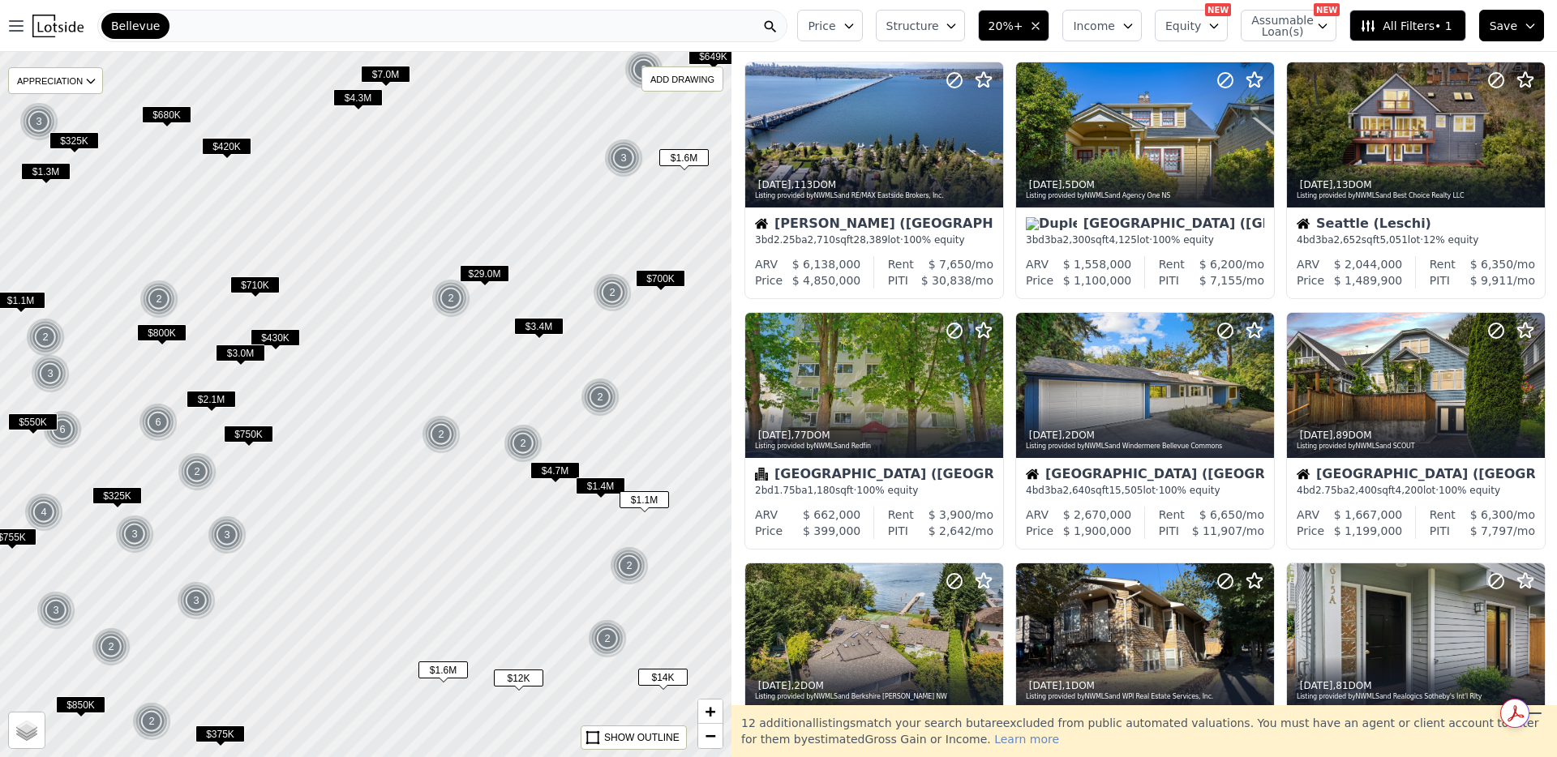
click at [483, 275] on span "$29.0M" at bounding box center [484, 273] width 49 height 17
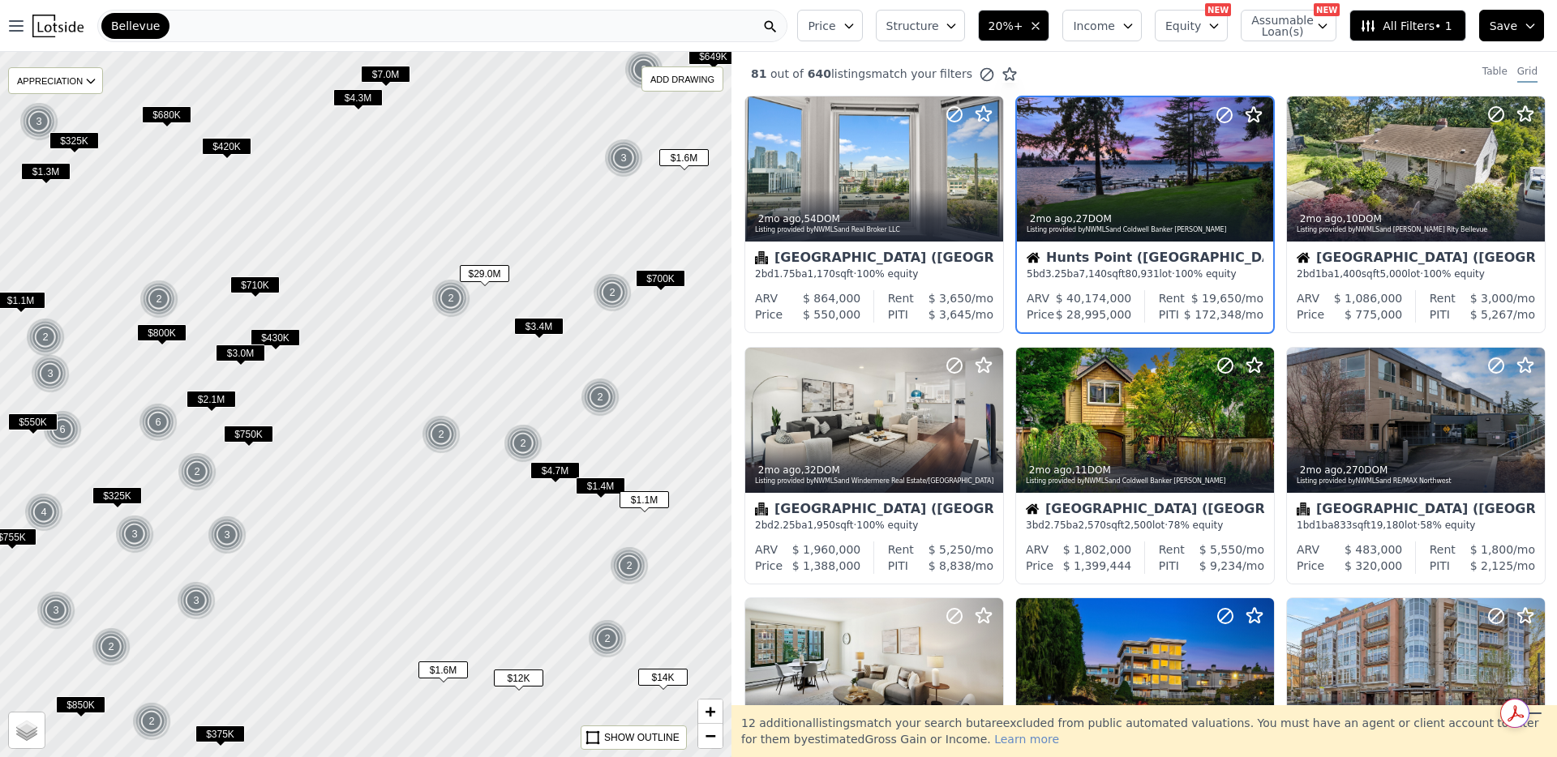
click at [597, 493] on span "$1.4M" at bounding box center [600, 486] width 49 height 17
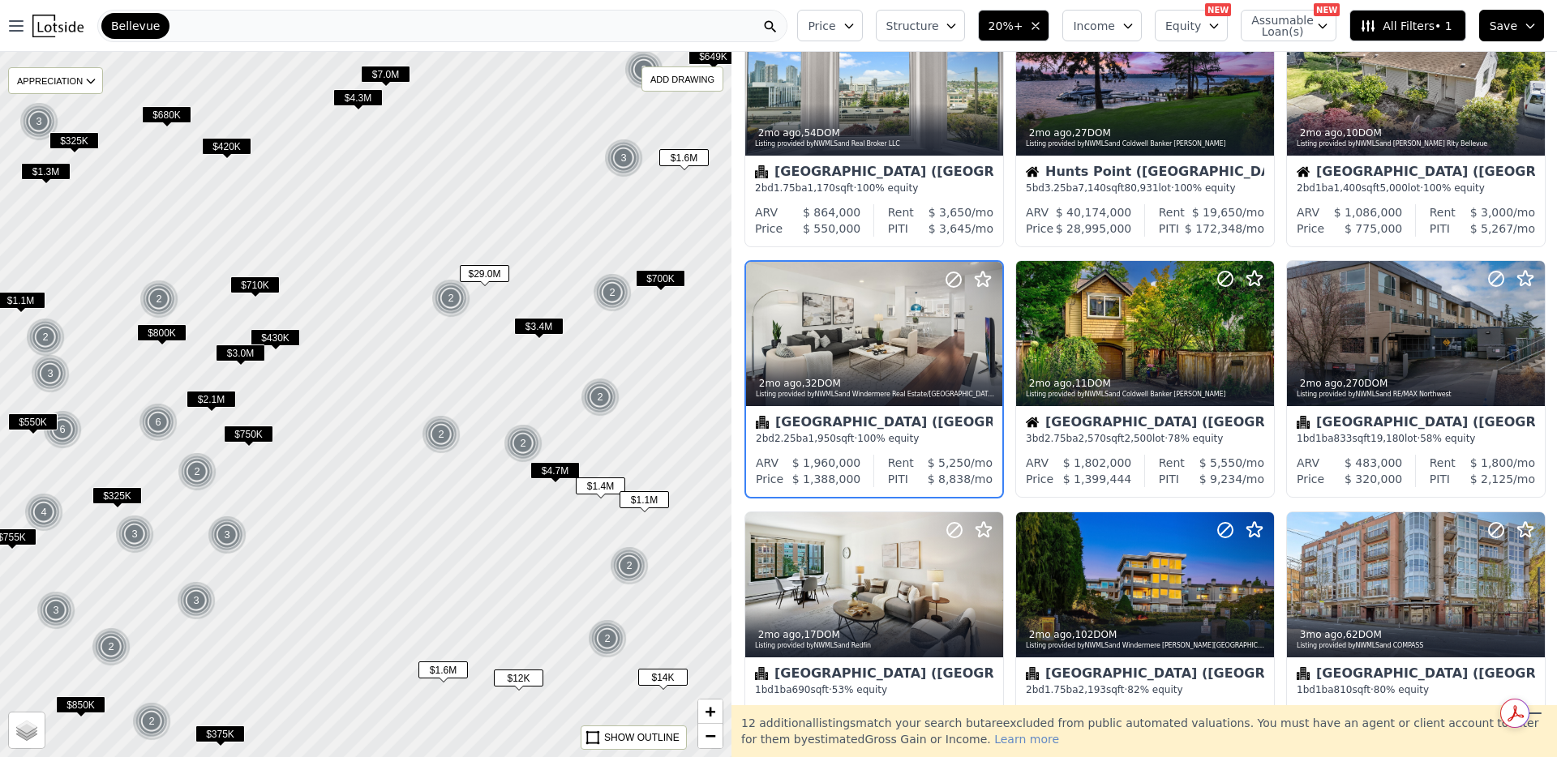
scroll to position [87, 0]
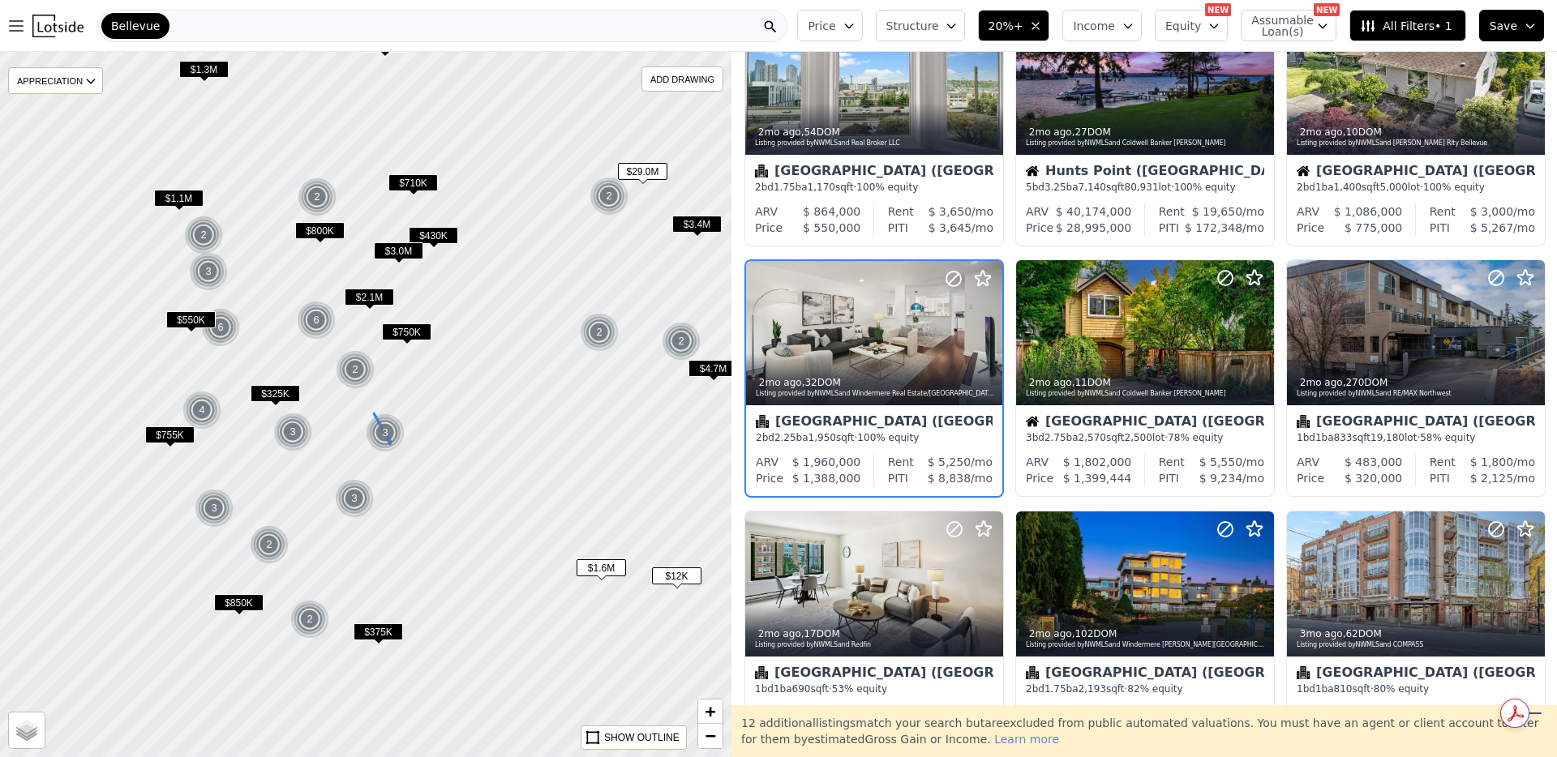
drag, startPoint x: 240, startPoint y: 532, endPoint x: 398, endPoint y: 430, distance: 188.2
click at [398, 430] on img at bounding box center [386, 432] width 40 height 39
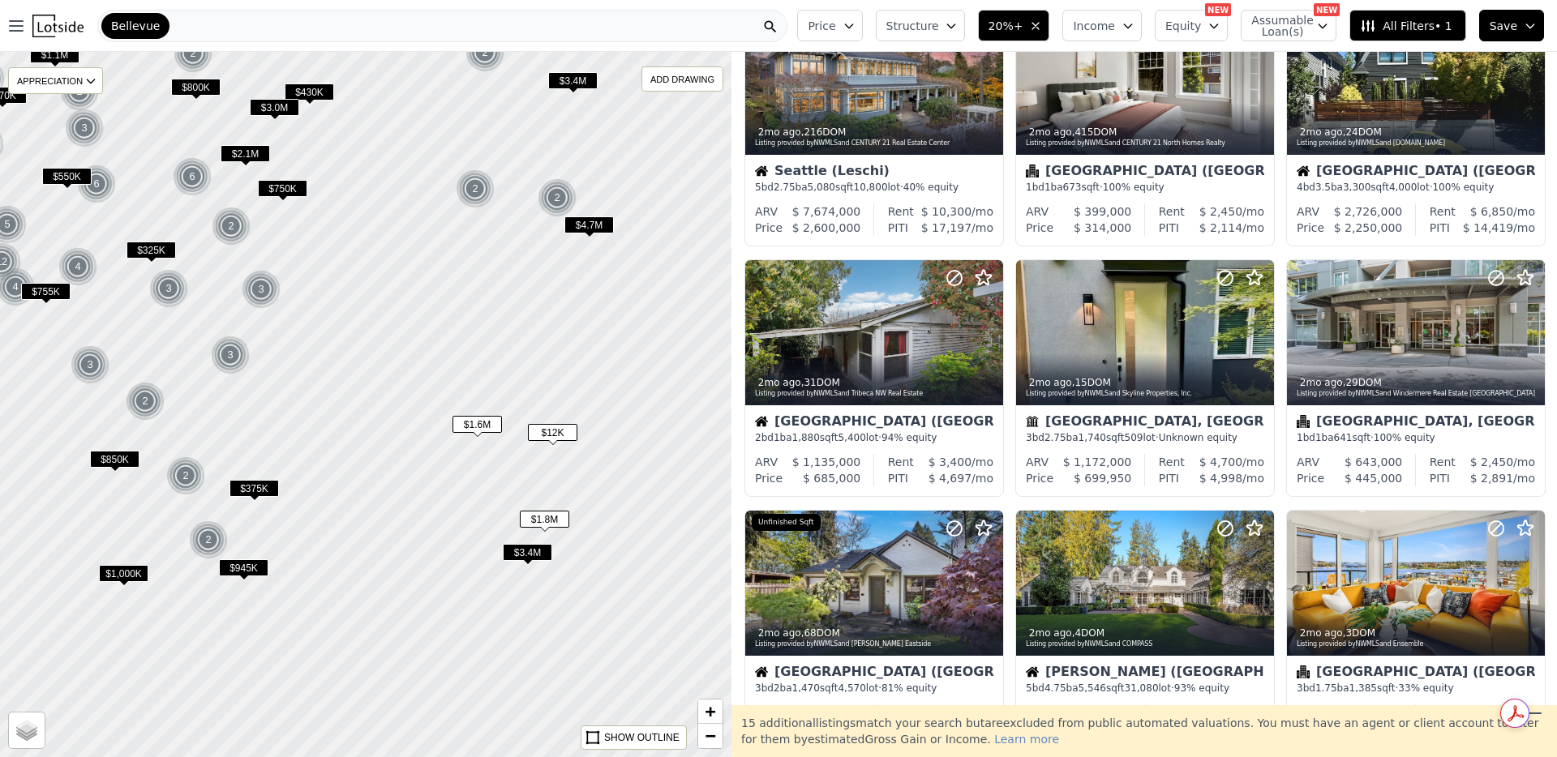
drag, startPoint x: 461, startPoint y: 456, endPoint x: 328, endPoint y: 301, distance: 204.7
click at [328, 301] on div at bounding box center [365, 404] width 877 height 846
